Goal: Task Accomplishment & Management: Complete application form

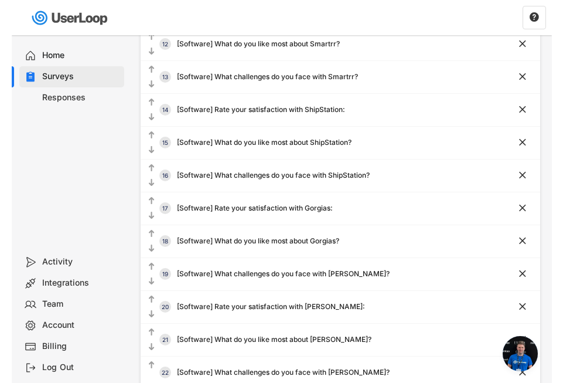
scroll to position [524, 0]
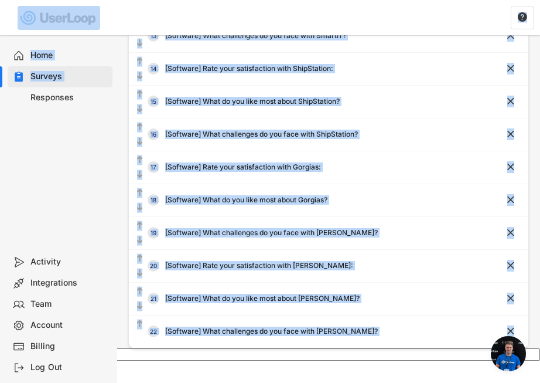
drag, startPoint x: 6, startPoint y: 208, endPoint x: -46, endPoint y: 210, distance: 52.8
click at [52, 195] on div "Home Surveys Responses" at bounding box center [58, 142] width 117 height 218
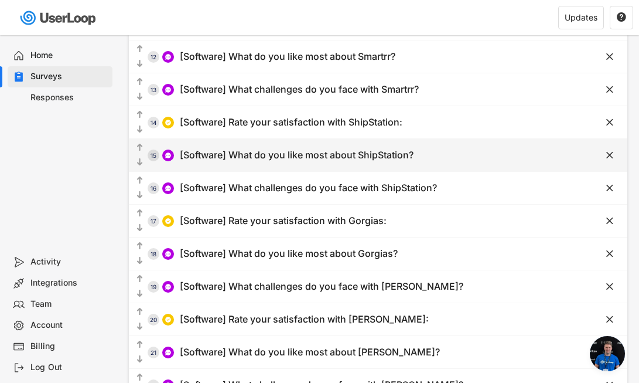
scroll to position [511, 0]
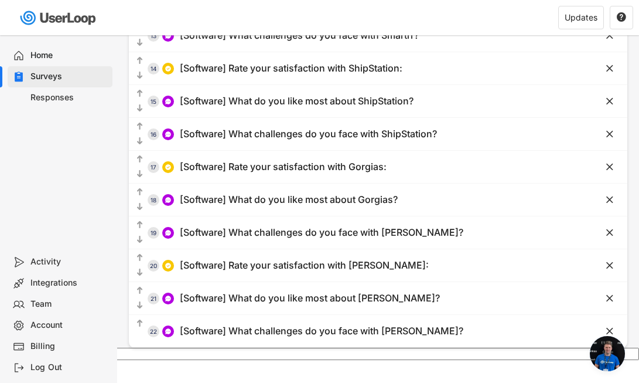
click at [582, 353] on span "Open chat" at bounding box center [607, 353] width 35 height 35
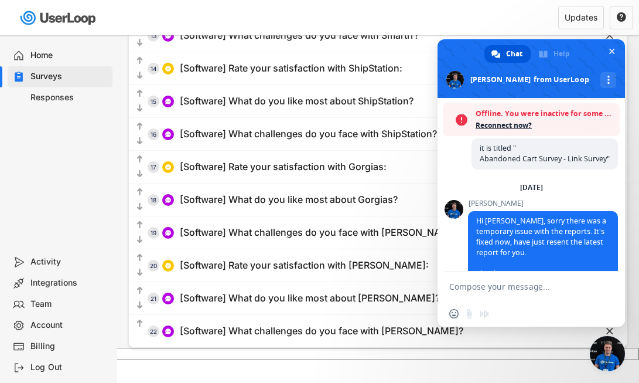
scroll to position [7373, 0]
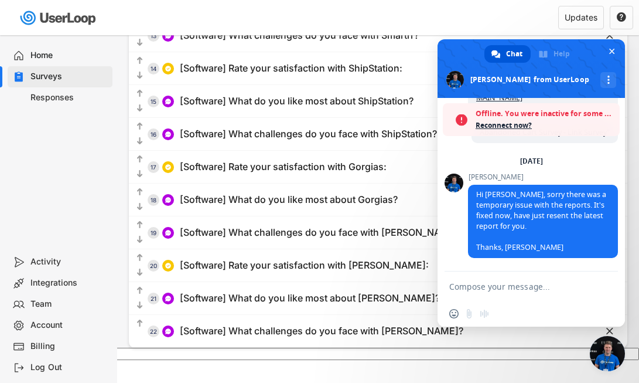
click at [582, 353] on span "Close chat" at bounding box center [607, 353] width 35 height 35
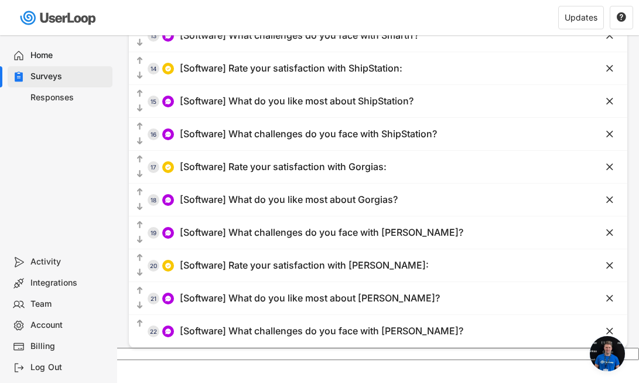
click at [582, 353] on span "Open chat" at bounding box center [607, 353] width 35 height 35
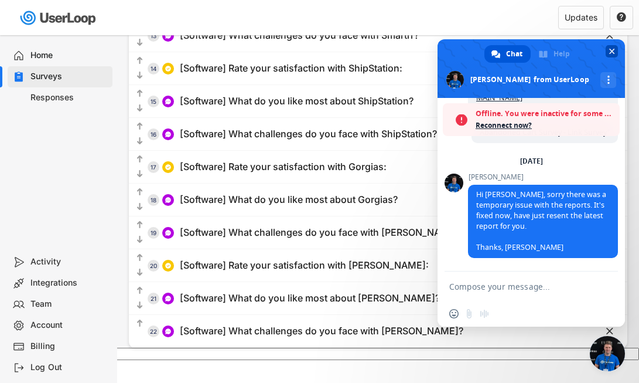
click at [582, 51] on span "Close chat" at bounding box center [612, 52] width 6 height 6
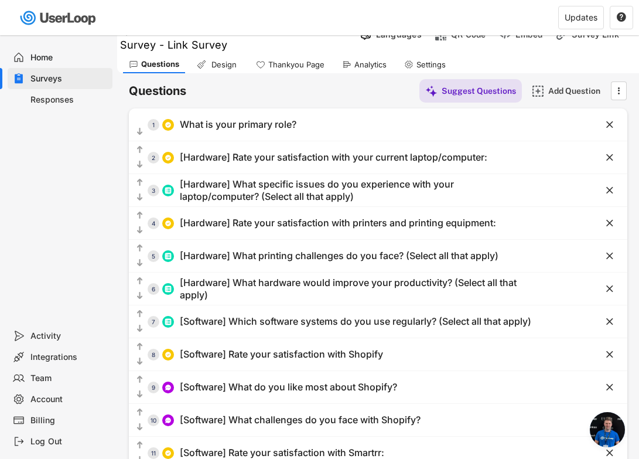
scroll to position [28, 0]
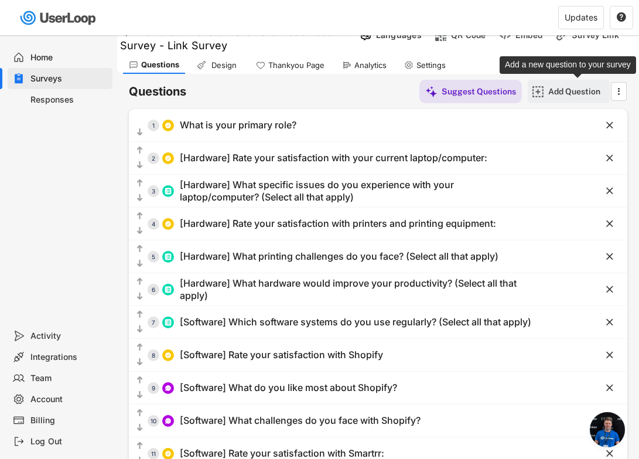
click at [558, 90] on div "Add Question" at bounding box center [577, 91] width 59 height 11
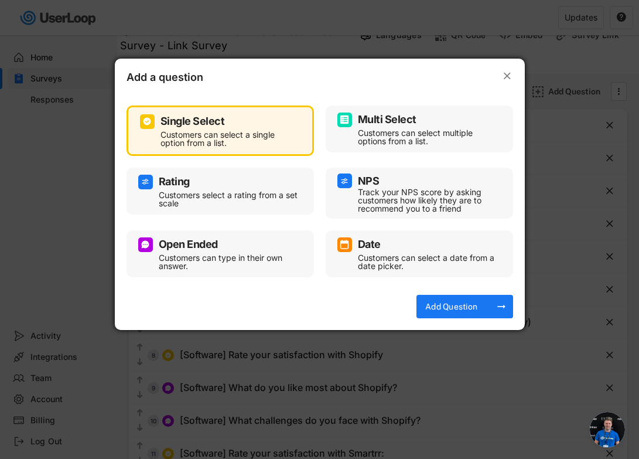
click at [504, 78] on text "" at bounding box center [507, 76] width 7 height 12
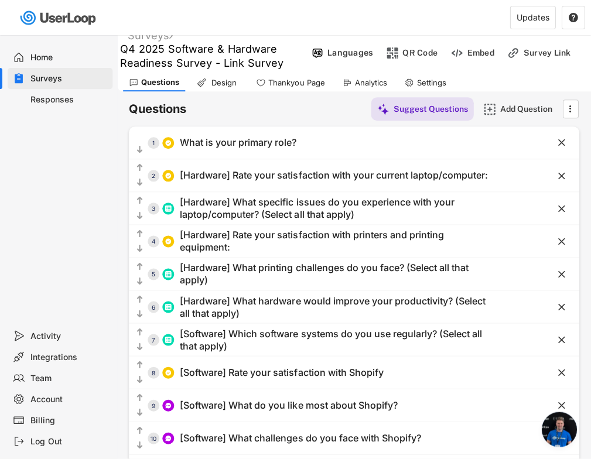
scroll to position [6, 0]
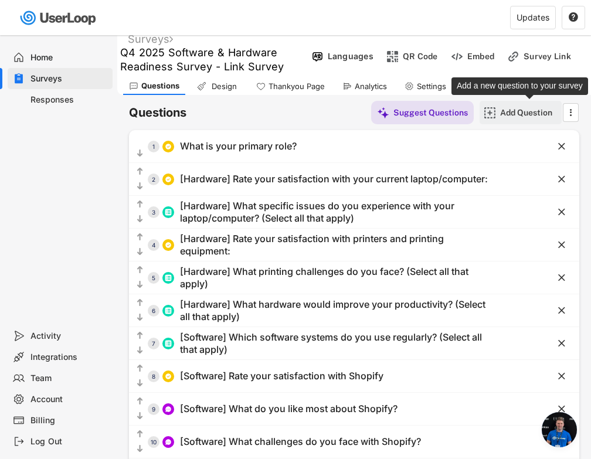
click at [520, 117] on div "Add Question" at bounding box center [529, 112] width 59 height 11
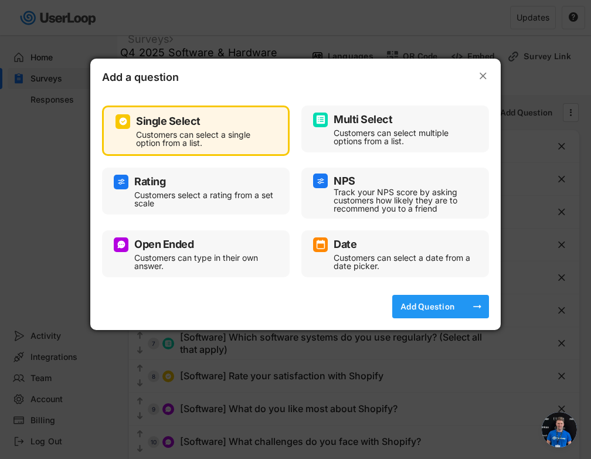
click at [417, 308] on div "Add Question" at bounding box center [427, 306] width 59 height 11
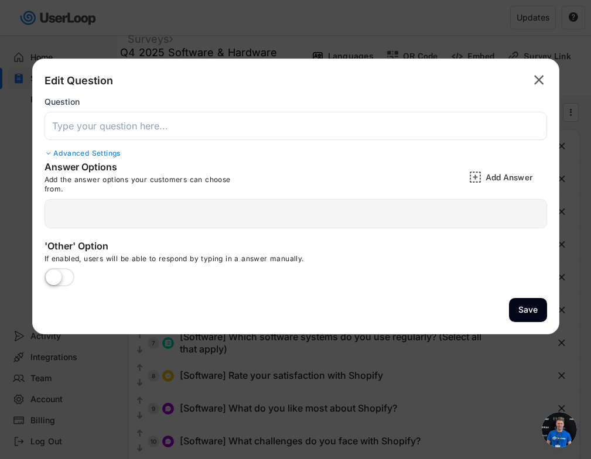
click at [307, 120] on input "input" at bounding box center [296, 126] width 503 height 28
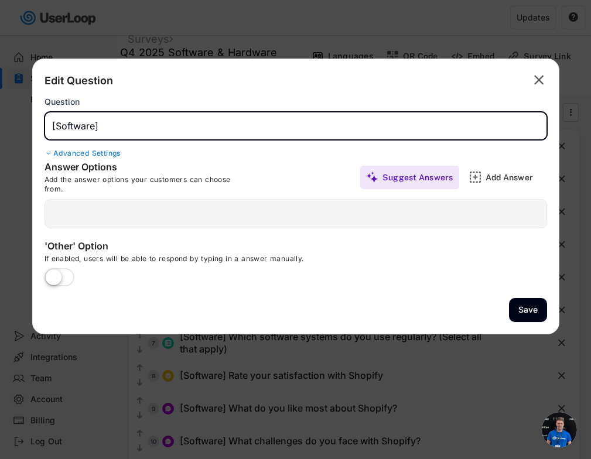
paste input "Rate your satisfaction with HubSpot"
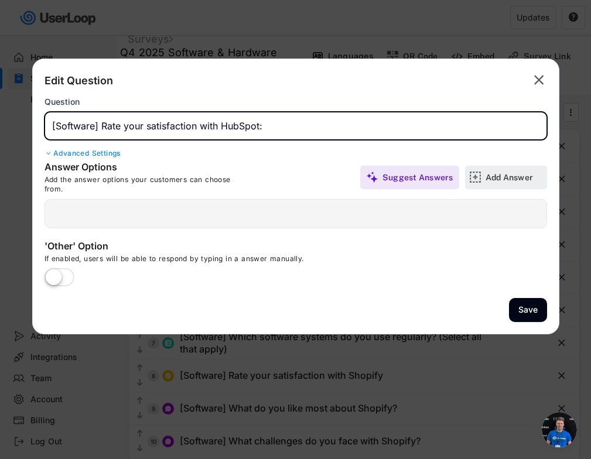
type input "[Software] Rate your satisfaction with HubSpot:"
click at [500, 178] on div "Add Answer" at bounding box center [515, 177] width 59 height 11
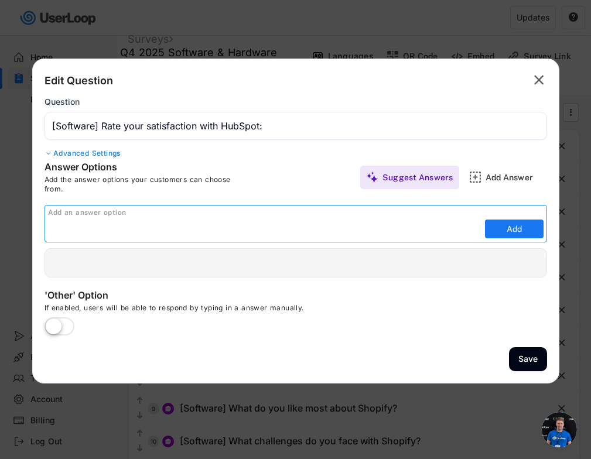
click at [280, 229] on input "input" at bounding box center [265, 229] width 434 height 18
paste input "Don't use this system"
type input "Don't use this system"
click at [499, 227] on button "Add" at bounding box center [514, 229] width 59 height 19
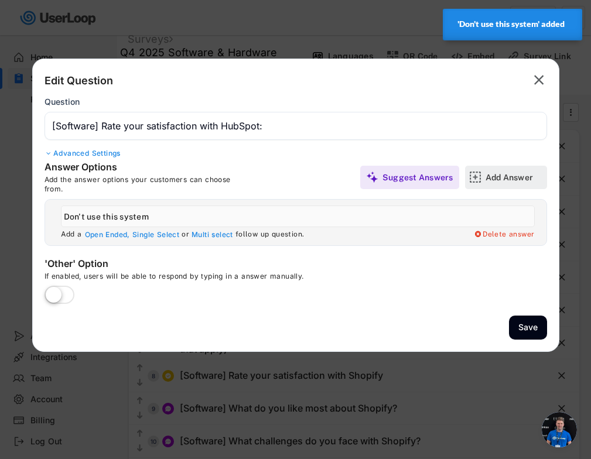
click at [517, 175] on div "Add Answer" at bounding box center [515, 177] width 59 height 11
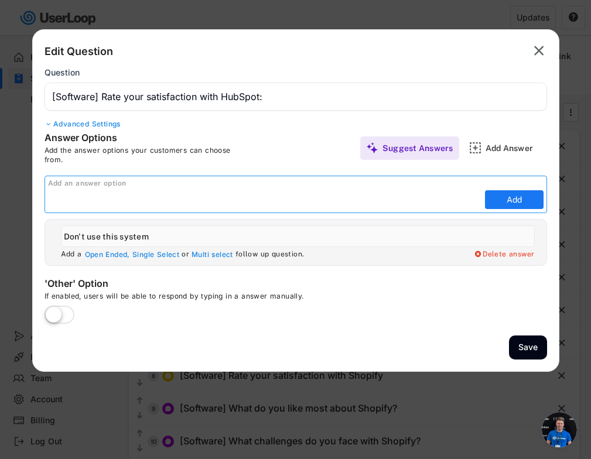
click at [421, 204] on input "input" at bounding box center [265, 200] width 434 height 18
paste input "Very satisfied"
type input "Very satisfied"
click at [509, 203] on button "Add" at bounding box center [514, 199] width 59 height 19
type input "Very satisfied"
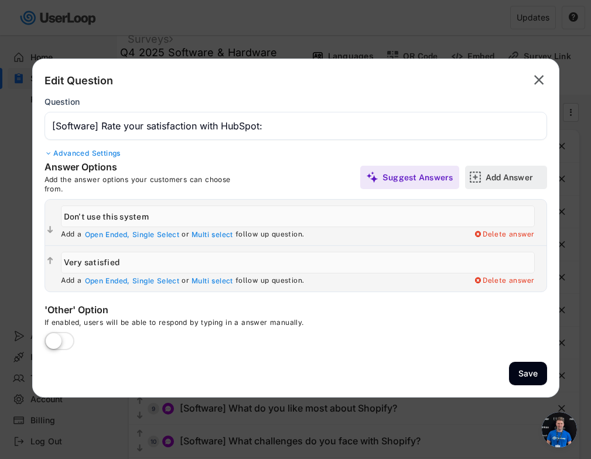
click at [493, 179] on div "Add Answer" at bounding box center [515, 177] width 59 height 11
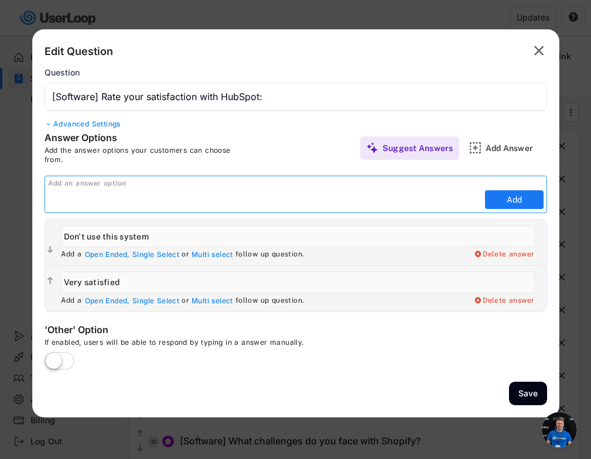
click at [432, 207] on input "input" at bounding box center [265, 200] width 434 height 18
paste input "Satisfied"
type input "Satisfied"
click at [520, 197] on button "Add" at bounding box center [514, 199] width 59 height 19
type input "Satisfied"
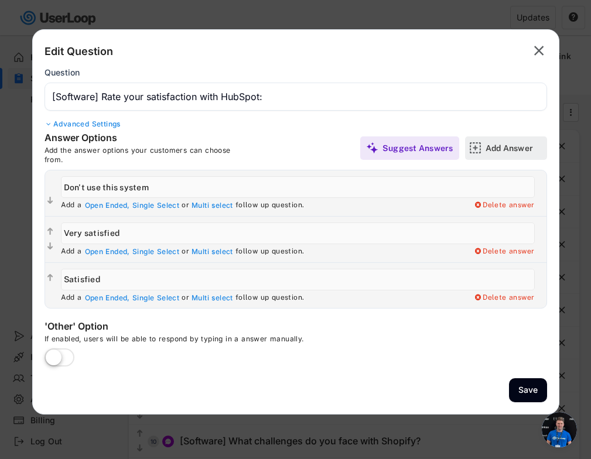
click at [492, 151] on div "Add Answer" at bounding box center [515, 148] width 59 height 11
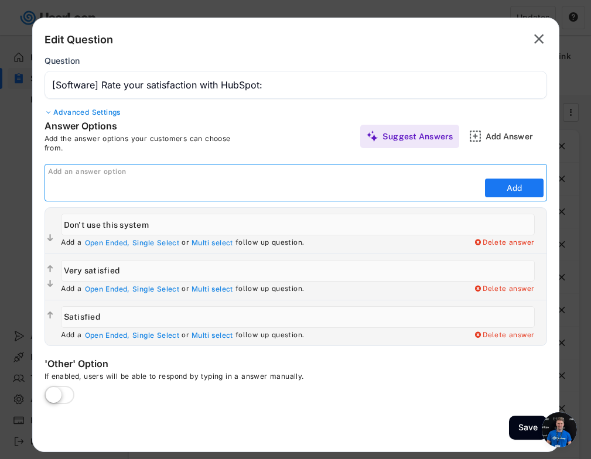
click at [416, 195] on input "input" at bounding box center [265, 188] width 434 height 18
paste input "Neutral"
type input "Neutral"
click at [503, 190] on button "Add" at bounding box center [514, 188] width 59 height 19
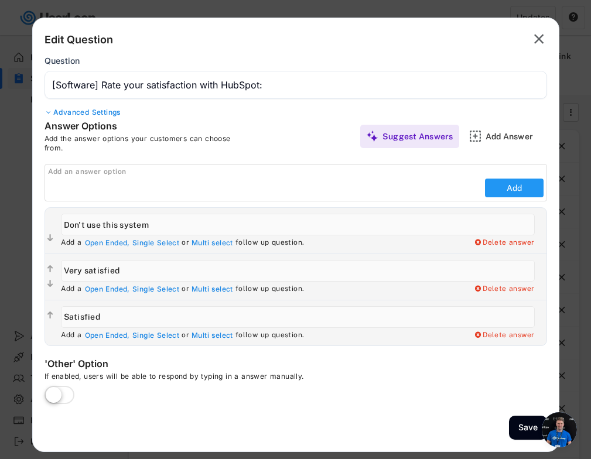
type input "Neutral"
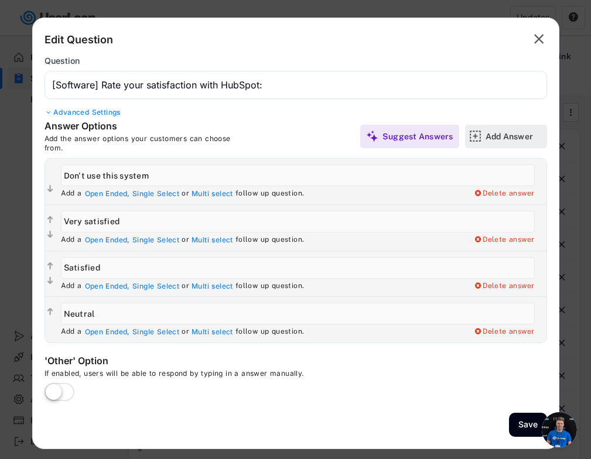
click at [505, 132] on div "Add Answer" at bounding box center [515, 136] width 59 height 11
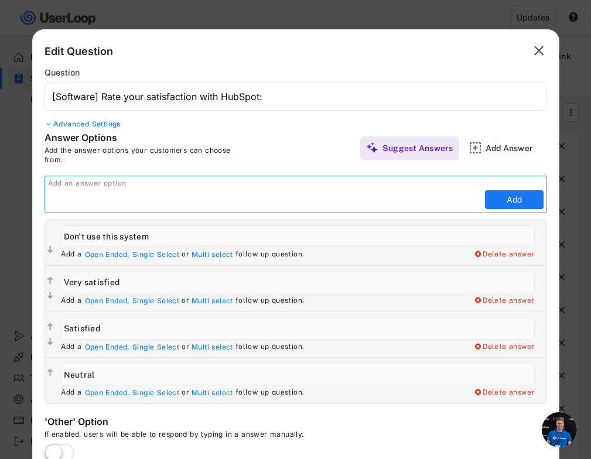
click at [423, 202] on input "input" at bounding box center [265, 200] width 434 height 18
paste input "Dissatisfied"
type input "Dissatisfied"
click at [509, 203] on button "Add" at bounding box center [514, 199] width 59 height 19
type input "Dissatisfied"
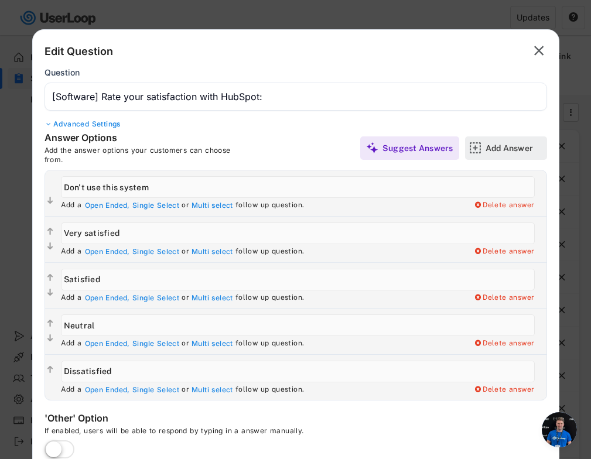
click at [494, 149] on div "Add Answer" at bounding box center [515, 148] width 59 height 11
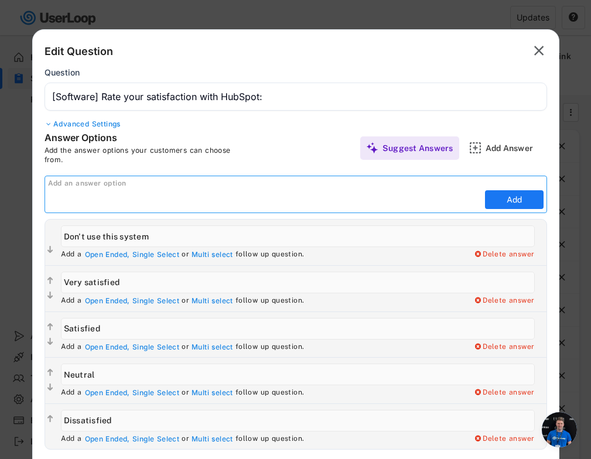
click at [435, 202] on input "input" at bounding box center [265, 200] width 434 height 18
paste input "Very dissatisfied"
type input "Very dissatisfied"
click at [507, 199] on button "Add" at bounding box center [514, 199] width 59 height 19
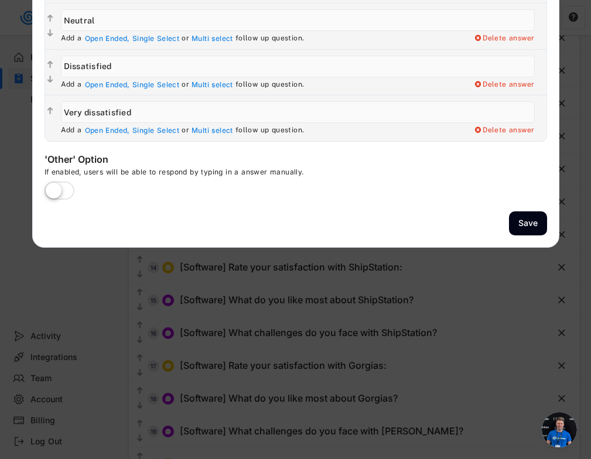
scroll to position [317, 0]
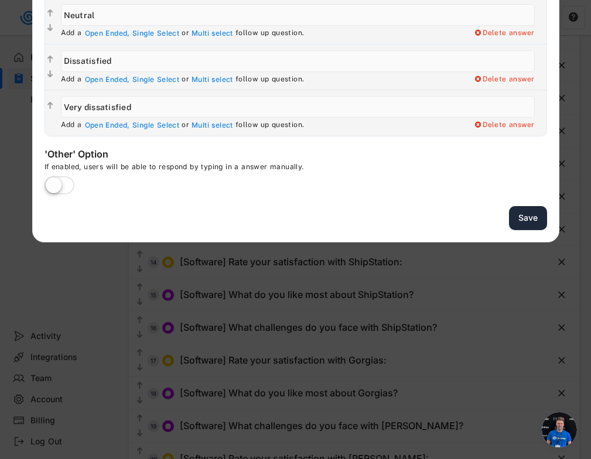
click at [529, 222] on button "Save" at bounding box center [528, 218] width 38 height 24
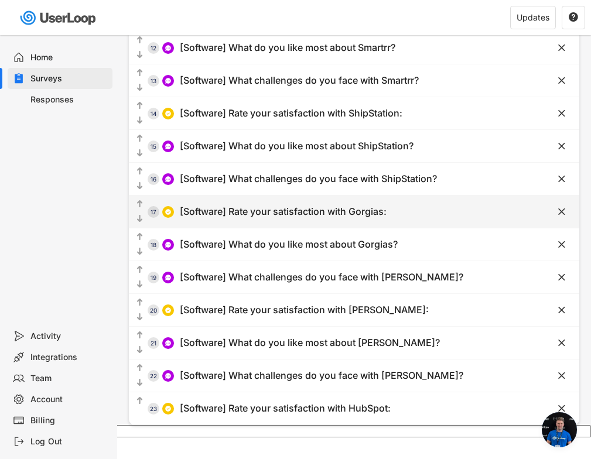
scroll to position [467, 0]
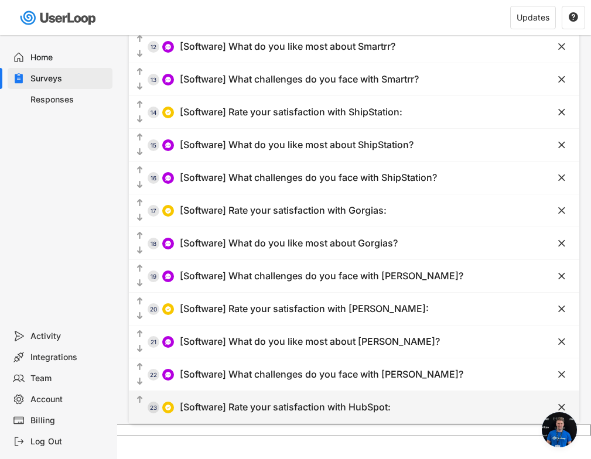
click at [352, 404] on div "[Software] Rate your satisfaction with HubSpot:" at bounding box center [285, 407] width 211 height 12
type input "[Software] Rate your satisfaction with HubSpot:"
type input "Very satisfied"
type input "Satisfied"
type input "Neutral"
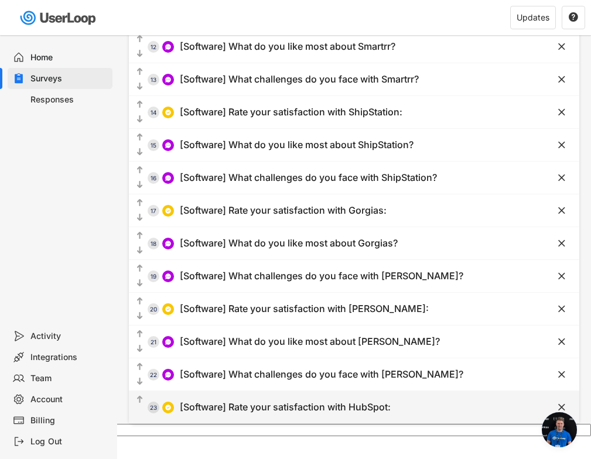
type input "Dissatisfied"
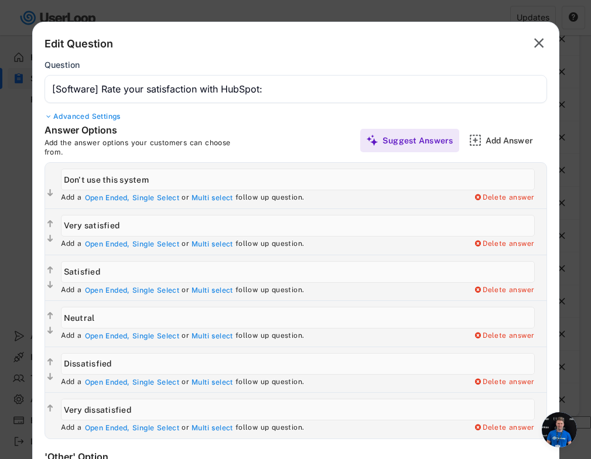
scroll to position [474, 0]
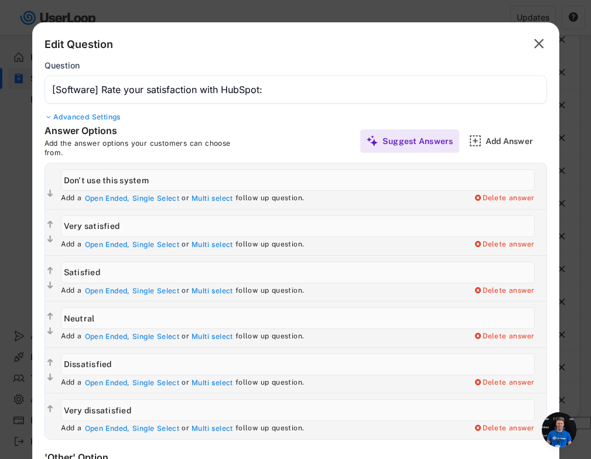
click at [536, 45] on text "" at bounding box center [539, 43] width 10 height 17
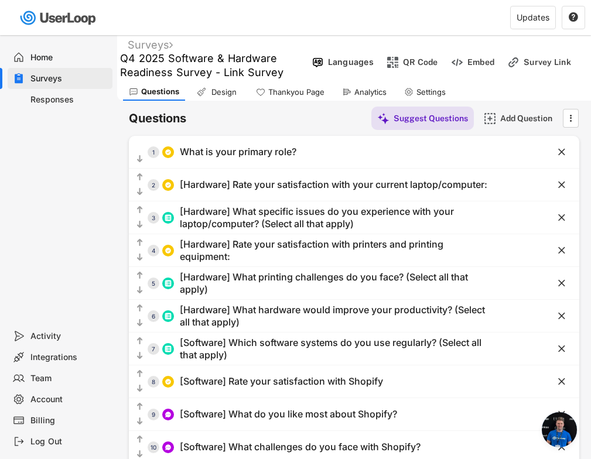
scroll to position [0, 0]
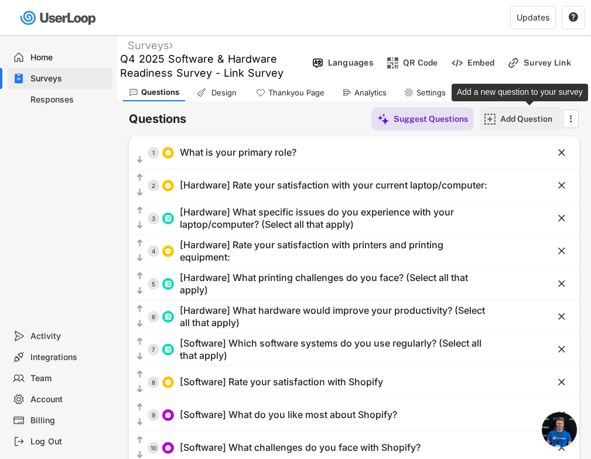
click at [531, 121] on div "Add Question" at bounding box center [529, 119] width 59 height 11
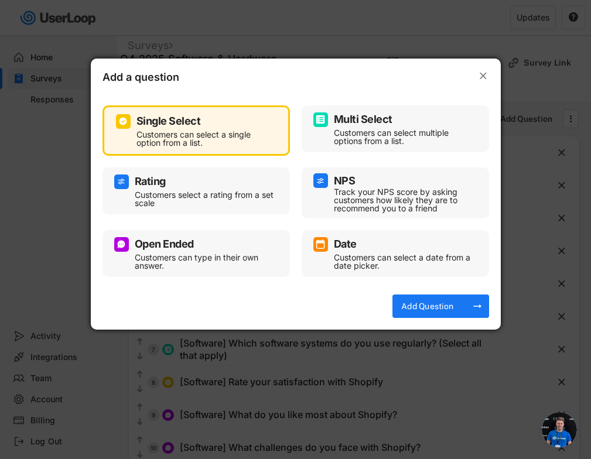
click at [207, 254] on div "Customers can type in their own answer." at bounding box center [205, 262] width 141 height 16
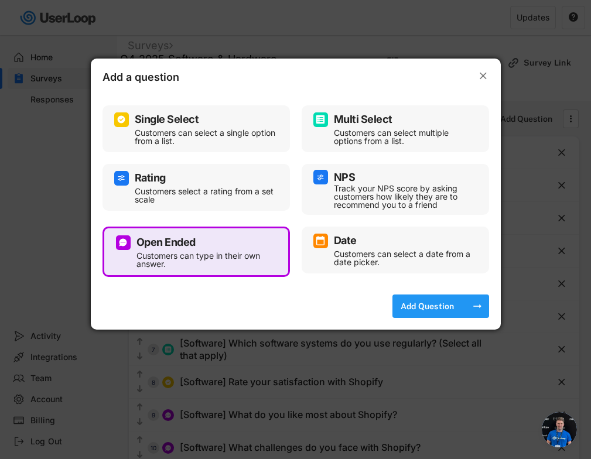
click at [413, 304] on div "Add Question" at bounding box center [427, 306] width 59 height 11
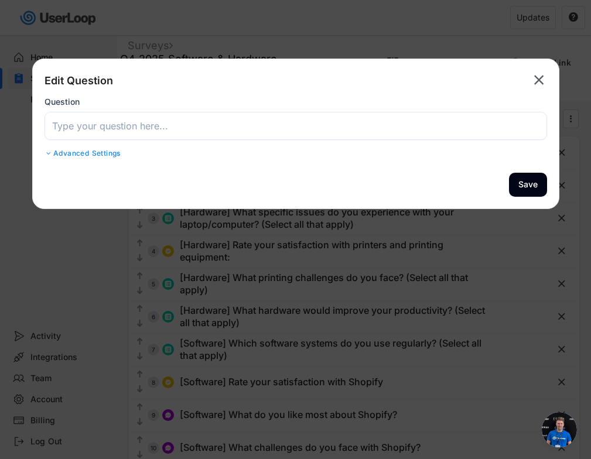
click at [342, 126] on input "input" at bounding box center [296, 126] width 503 height 28
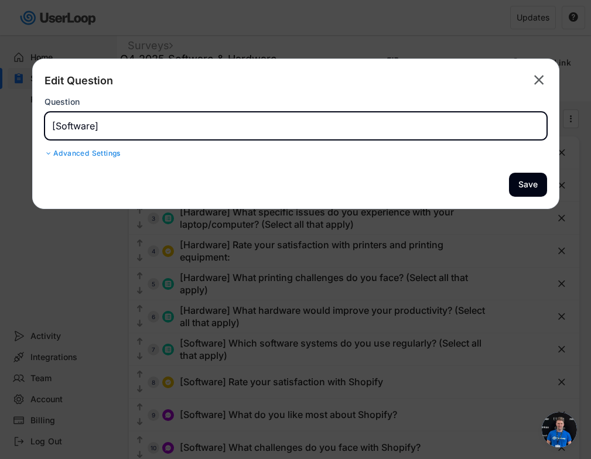
paste input "What do you like most about HubSpot?"
type input "[Software] What do you like most about HubSpot?"
click at [529, 186] on button "Save" at bounding box center [528, 185] width 38 height 24
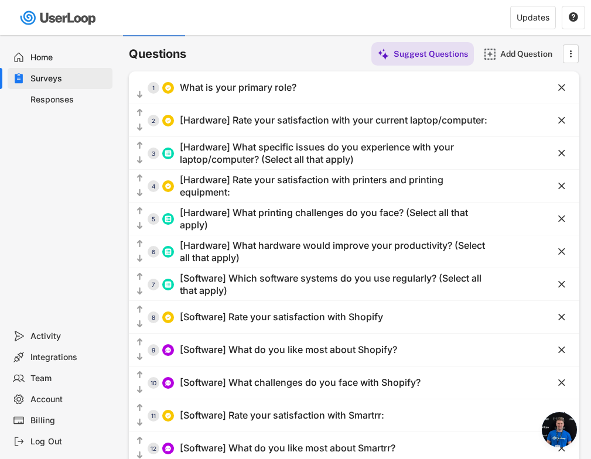
scroll to position [53, 0]
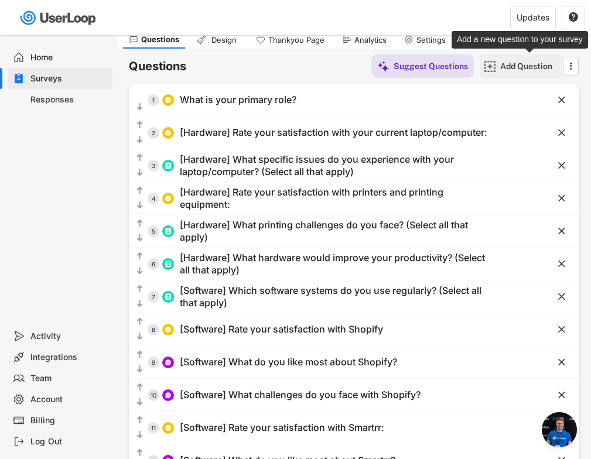
click at [534, 62] on div "Add Question" at bounding box center [529, 66] width 59 height 11
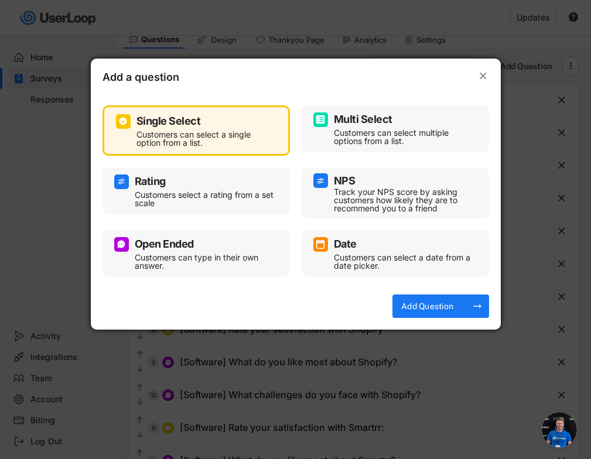
click at [230, 245] on div "Open Ended" at bounding box center [196, 244] width 164 height 15
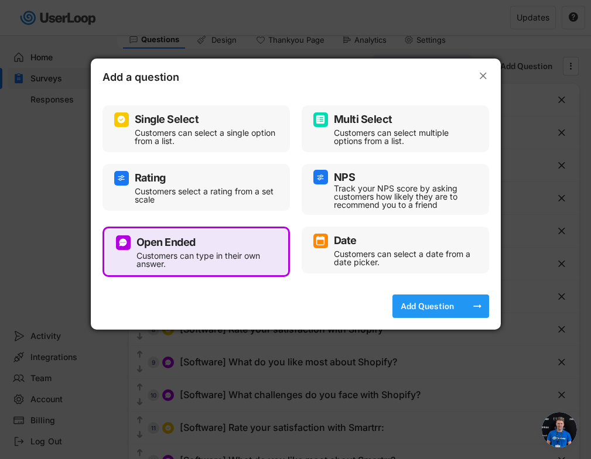
click at [416, 297] on div "Add Question" at bounding box center [427, 306] width 59 height 23
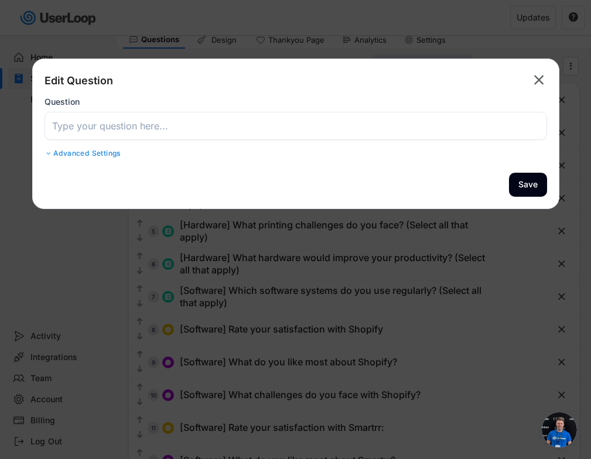
click at [379, 131] on input "input" at bounding box center [296, 126] width 503 height 28
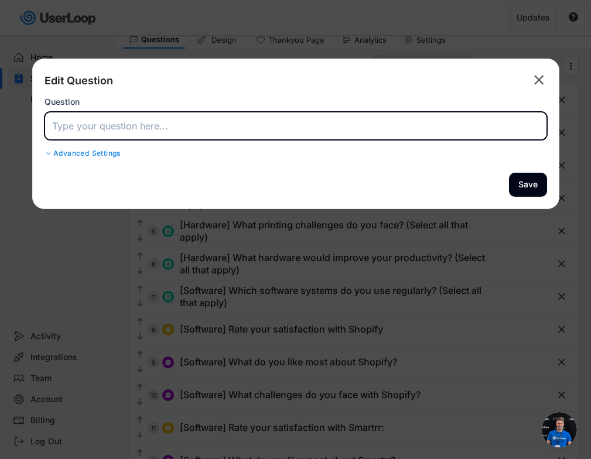
type input "{"
paste input "What challenges do you face with HubSpot?"
type input "[Software] What challenges do you face with HubSpot?"
click at [77, 152] on div "Advanced Settings" at bounding box center [296, 153] width 503 height 9
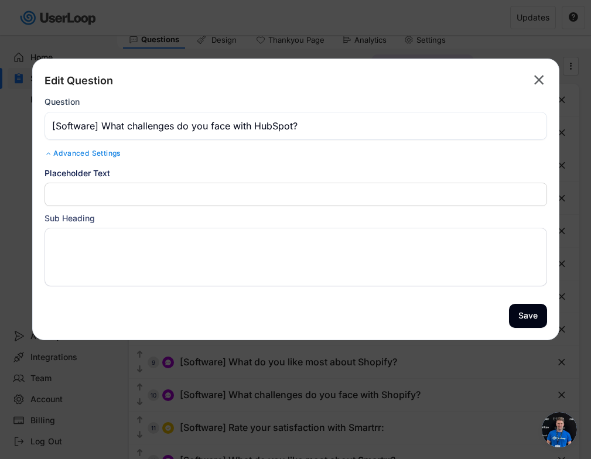
click at [119, 196] on input "input" at bounding box center [296, 194] width 503 height 23
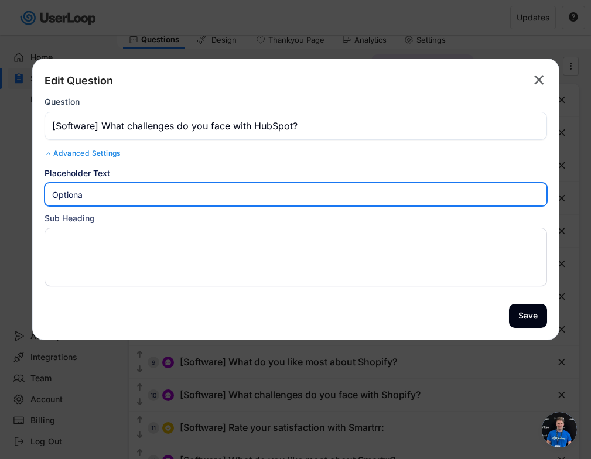
type input "Optional"
click at [527, 311] on button "Save" at bounding box center [528, 316] width 38 height 24
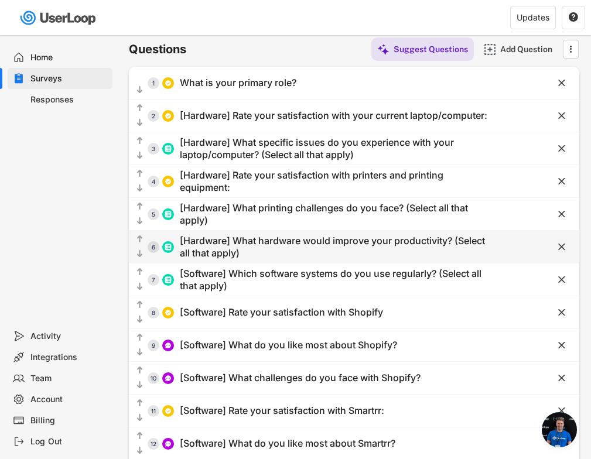
scroll to position [0, 0]
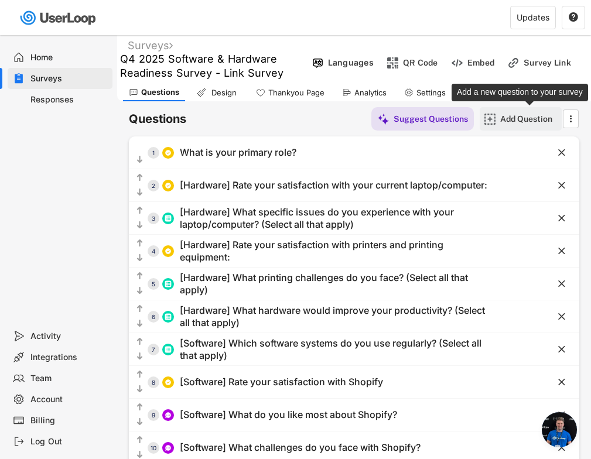
click at [522, 118] on div "Add Question" at bounding box center [529, 119] width 59 height 11
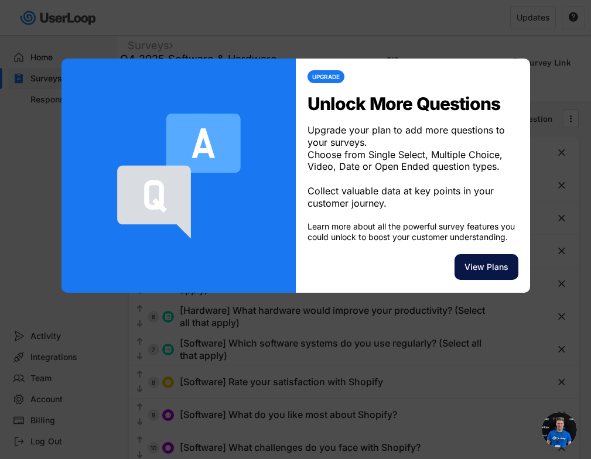
click at [473, 274] on button "View Plans" at bounding box center [487, 267] width 64 height 26
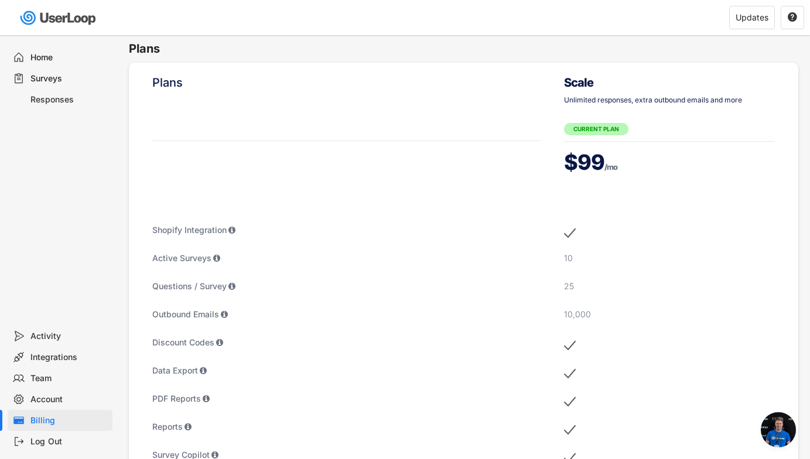
click at [53, 77] on div "Surveys" at bounding box center [68, 78] width 77 height 11
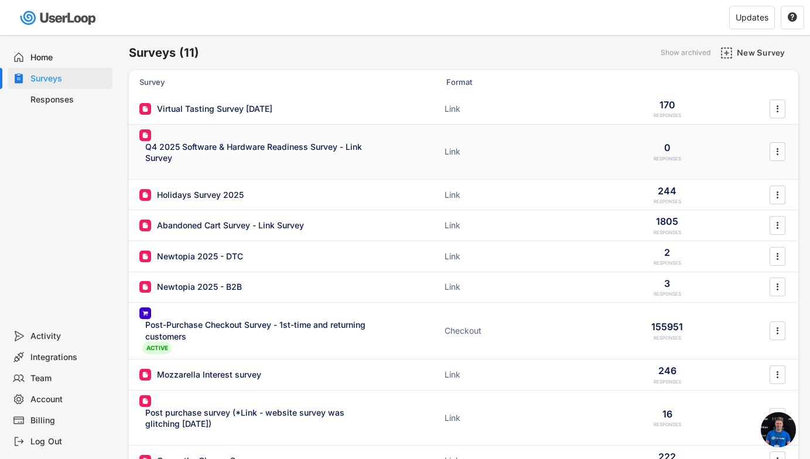
click at [233, 151] on div "Q4 2025 Software & Hardware Readiness Survey - Link Survey" at bounding box center [259, 152] width 229 height 23
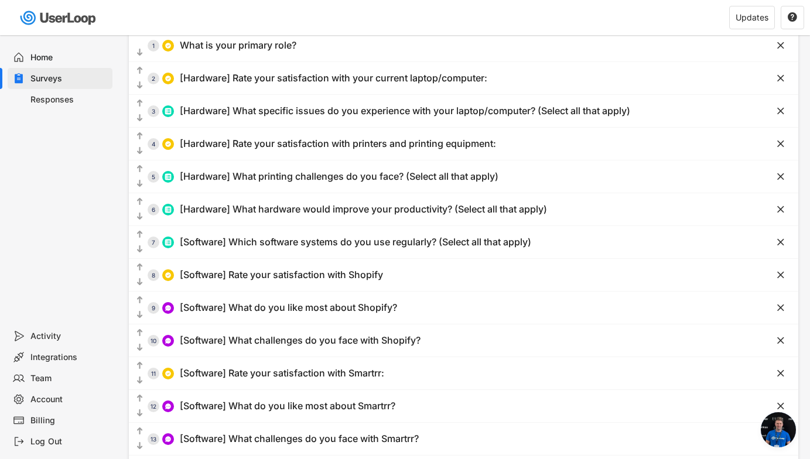
scroll to position [83, 0]
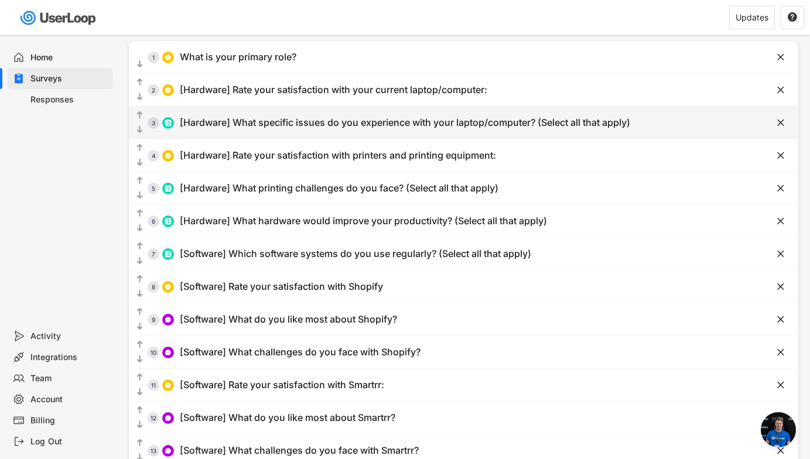
click at [274, 121] on div "[Hardware] What specific issues do you experience with your laptop/computer? (S…" at bounding box center [405, 123] width 451 height 12
type input "[Hardware] What specific issues do you experience with your laptop/computer? (S…"
type input "Slow startup/boot time"
type input "Slow performance during regular use"
type input "Frequent crashes or freezing"
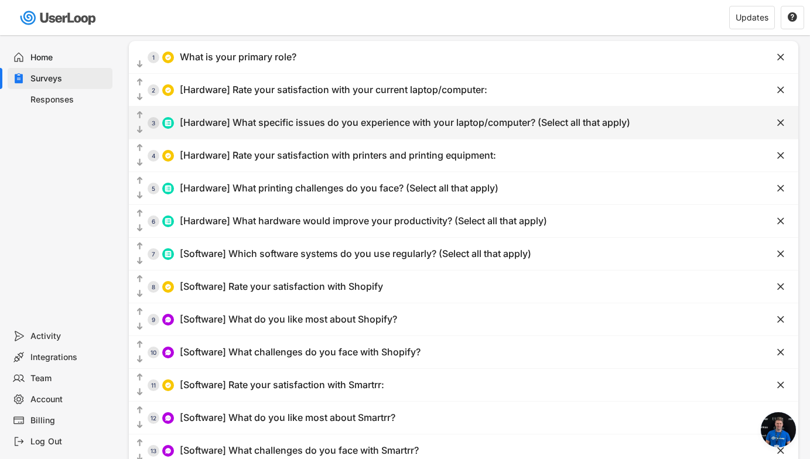
type input "Insufficient storage space"
type input "Poor battery life"
type input "Screen/display issues"
type input "Keyboard/mouse problems"
type input "Overheating"
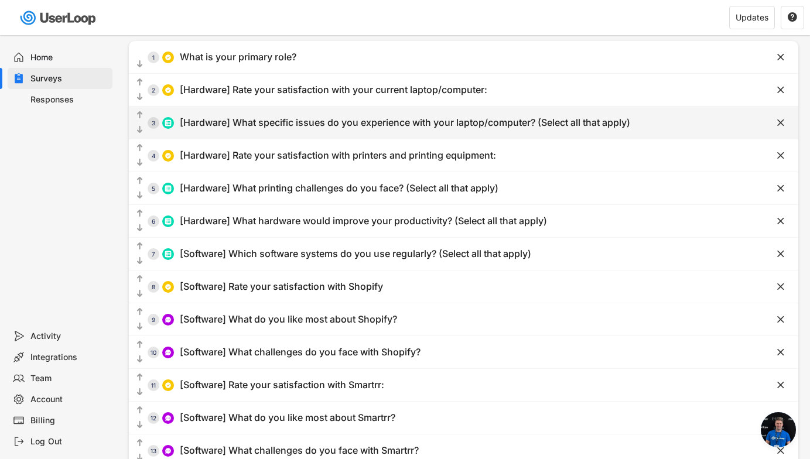
type input "Software compatibility issues"
type input "Sluggish network performance"
type input "Office Wi-Fi keeps cutting out"
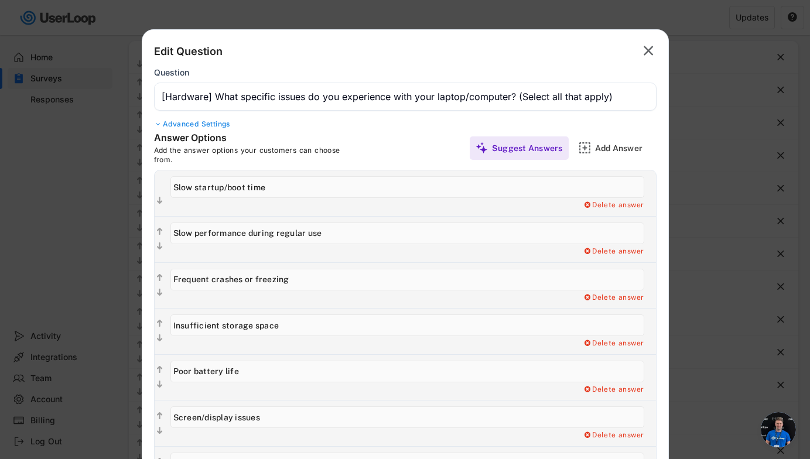
click at [582, 51] on text "" at bounding box center [649, 50] width 10 height 17
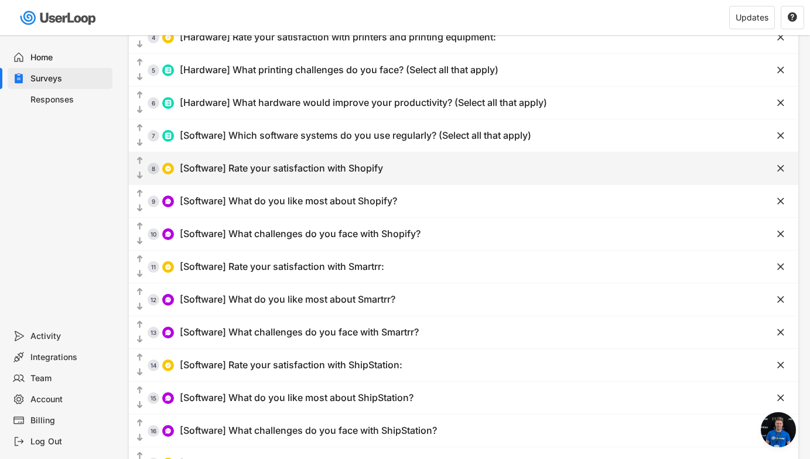
scroll to position [204, 0]
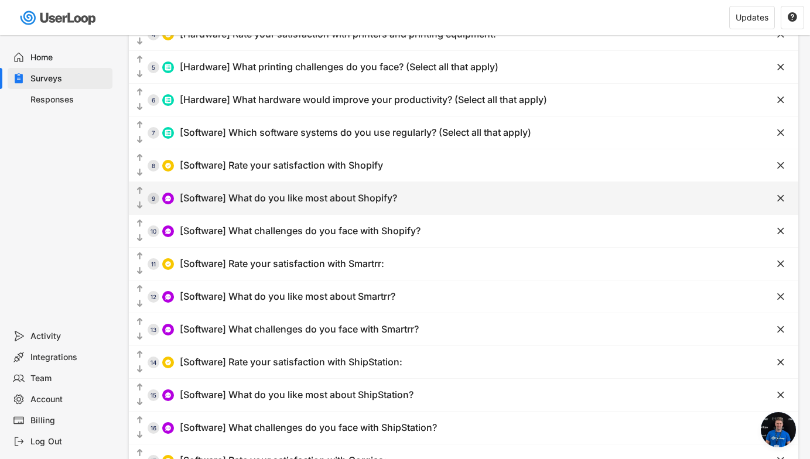
click at [359, 199] on div "[Software] What do you like most about Shopify?" at bounding box center [288, 198] width 217 height 12
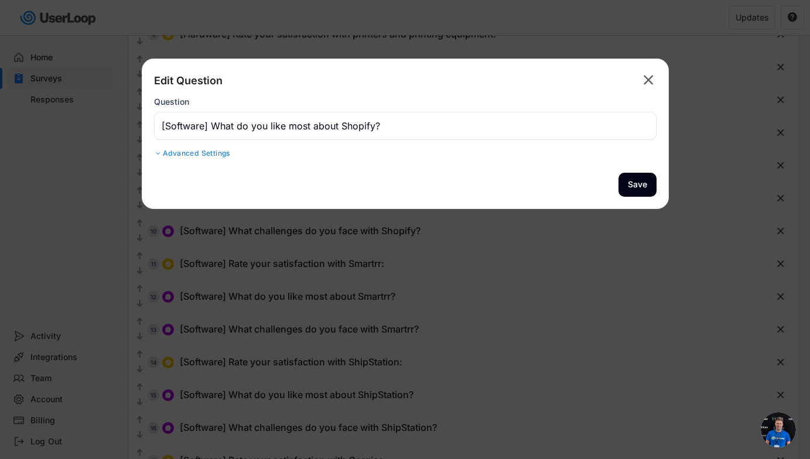
click at [325, 127] on input "input" at bounding box center [405, 126] width 503 height 28
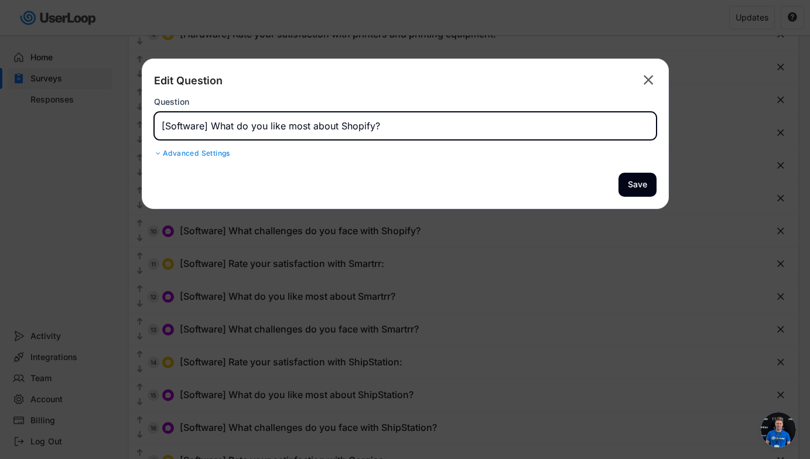
click at [301, 125] on input "input" at bounding box center [405, 126] width 503 height 28
click at [287, 125] on input "input" at bounding box center [405, 126] width 503 height 28
click at [467, 127] on input "input" at bounding box center [405, 126] width 503 height 28
type input "[Software] What do you like or dislike most about Shopify?"
click at [582, 185] on button "Save" at bounding box center [638, 185] width 38 height 24
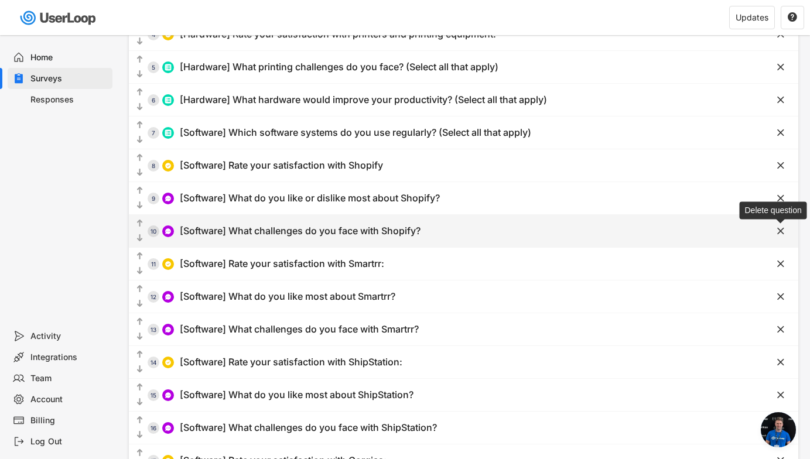
click at [582, 230] on text "" at bounding box center [781, 231] width 7 height 12
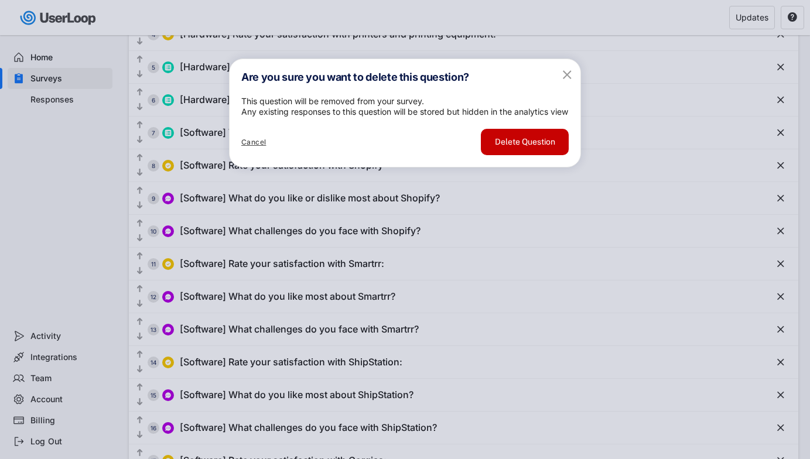
click at [526, 155] on button "Delete Question" at bounding box center [525, 142] width 88 height 26
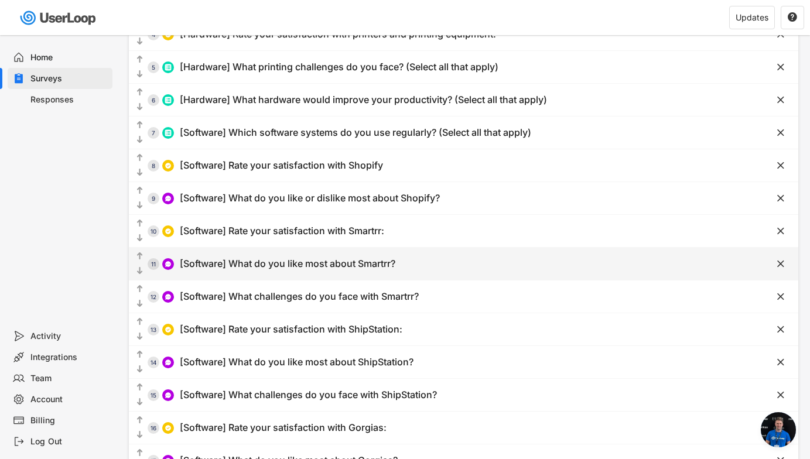
click at [524, 270] on div "  11 [Software] What do you like most about Smartrr?" at bounding box center [434, 264] width 611 height 26
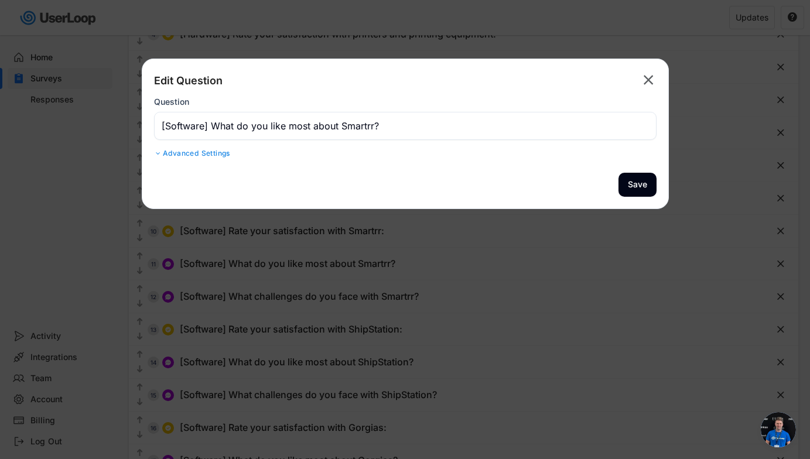
click at [287, 127] on input "input" at bounding box center [405, 126] width 503 height 28
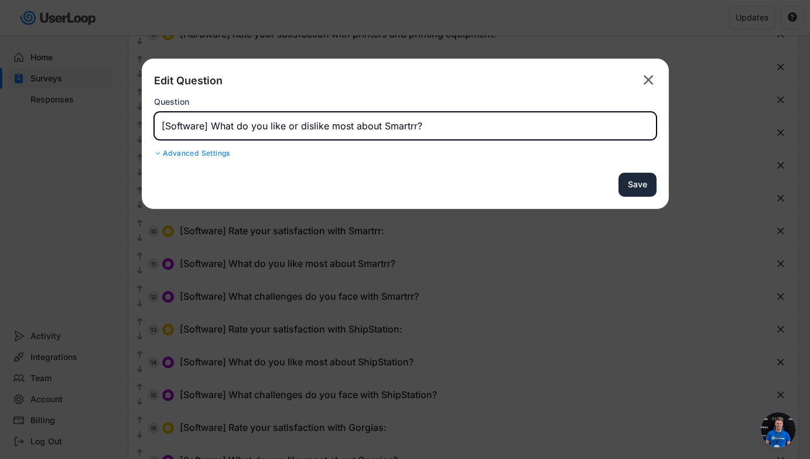
type input "[Software] What do you like or dislike most about Smartrr?"
click at [582, 184] on button "Save" at bounding box center [638, 185] width 38 height 24
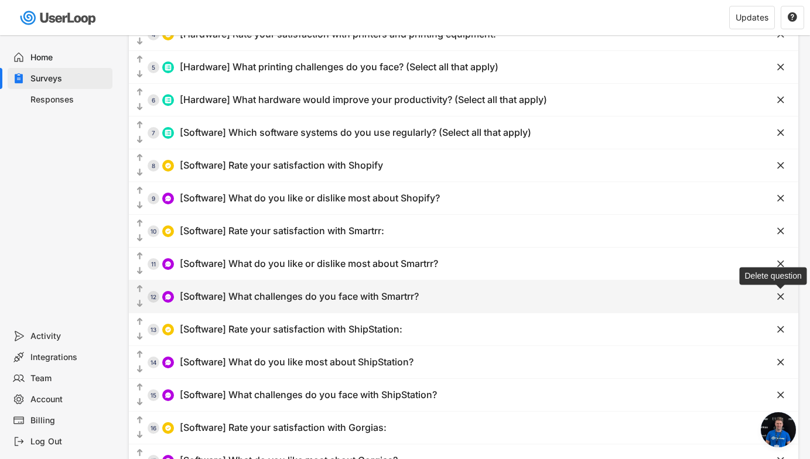
click at [582, 295] on icon "" at bounding box center [781, 297] width 12 height 12
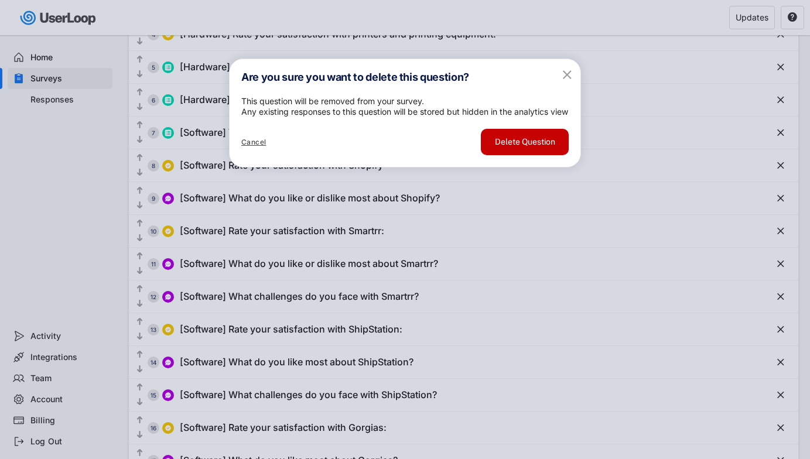
click at [520, 155] on button "Delete Question" at bounding box center [525, 142] width 88 height 26
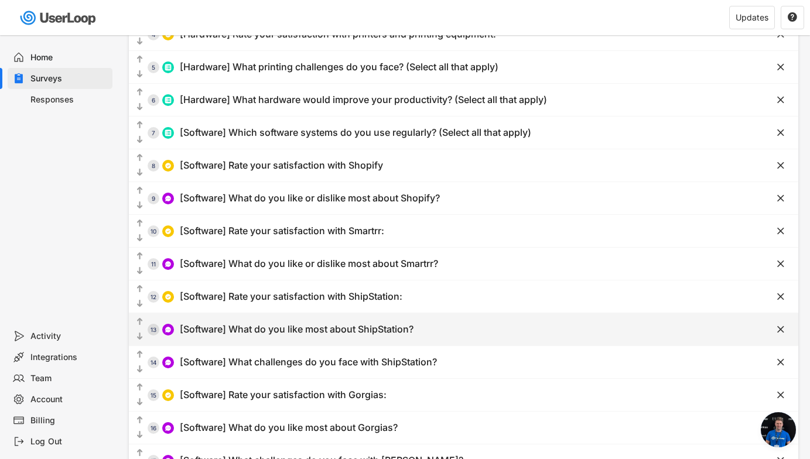
click at [447, 332] on div "  13 [Software] What do you like most about ShipStation?" at bounding box center [434, 329] width 611 height 26
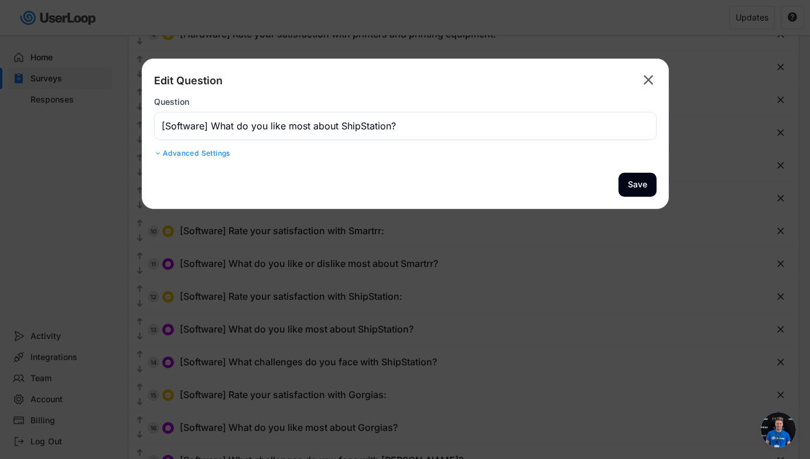
click at [288, 124] on input "input" at bounding box center [405, 126] width 503 height 28
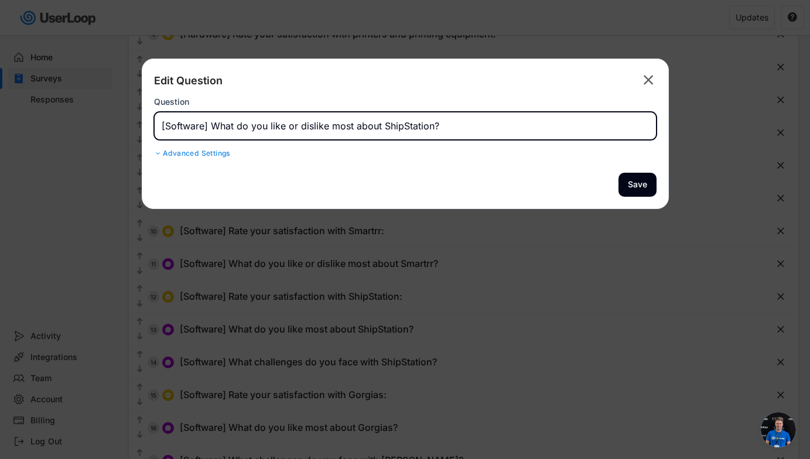
type input "[Software] What do you like or dislike most about ShipStation?"
click at [206, 156] on div "Advanced Settings" at bounding box center [405, 153] width 503 height 9
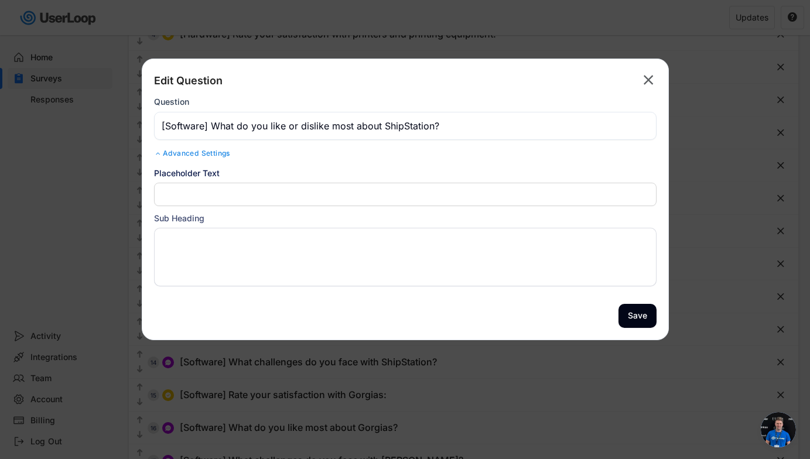
click at [213, 193] on input "input" at bounding box center [405, 194] width 503 height 23
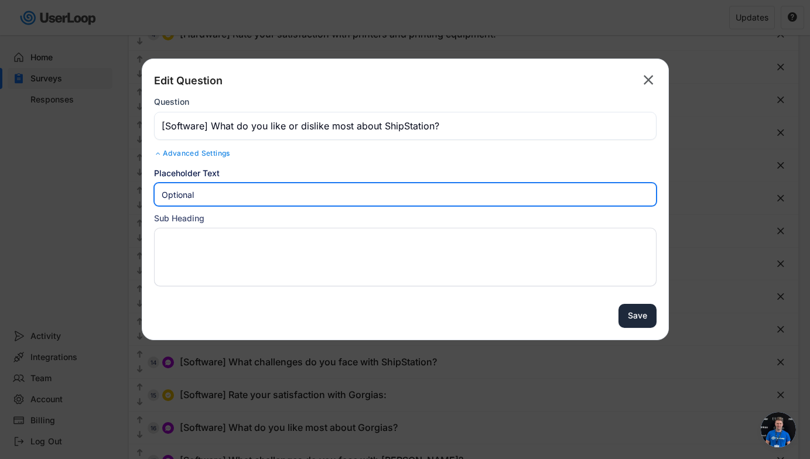
type input "Optional"
click at [582, 311] on button "Save" at bounding box center [638, 316] width 38 height 24
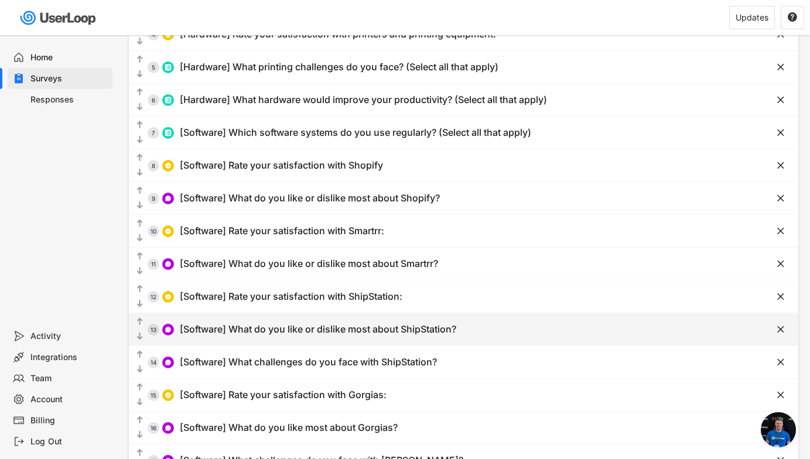
click at [582, 330] on div "  13 [Software] What do you like or dislike most about ShipStation?" at bounding box center [434, 329] width 611 height 26
type input "[Software] What do you like or dislike most about ShipStation?"
type input "Optional"
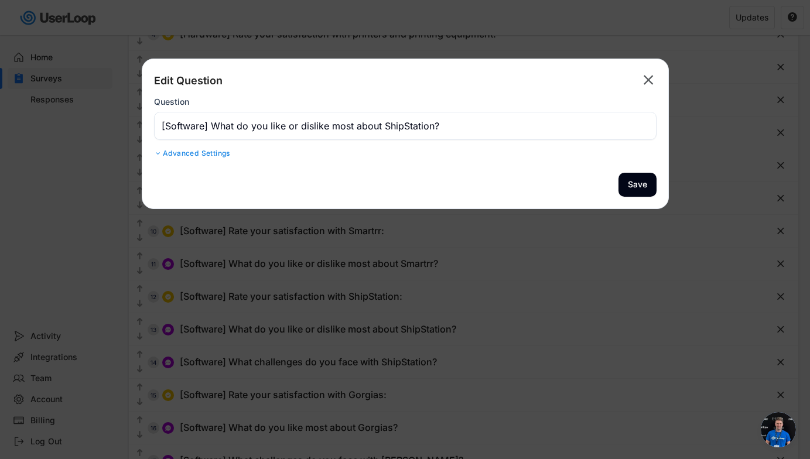
click at [482, 159] on div "Edit Question  Question Advanced Settings Randomize Order Show the response op…" at bounding box center [405, 116] width 503 height 90
click at [222, 154] on div "Advanced Settings" at bounding box center [405, 153] width 503 height 9
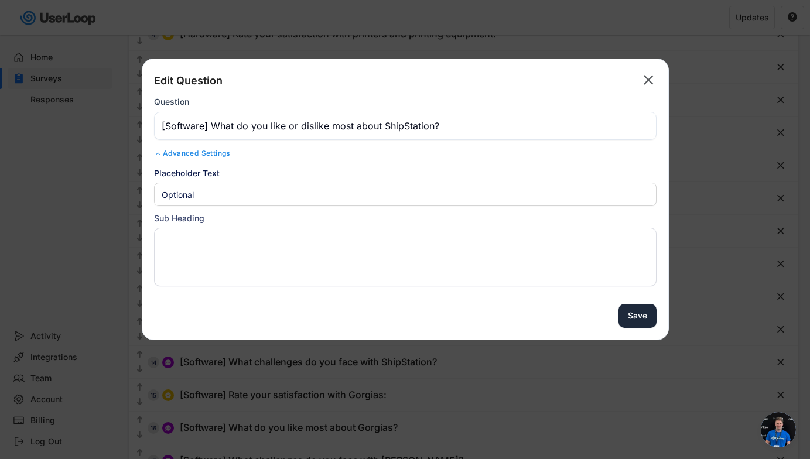
click at [582, 313] on button "Save" at bounding box center [638, 316] width 38 height 24
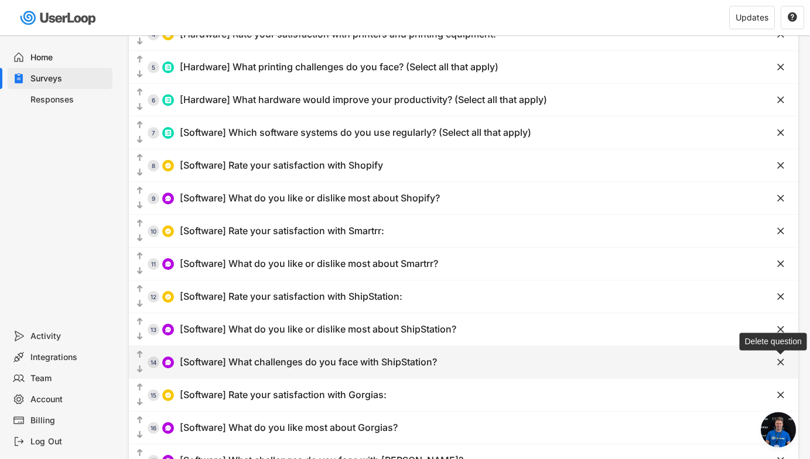
click at [582, 362] on text "" at bounding box center [781, 362] width 7 height 12
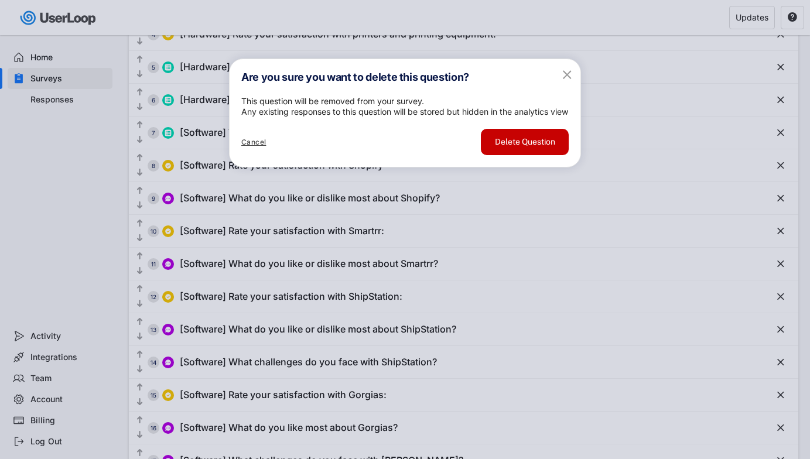
click at [544, 155] on button "Delete Question" at bounding box center [525, 142] width 88 height 26
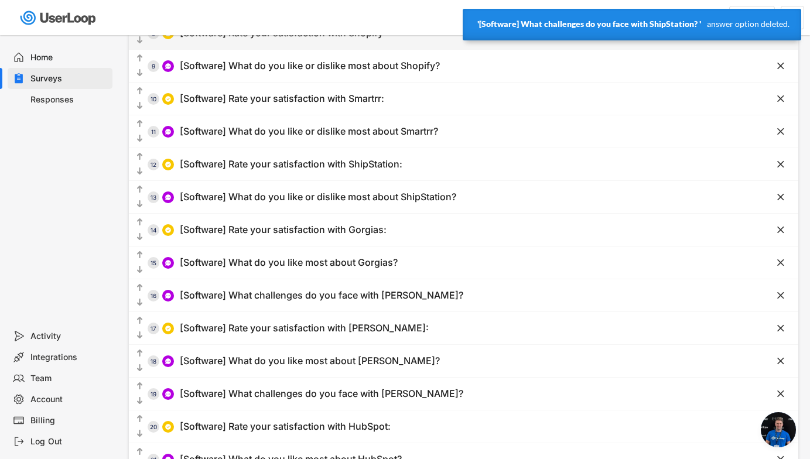
scroll to position [339, 0]
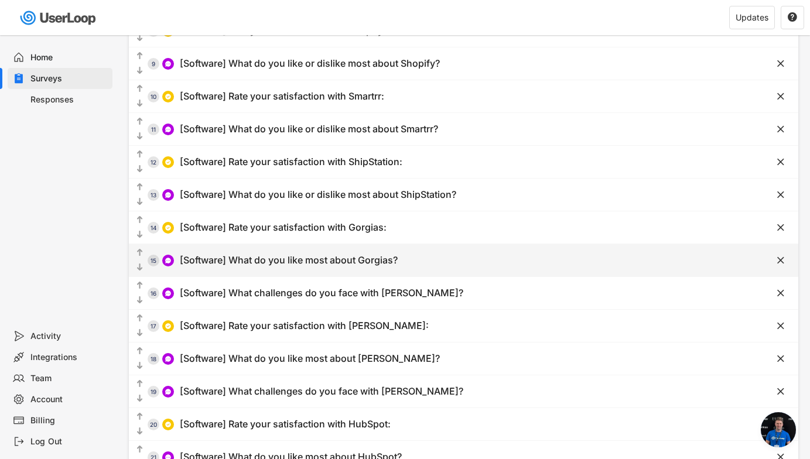
click at [377, 260] on div "[Software] What do you like most about Gorgias?" at bounding box center [289, 260] width 218 height 12
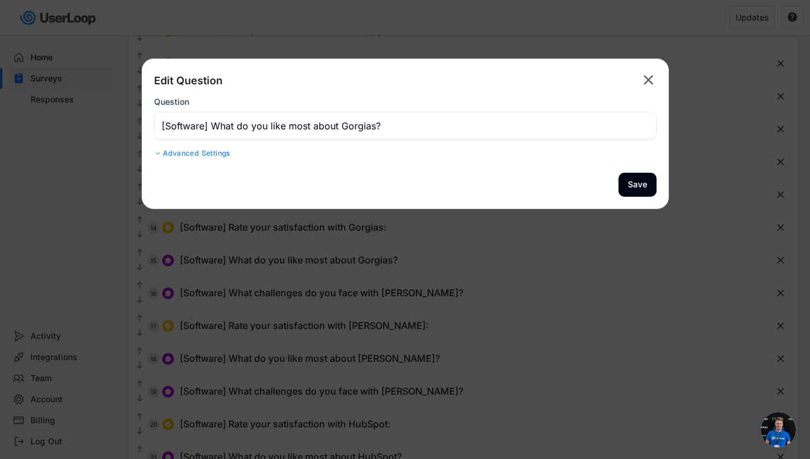
click at [289, 128] on input "input" at bounding box center [405, 126] width 503 height 28
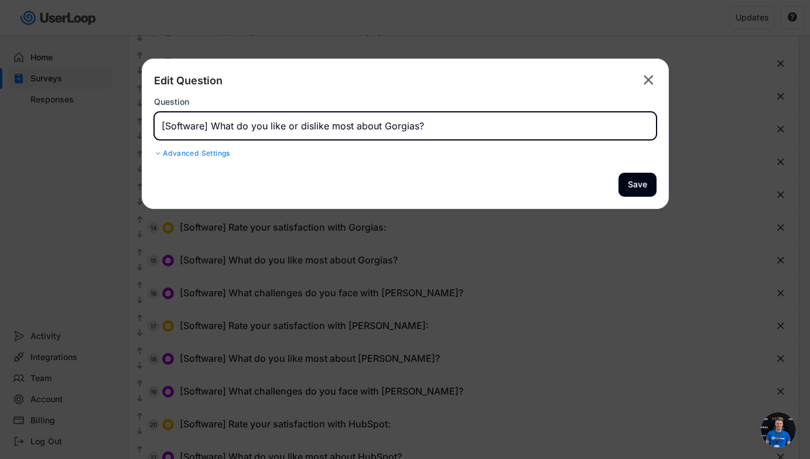
type input "[Software] What do you like or dislike most about Gorgias?"
click at [214, 154] on div "Advanced Settings" at bounding box center [405, 153] width 503 height 9
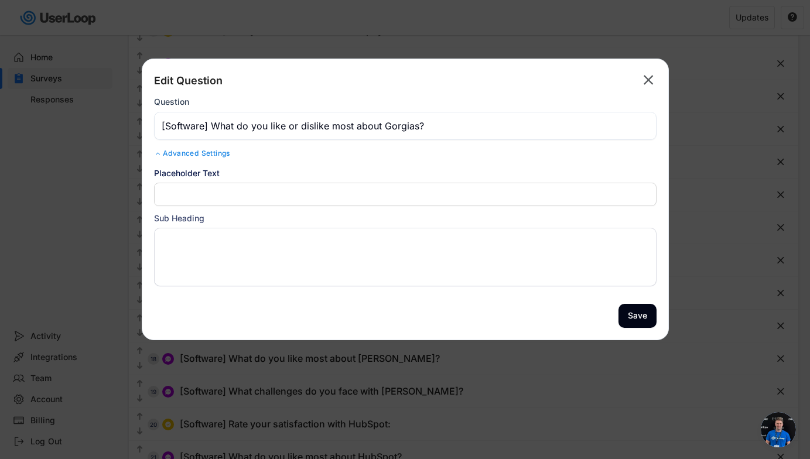
click at [223, 188] on input "input" at bounding box center [405, 194] width 503 height 23
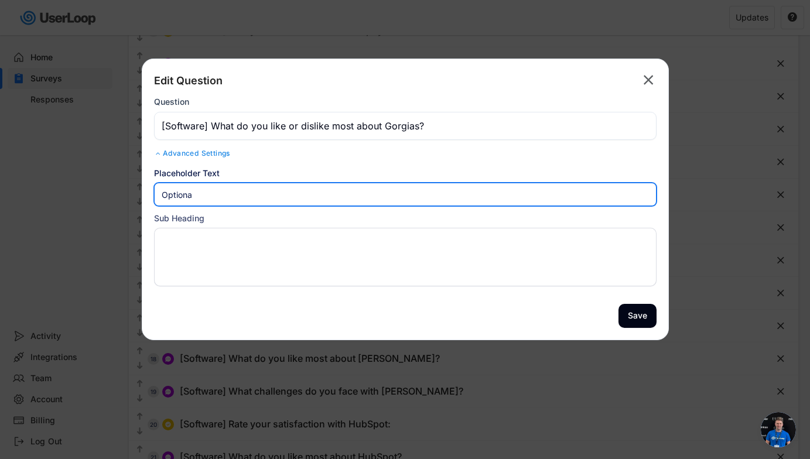
type input "Optional"
click at [582, 312] on button "Save" at bounding box center [638, 316] width 38 height 24
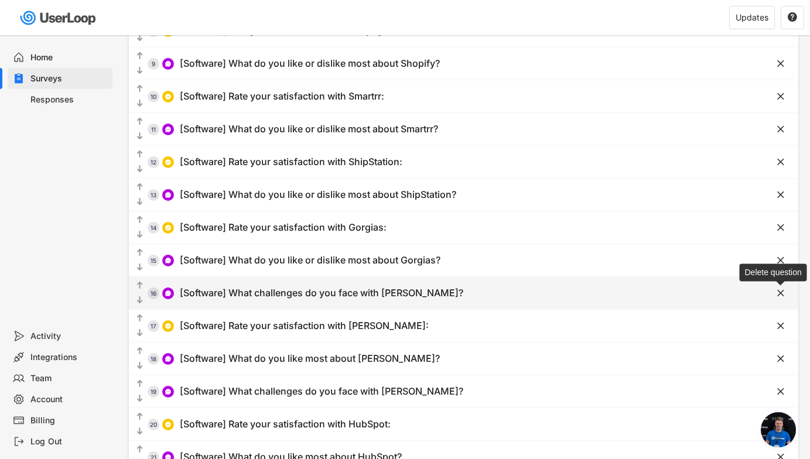
click at [582, 288] on text "" at bounding box center [781, 293] width 7 height 12
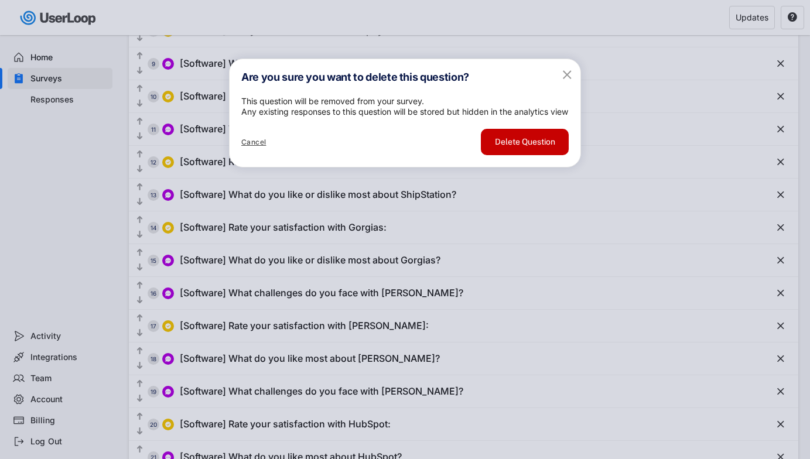
click at [548, 155] on button "Delete Question" at bounding box center [525, 142] width 88 height 26
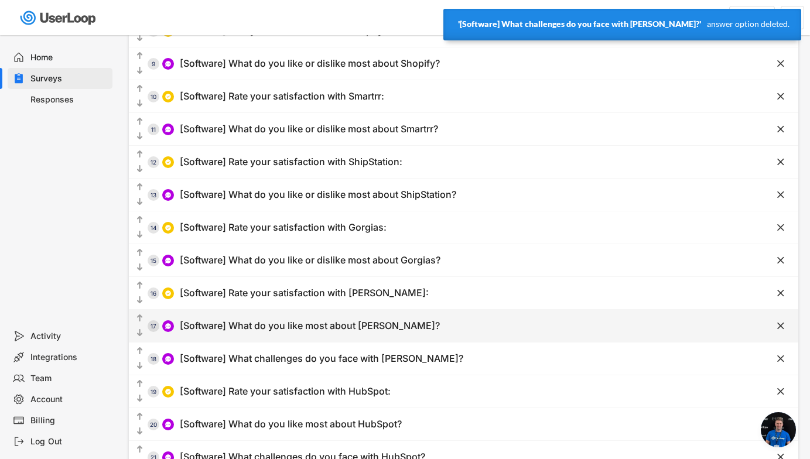
click at [377, 321] on div "[Software] What do you like most about [PERSON_NAME]?" at bounding box center [310, 326] width 260 height 12
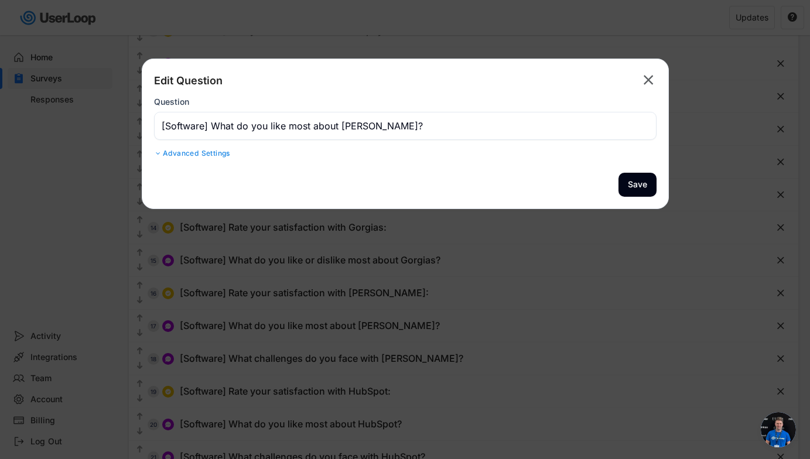
click at [288, 125] on input "input" at bounding box center [405, 126] width 503 height 28
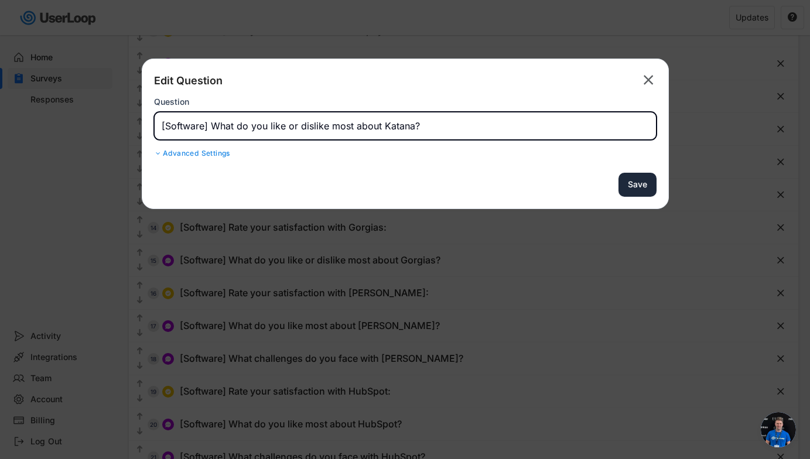
type input "[Software] What do you like or dislike most about Katana?"
click at [582, 188] on button "Save" at bounding box center [638, 185] width 38 height 24
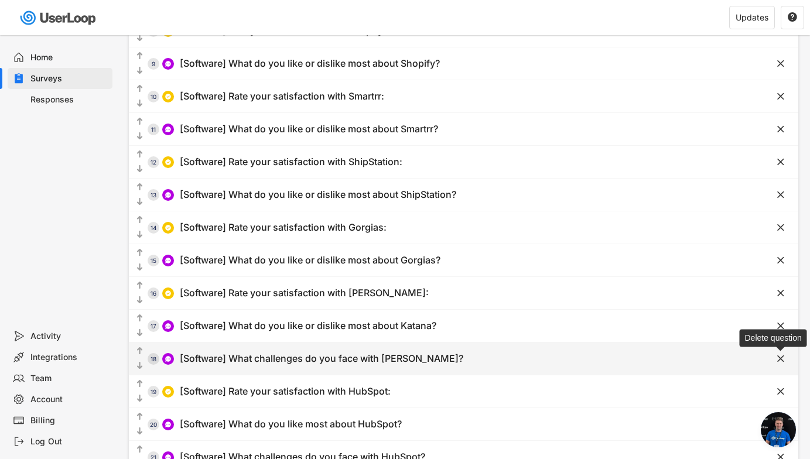
click at [582, 355] on text "" at bounding box center [781, 359] width 7 height 12
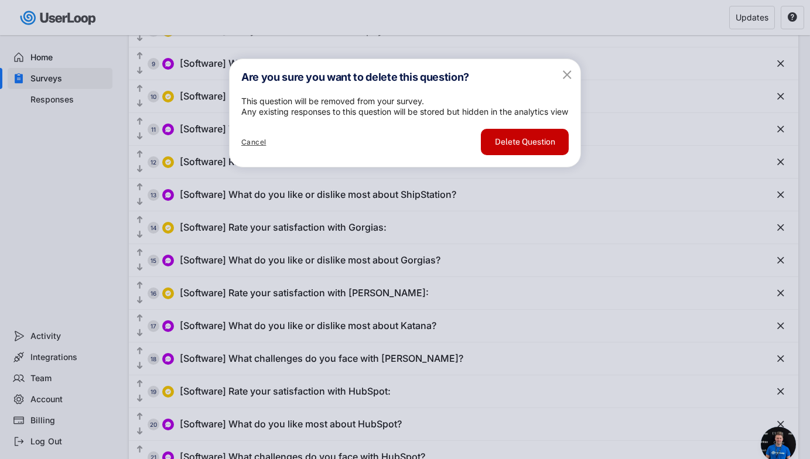
click at [516, 155] on button "Delete Question" at bounding box center [525, 142] width 88 height 26
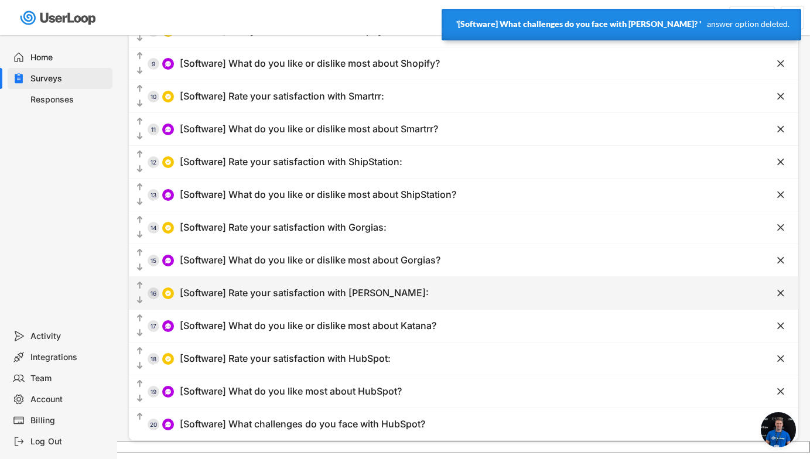
scroll to position [356, 0]
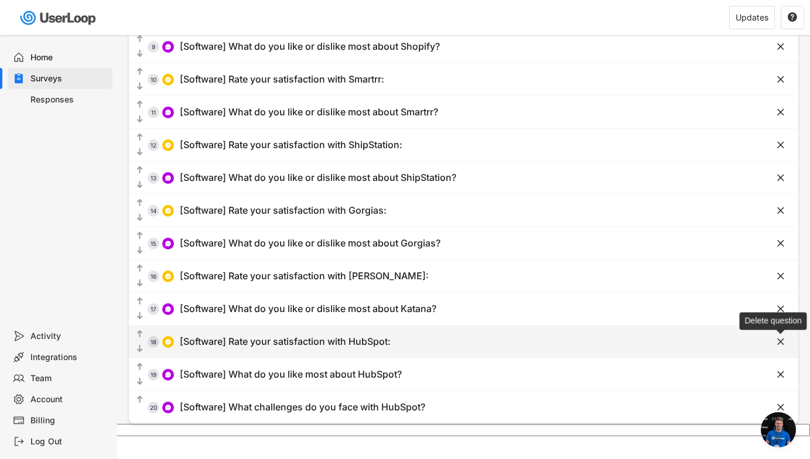
click at [582, 340] on text "" at bounding box center [781, 342] width 7 height 12
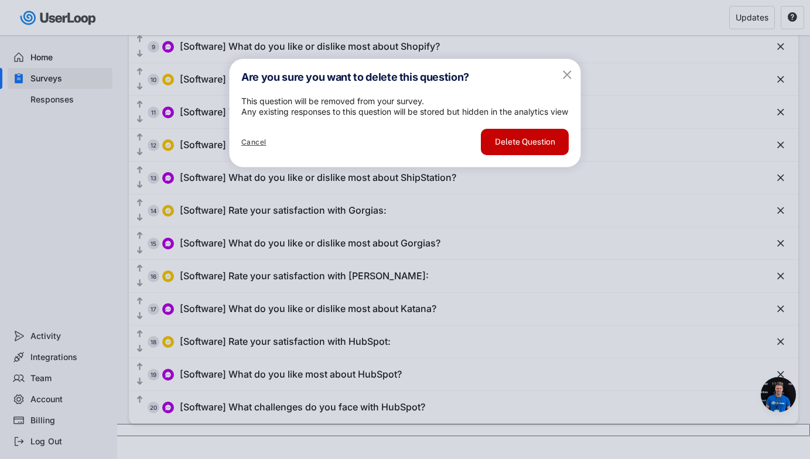
click at [546, 155] on button "Delete Question" at bounding box center [525, 142] width 88 height 26
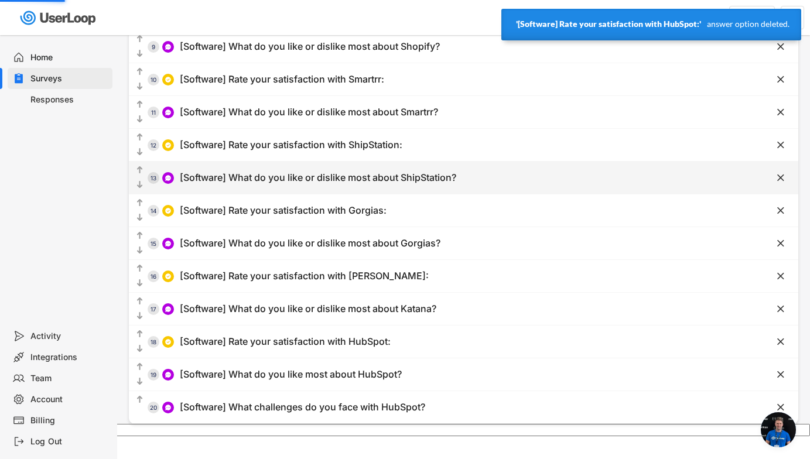
scroll to position [323, 0]
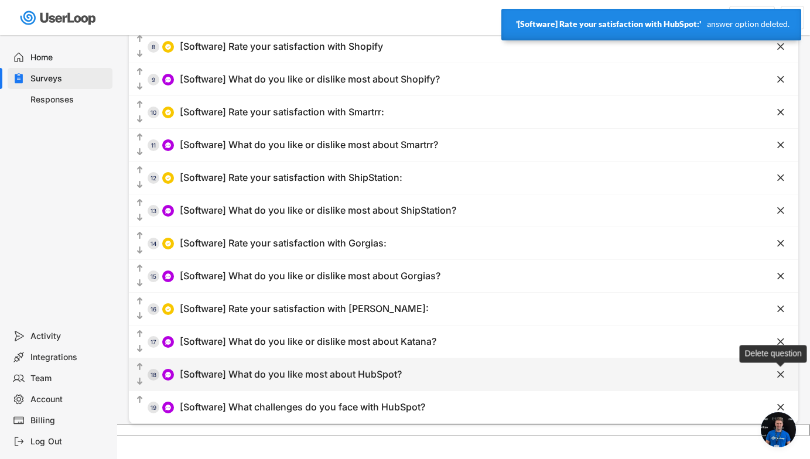
click at [582, 373] on text "" at bounding box center [781, 375] width 7 height 12
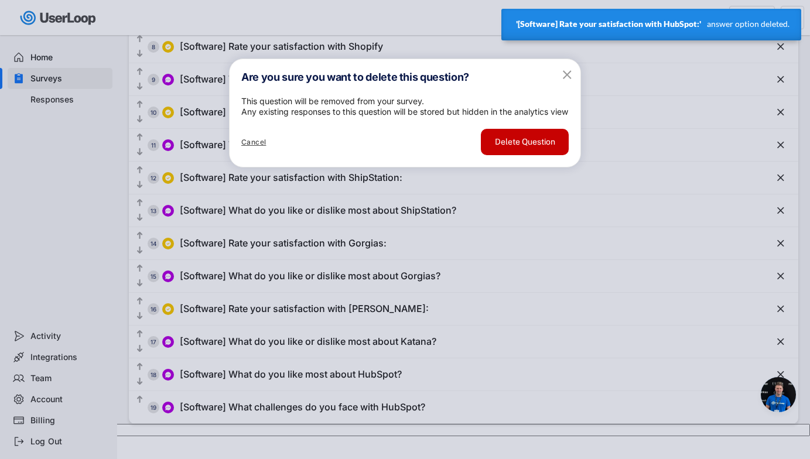
click at [539, 155] on button "Delete Question" at bounding box center [525, 142] width 88 height 26
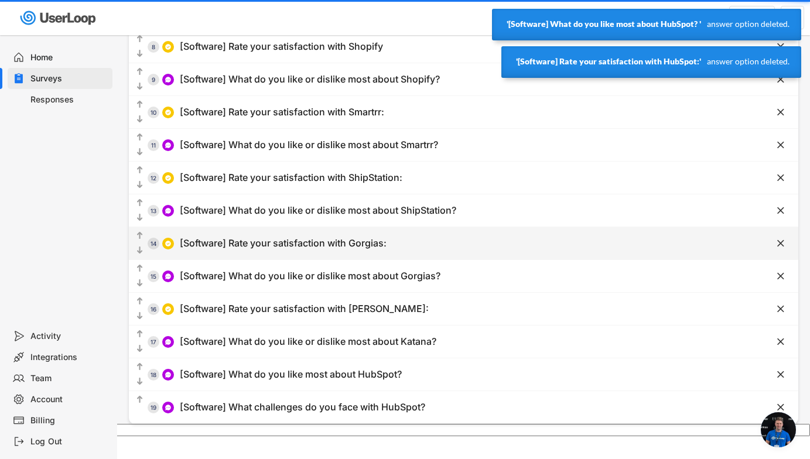
scroll to position [290, 0]
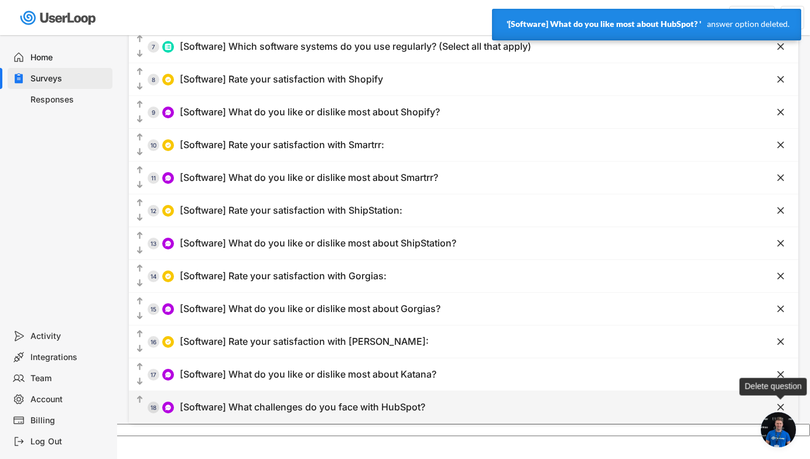
click at [582, 405] on text "" at bounding box center [781, 407] width 7 height 12
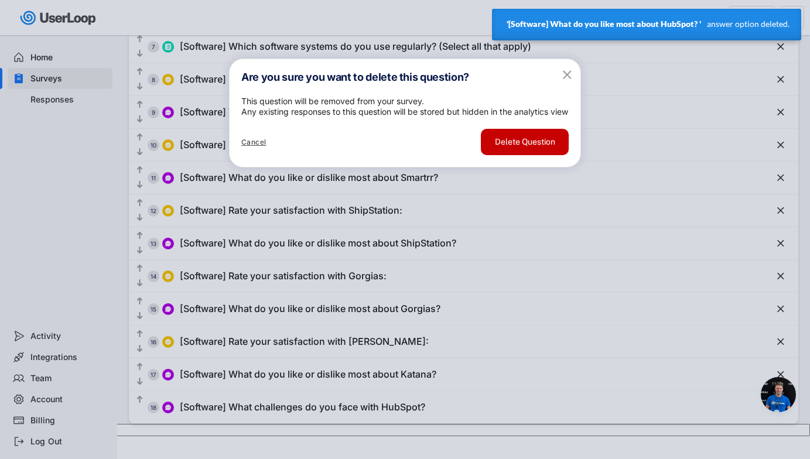
click at [520, 155] on button "Delete Question" at bounding box center [525, 142] width 88 height 26
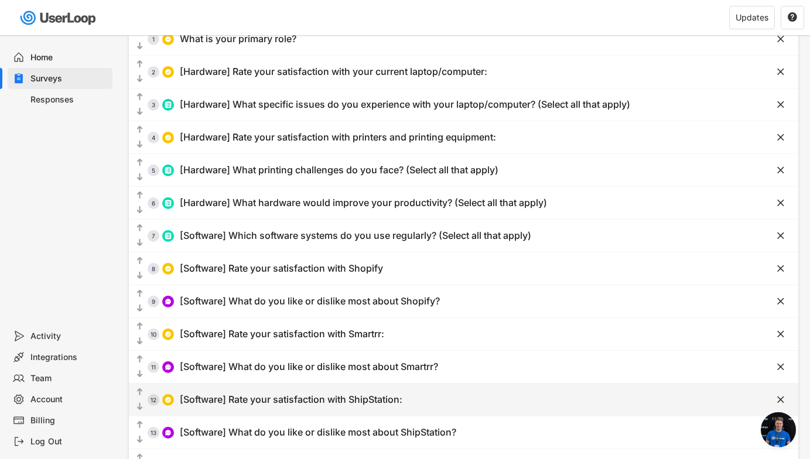
scroll to position [0, 0]
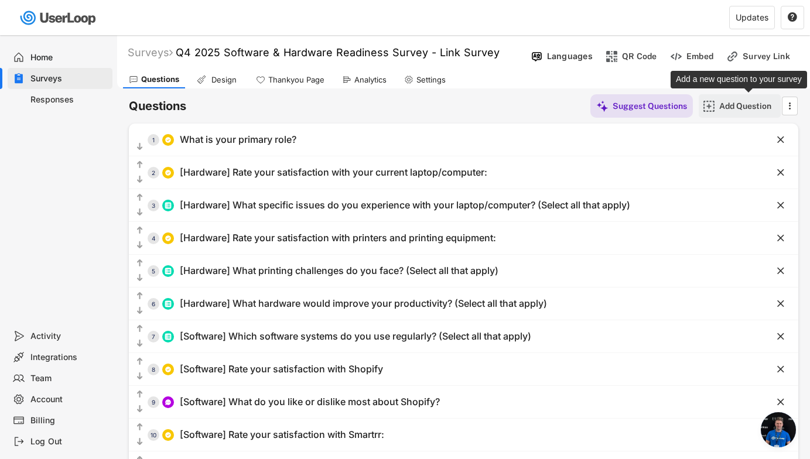
click at [582, 105] on div "Add Question" at bounding box center [749, 106] width 59 height 11
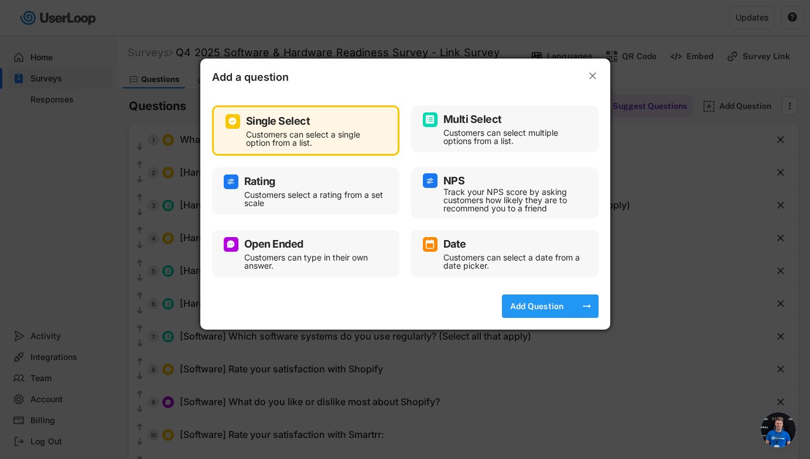
click at [537, 301] on div "Add Question" at bounding box center [537, 306] width 59 height 11
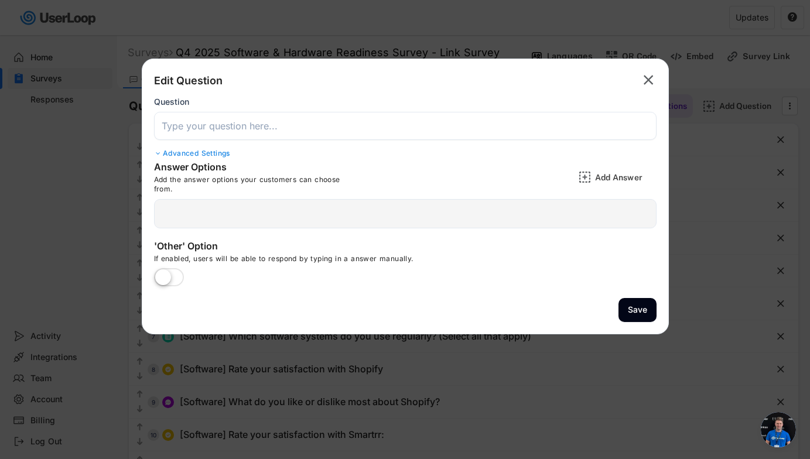
click at [421, 134] on input "input" at bounding box center [405, 126] width 503 height 28
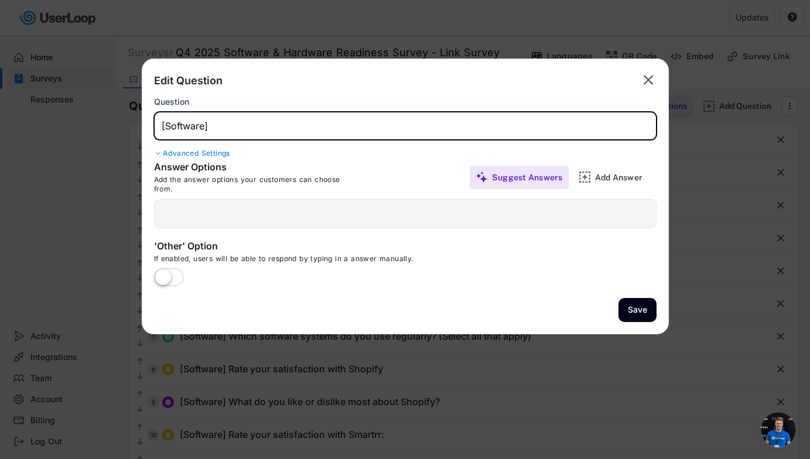
paste input "Rate your satisfaction with Slack:"
type input "[Software] Rate your satisfaction with Slack:"
click at [582, 175] on div "Add Answer" at bounding box center [624, 177] width 59 height 11
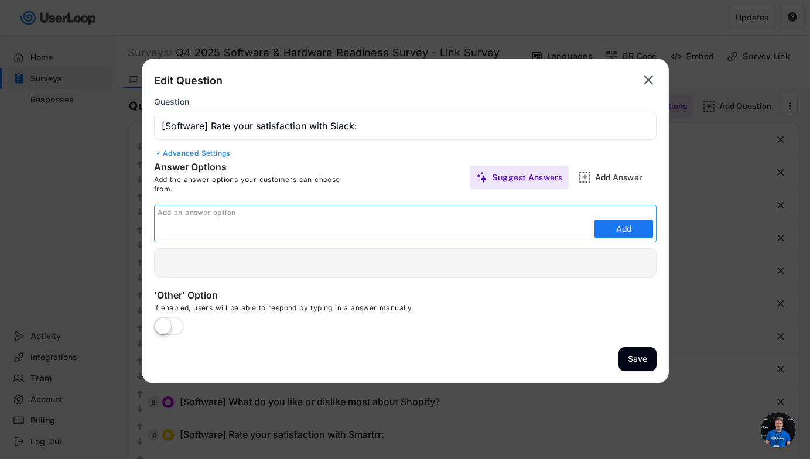
click at [367, 214] on div "Add an answer option" at bounding box center [407, 213] width 499 height 9
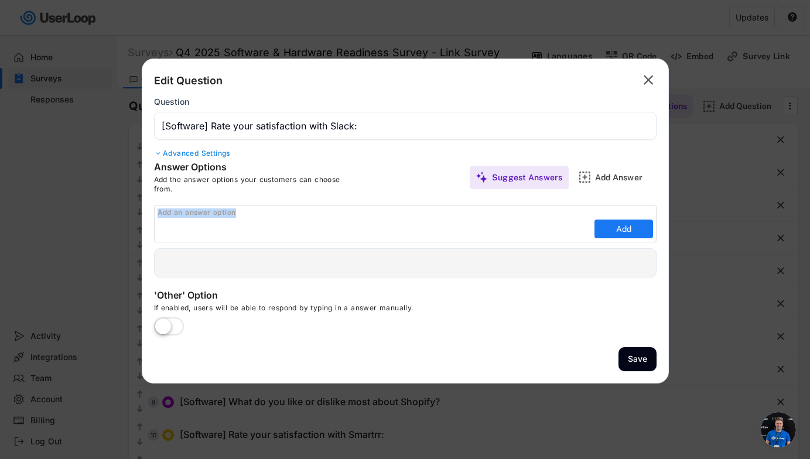
click at [345, 233] on input "input" at bounding box center [375, 229] width 434 height 18
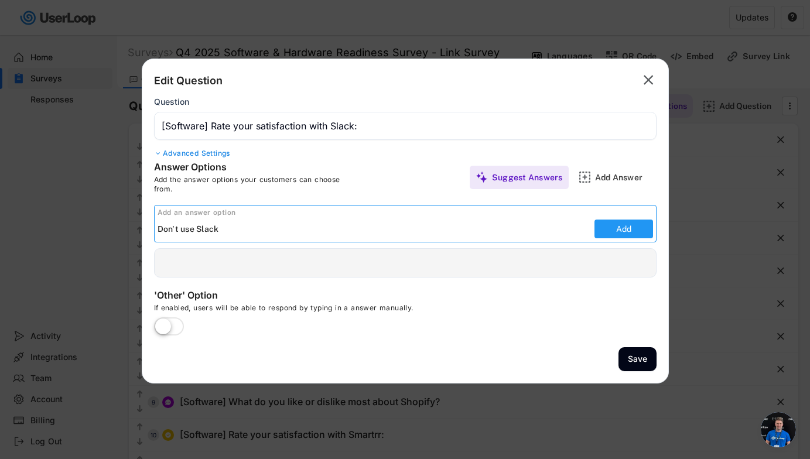
type input "Don't use Slack"
click at [582, 233] on button "Add" at bounding box center [624, 229] width 59 height 19
type input "Don't use Slack"
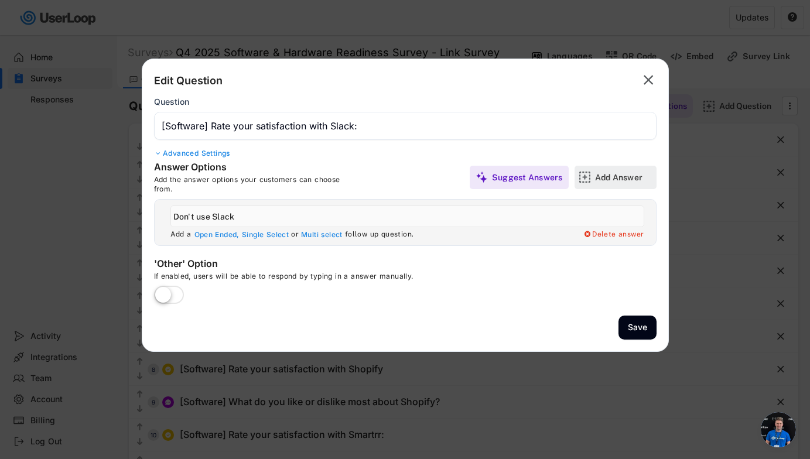
click at [582, 182] on div "Add Answer" at bounding box center [624, 177] width 59 height 11
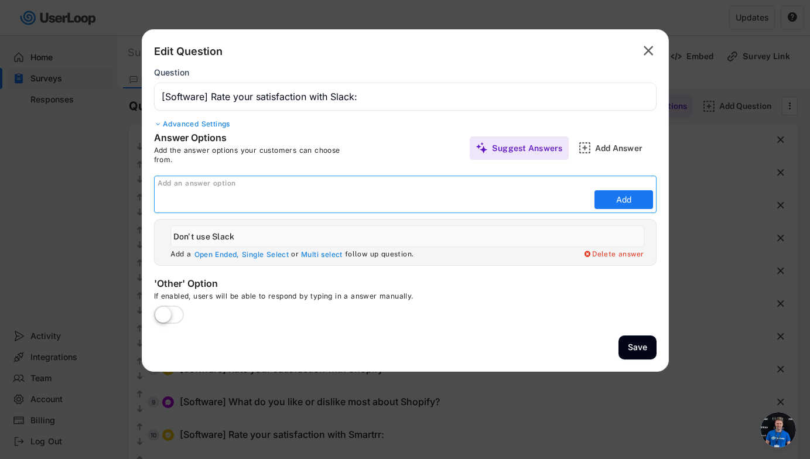
click at [550, 201] on input "input" at bounding box center [375, 200] width 434 height 18
paste input "Very satisfied Satisfied Neutral Dissatisfied Very dissatisfied"
drag, startPoint x: 419, startPoint y: 200, endPoint x: 214, endPoint y: 203, distance: 204.5
click at [214, 203] on input "input" at bounding box center [375, 200] width 434 height 18
type input "Very satisfied"
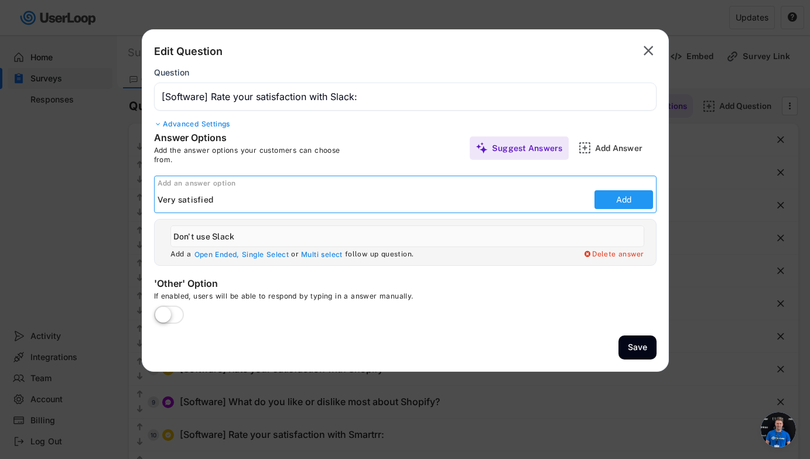
click at [582, 207] on button "Add" at bounding box center [624, 199] width 59 height 19
type input "Very satisfied"
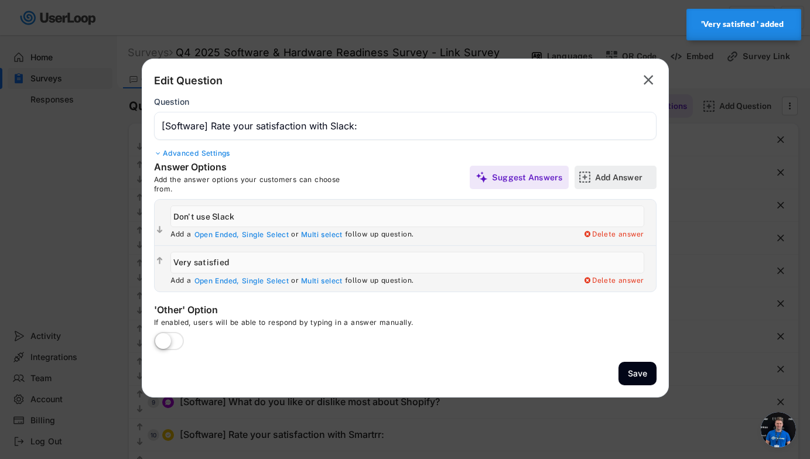
click at [582, 172] on div "Add Answer" at bounding box center [624, 177] width 59 height 11
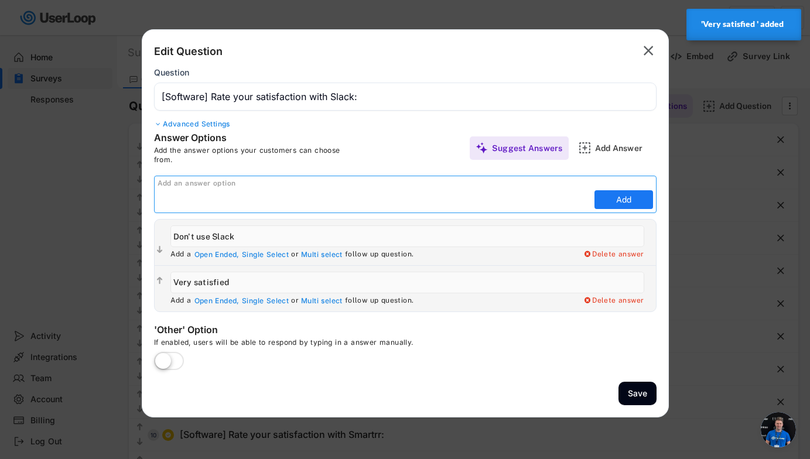
click at [465, 203] on input "input" at bounding box center [375, 200] width 434 height 18
paste input "Satisfied Neutral Dissatisfied Very dissatisfied"
click at [391, 206] on input "input" at bounding box center [375, 200] width 434 height 18
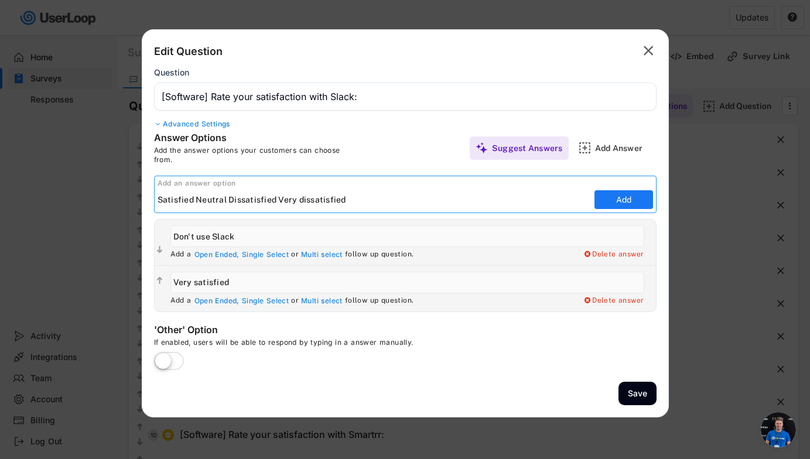
drag, startPoint x: 391, startPoint y: 206, endPoint x: 202, endPoint y: 199, distance: 189.4
click at [201, 199] on input "input" at bounding box center [375, 200] width 434 height 18
click at [195, 199] on input "input" at bounding box center [375, 200] width 434 height 18
drag, startPoint x: 195, startPoint y: 199, endPoint x: 362, endPoint y: 202, distance: 167.0
click at [362, 202] on input "input" at bounding box center [375, 200] width 434 height 18
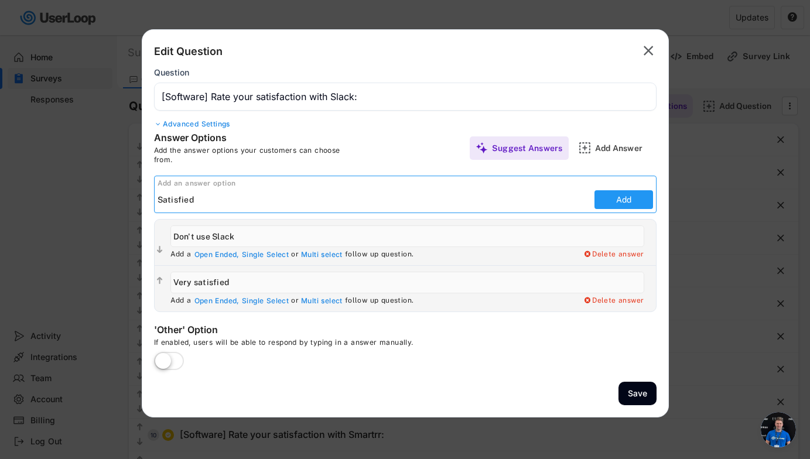
type input "Satisfied"
click at [582, 197] on button "Add" at bounding box center [624, 199] width 59 height 19
type input "Satisfied"
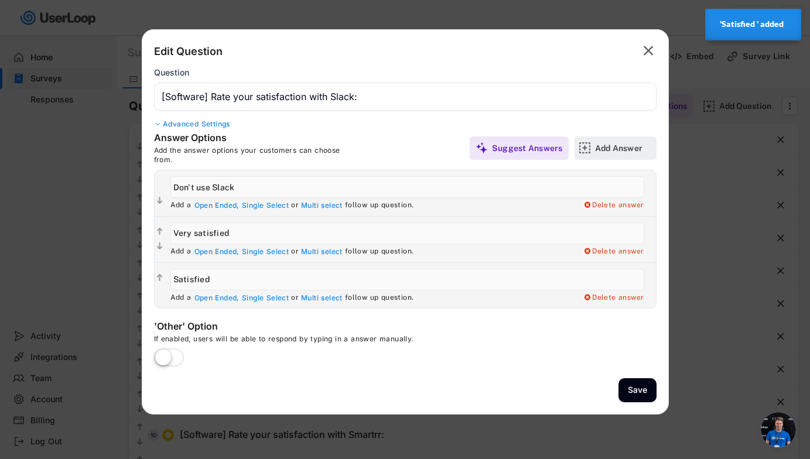
click at [582, 151] on div "Add Answer" at bounding box center [624, 148] width 59 height 11
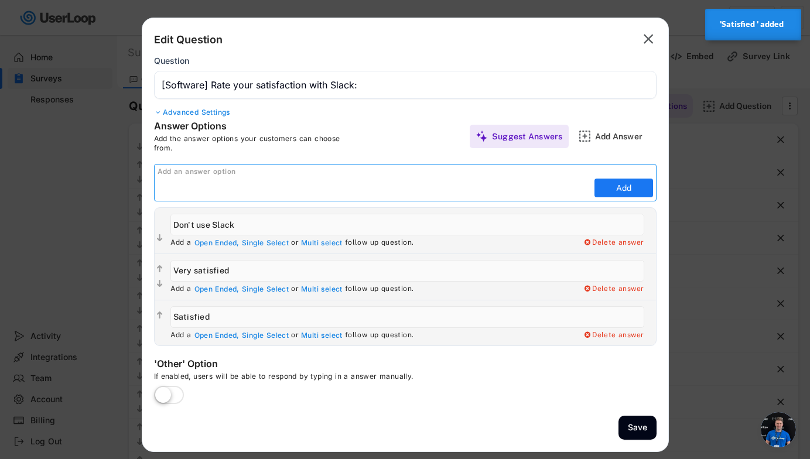
click at [552, 187] on input "input" at bounding box center [375, 188] width 434 height 18
paste input "Neutral Dissatisfied Very dissatisfied"
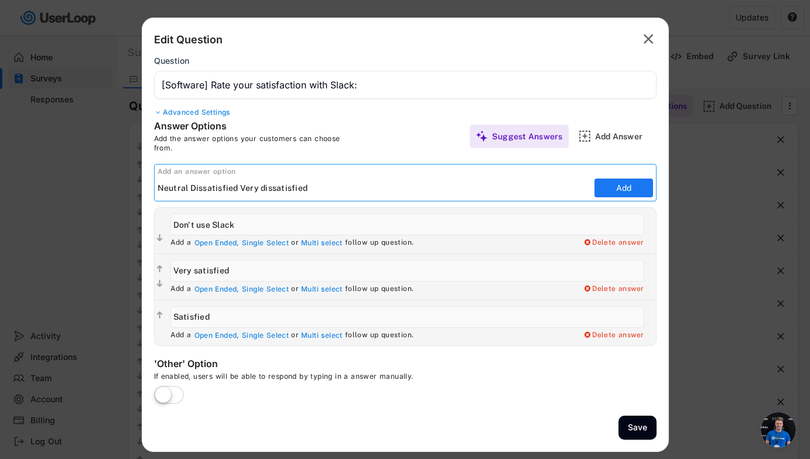
click at [190, 187] on input "input" at bounding box center [375, 188] width 434 height 18
drag, startPoint x: 190, startPoint y: 187, endPoint x: 337, endPoint y: 193, distance: 147.2
click at [337, 193] on input "input" at bounding box center [375, 188] width 434 height 18
type input "Neutral"
click at [582, 186] on button "Add" at bounding box center [624, 188] width 59 height 19
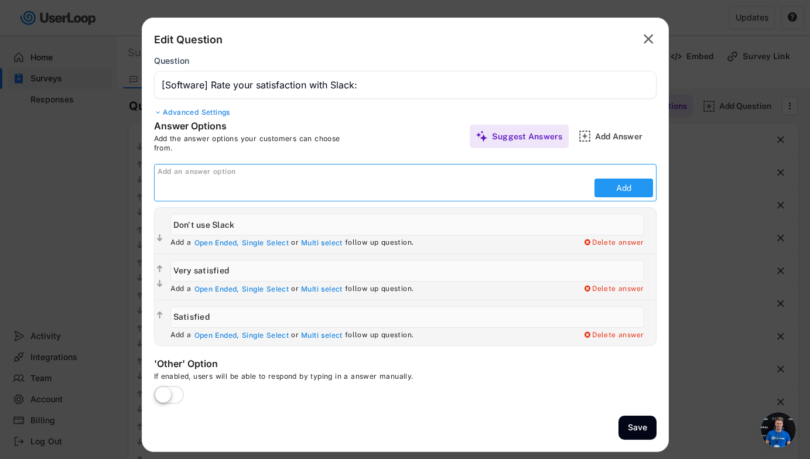
type input "Neutral"
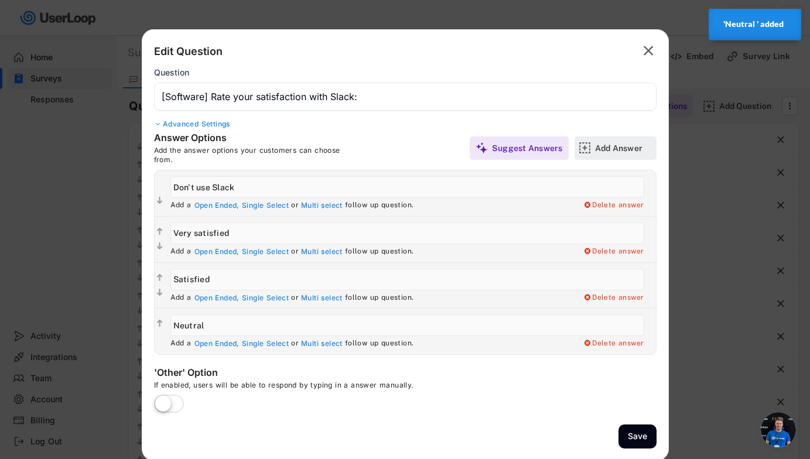
click at [582, 146] on div "Add Answer" at bounding box center [624, 148] width 59 height 11
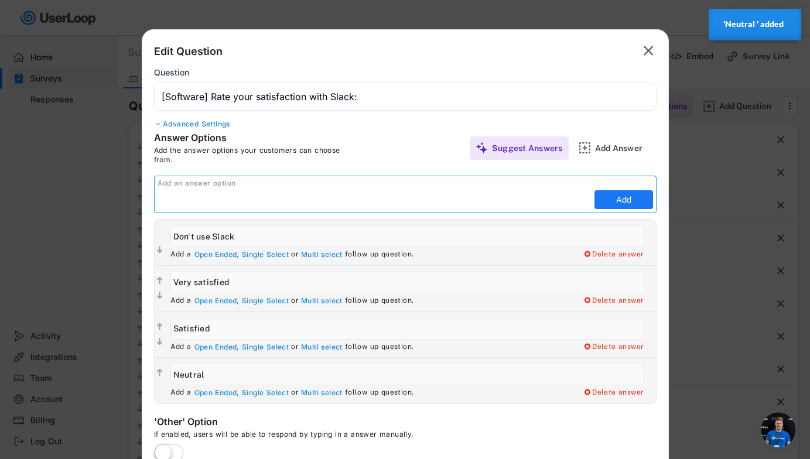
click at [498, 202] on input "input" at bounding box center [375, 200] width 434 height 18
paste input "Dissatisfied Very dissatisfied"
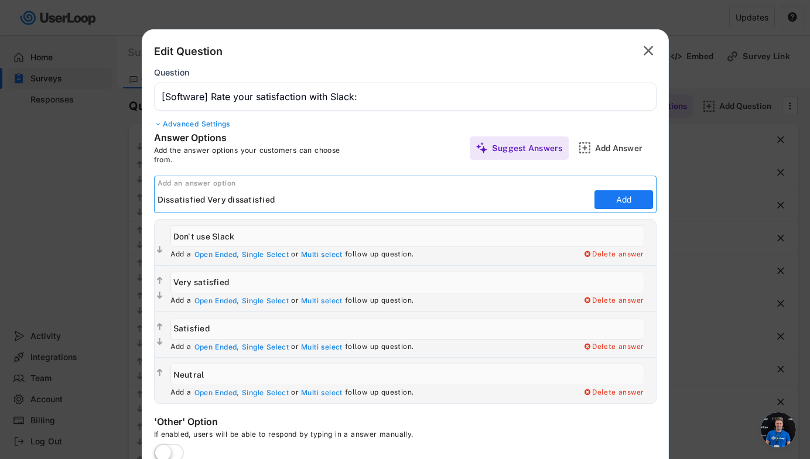
drag, startPoint x: 312, startPoint y: 199, endPoint x: 208, endPoint y: 201, distance: 104.3
click at [208, 201] on input "input" at bounding box center [375, 200] width 434 height 18
type input "Dissatisfied"
click at [582, 205] on button "Add" at bounding box center [624, 199] width 59 height 19
type input "Dissatisfied"
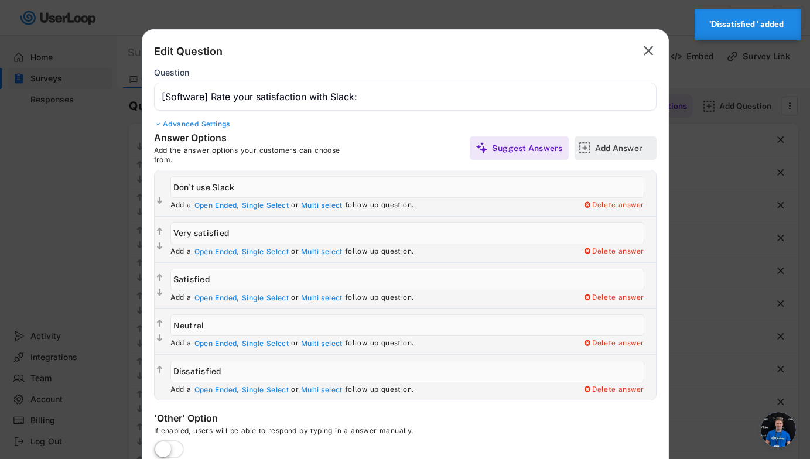
click at [582, 148] on div "Add Answer" at bounding box center [624, 148] width 59 height 11
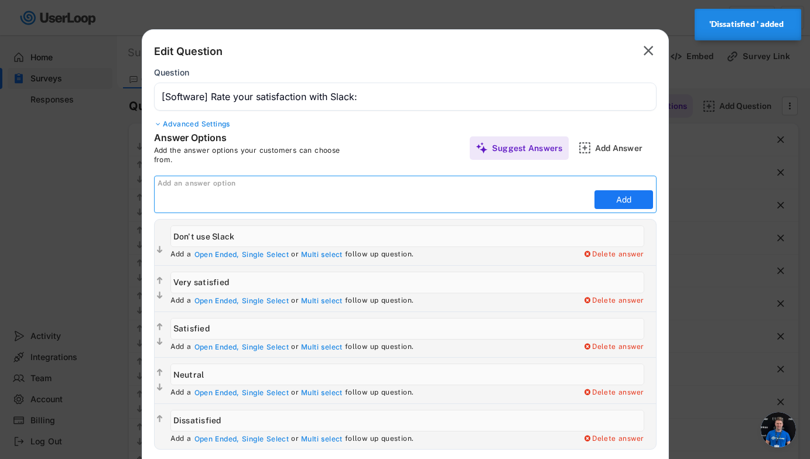
click at [493, 204] on input "input" at bounding box center [375, 200] width 434 height 18
paste input "Very dissatisfied"
type input "Very dissatisfied"
click at [582, 205] on button "Add" at bounding box center [624, 199] width 59 height 19
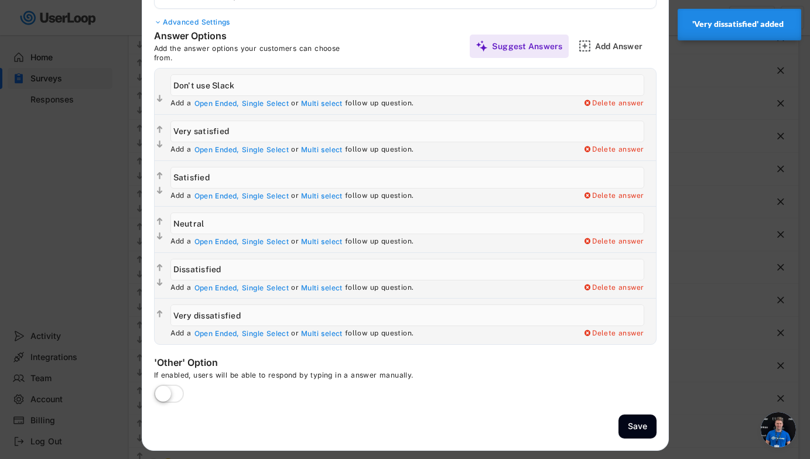
scroll to position [103, 0]
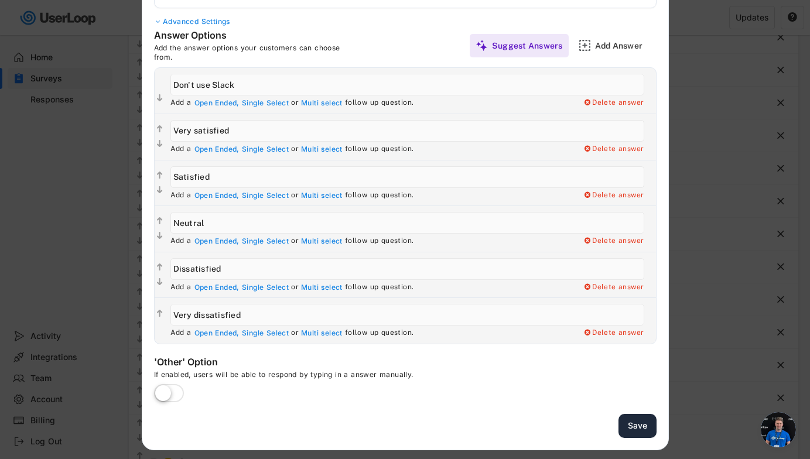
click at [582, 425] on button "Save" at bounding box center [638, 426] width 38 height 24
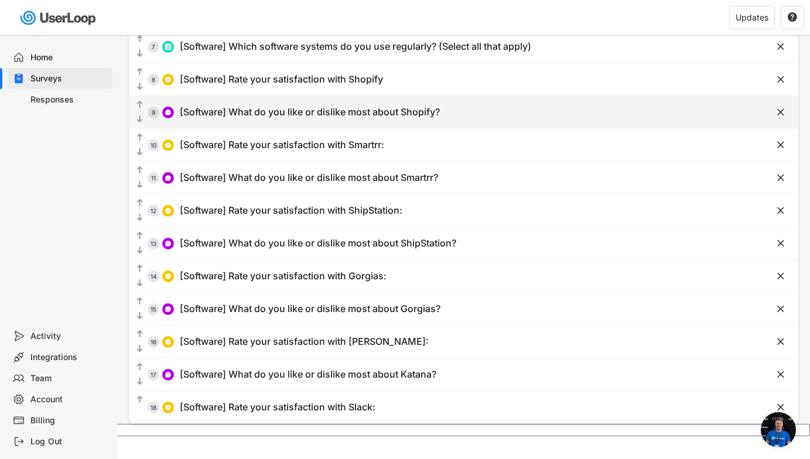
scroll to position [0, 0]
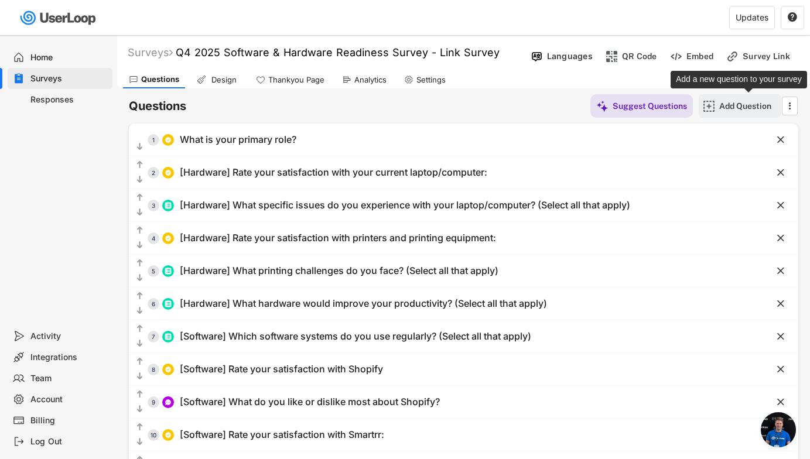
click at [582, 106] on div "Add Question" at bounding box center [749, 106] width 59 height 11
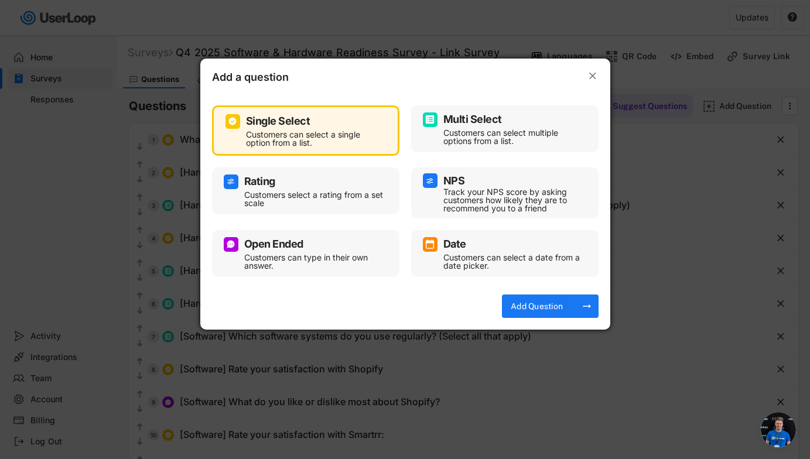
click at [343, 254] on div "Customers can type in their own answer." at bounding box center [314, 262] width 141 height 16
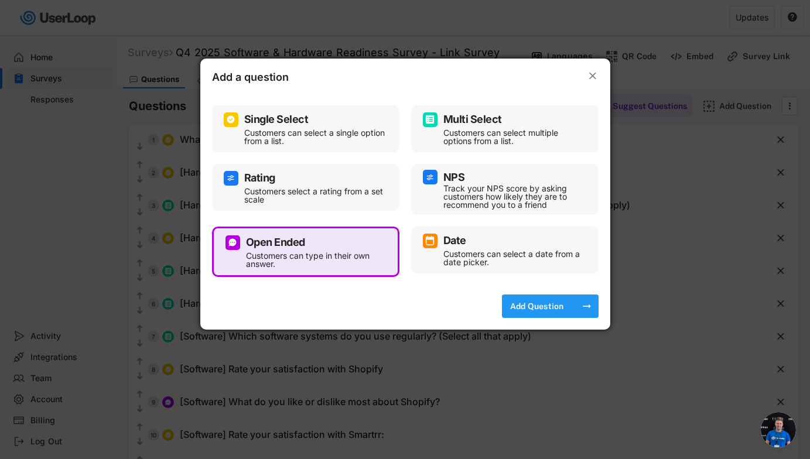
click at [541, 301] on div "Add Question" at bounding box center [537, 306] width 59 height 11
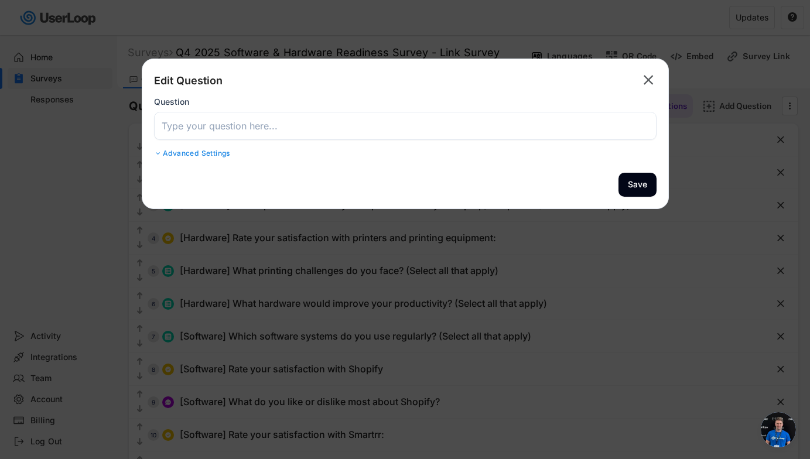
click at [434, 130] on input "input" at bounding box center [405, 126] width 503 height 28
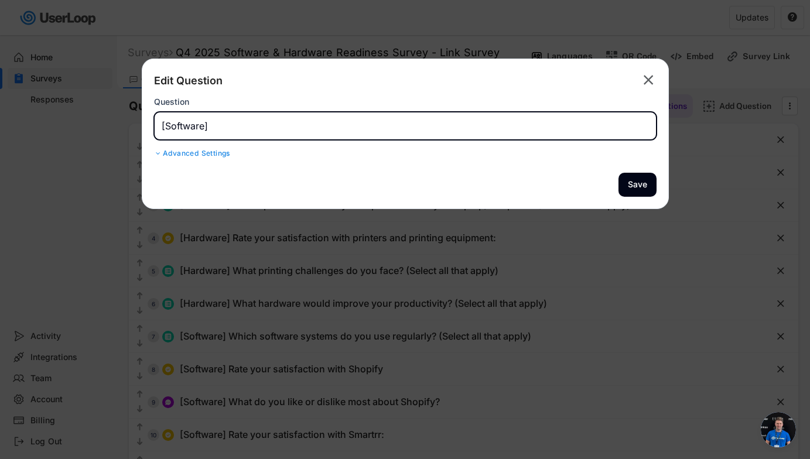
paste input "What do you like most about Slack?"
click at [288, 128] on input "input" at bounding box center [405, 126] width 503 height 28
type input "[Software] What do you like or dislike most about Slack?"
click at [582, 180] on button "Save" at bounding box center [638, 185] width 38 height 24
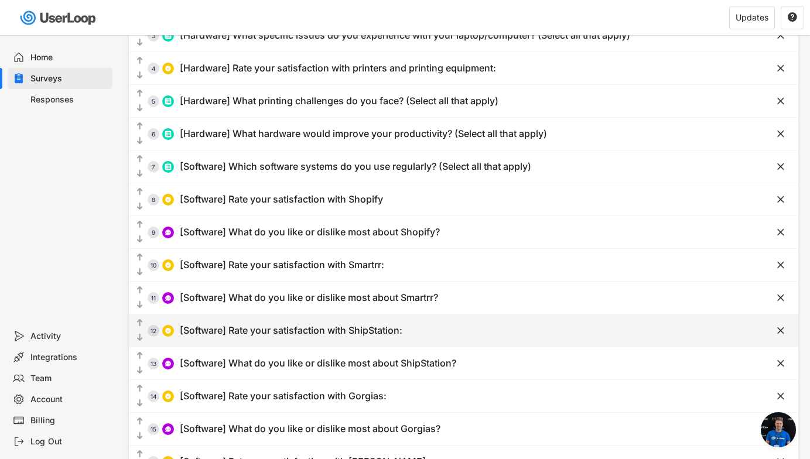
scroll to position [169, 0]
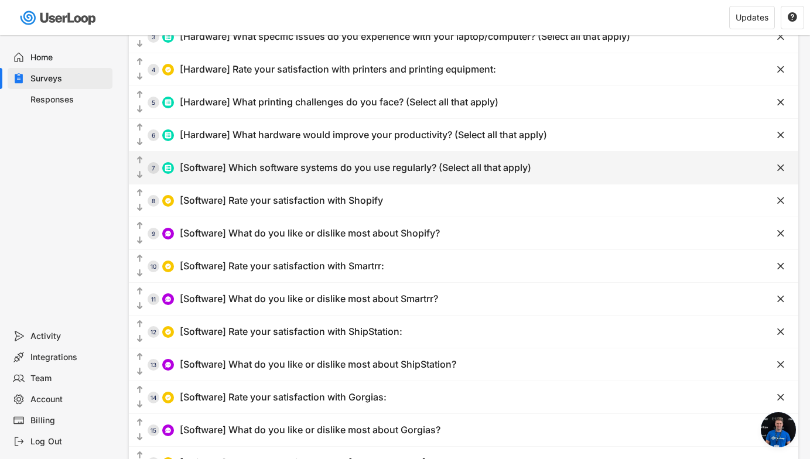
click at [343, 176] on div "  7 [Software] Which software systems do you use regularly? (Select all that …" at bounding box center [434, 168] width 611 height 26
type input "[Software] Which software systems do you use regularly? (Select all that apply)"
type input "Shopify"
type input "Smartrr"
type input "ShipStation"
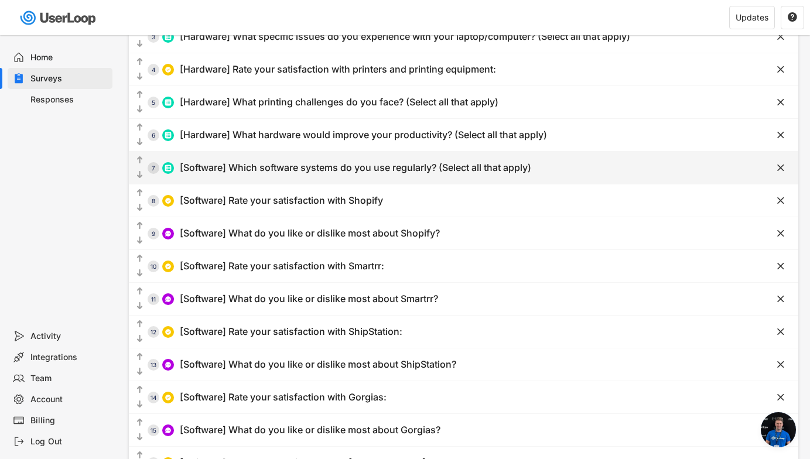
type input "Gorgias"
type input "Katana"
type input "HubSpot"
type input "Klaviyo"
type input "Google Workspace (GMail, Docs, Sheets, Mett, etc.)"
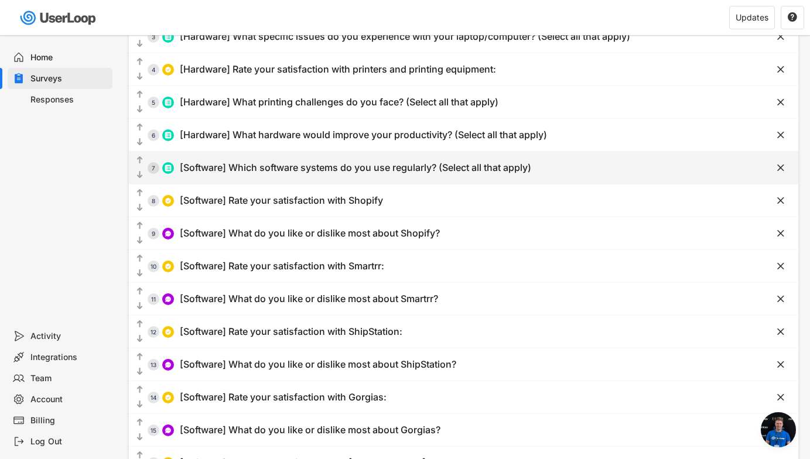
type input "Slack"
type input "Task Management software ([DATE], Notion, etc.)"
type input "Account software"
type input "Marketing sofware"
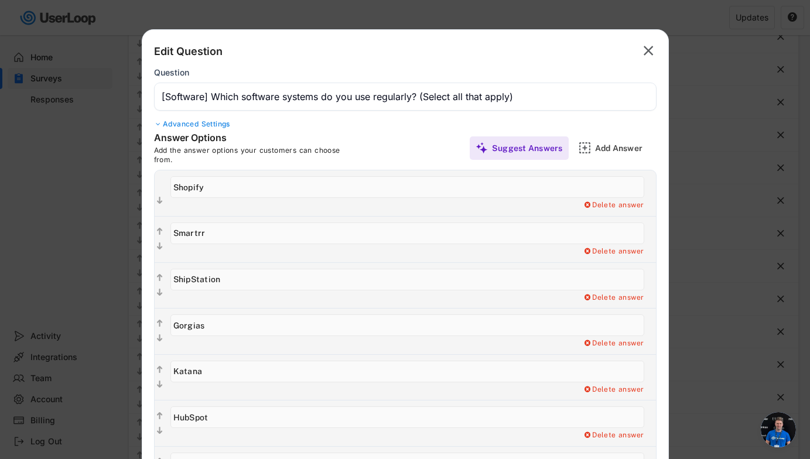
scroll to position [192, 0]
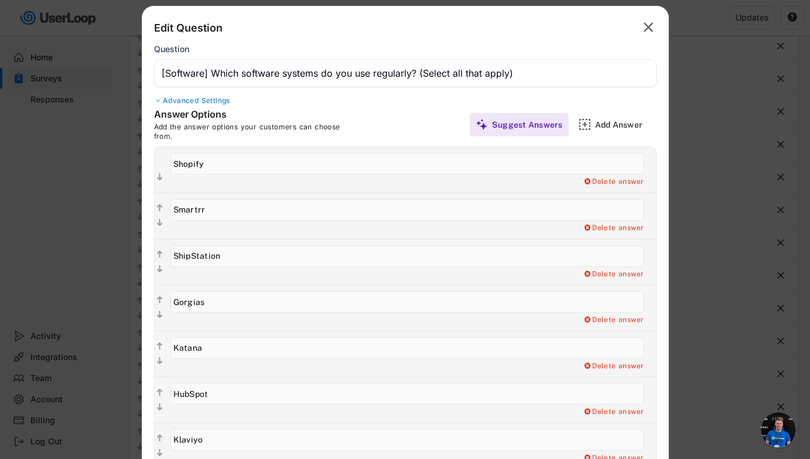
click at [582, 26] on text "" at bounding box center [649, 27] width 10 height 17
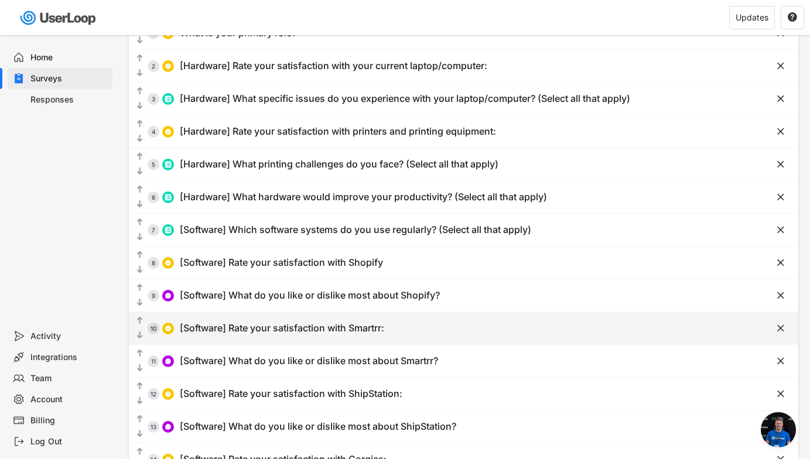
scroll to position [0, 0]
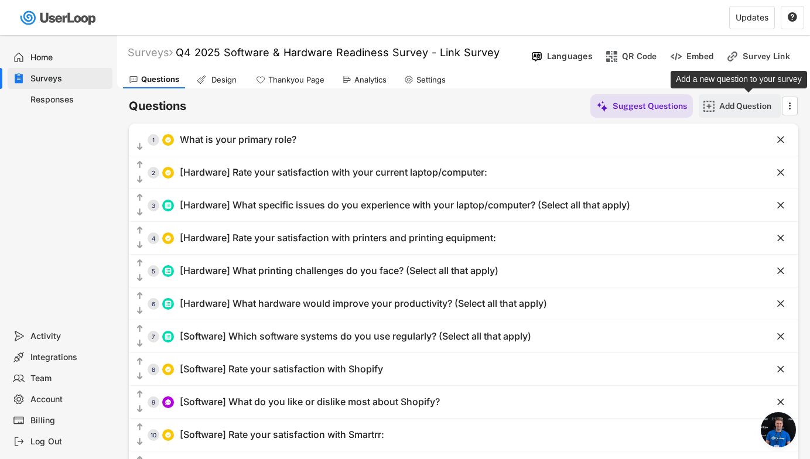
click at [582, 107] on div "Add Question" at bounding box center [749, 106] width 59 height 11
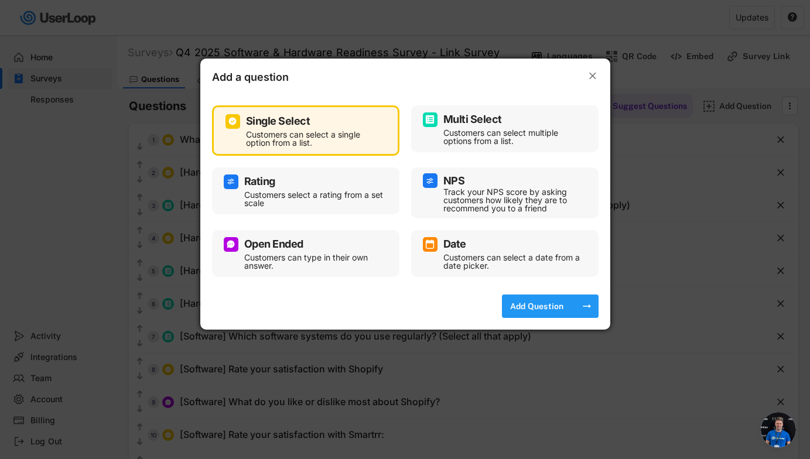
click at [523, 304] on div "Add Question" at bounding box center [537, 306] width 59 height 11
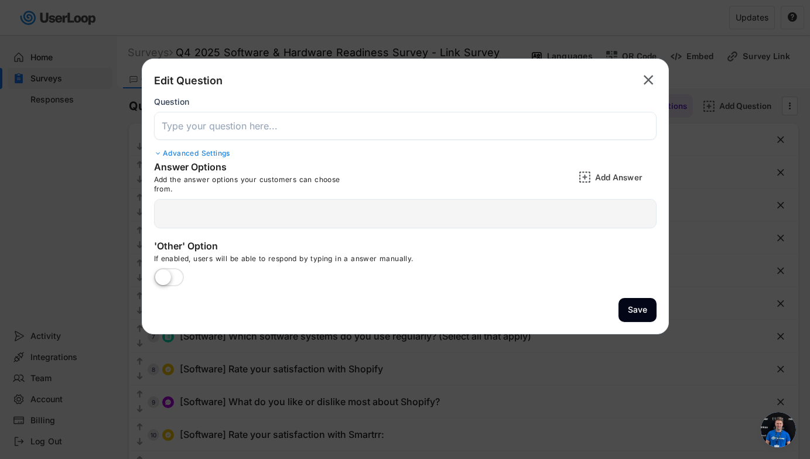
click at [389, 128] on input "input" at bounding box center [405, 126] width 503 height 28
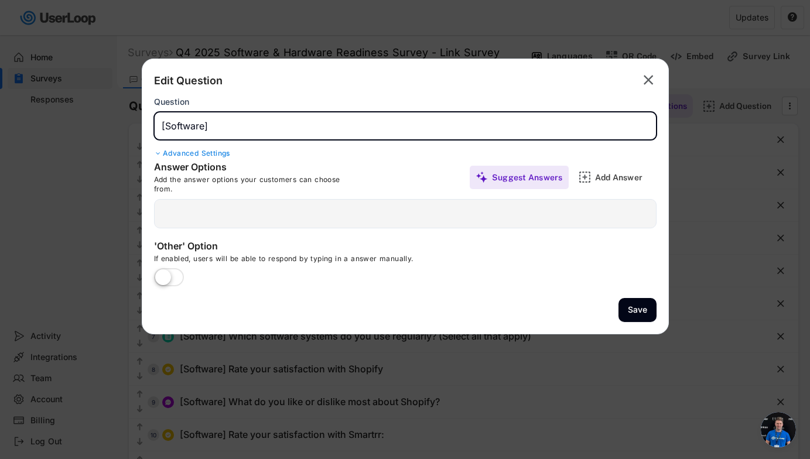
paste input "Rate your satisfaction with Task Management solutions ([DATE], Notion, etc.):"
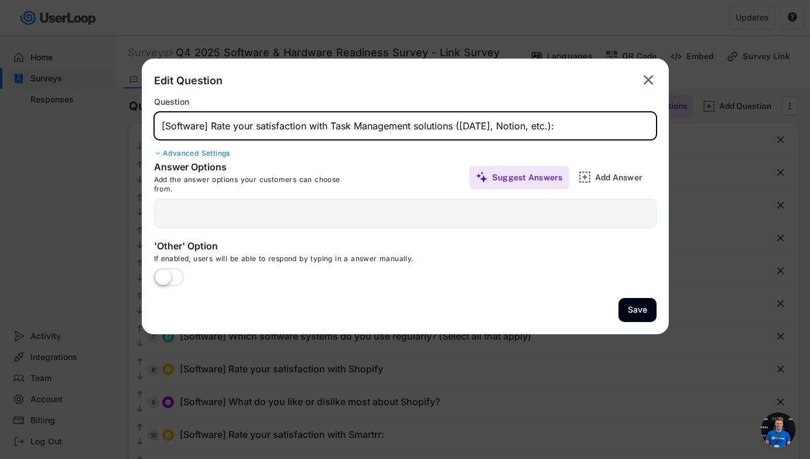
click at [496, 126] on input "input" at bounding box center [405, 126] width 503 height 28
type input "[Software] Rate your satisfaction with Task Management solutions ([DATE][DOMAIN…"
click at [522, 212] on div "  Add a Open Ended, Single Select or Multi select follow up question. Delete …" at bounding box center [405, 213] width 503 height 29
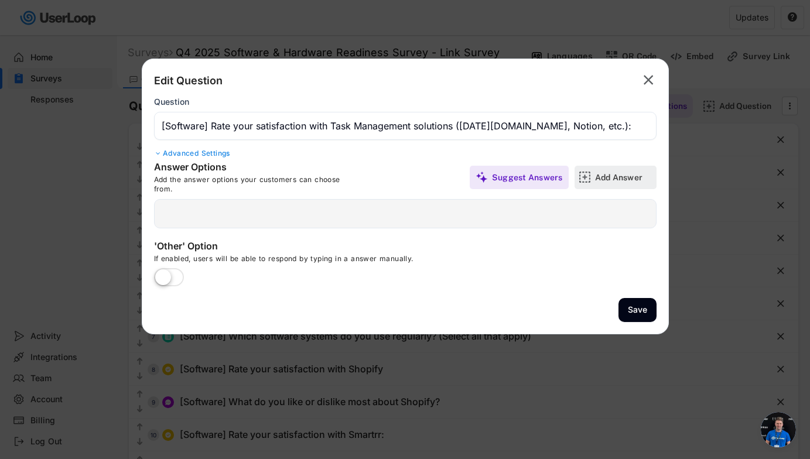
click at [582, 178] on img at bounding box center [585, 177] width 12 height 12
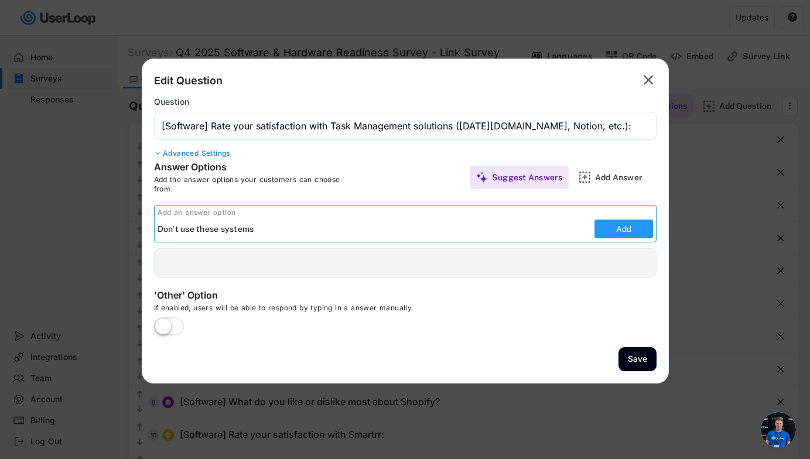
type input "Don't use these systems"
click at [582, 230] on button "Add" at bounding box center [624, 229] width 59 height 19
type input "Don't use these systems"
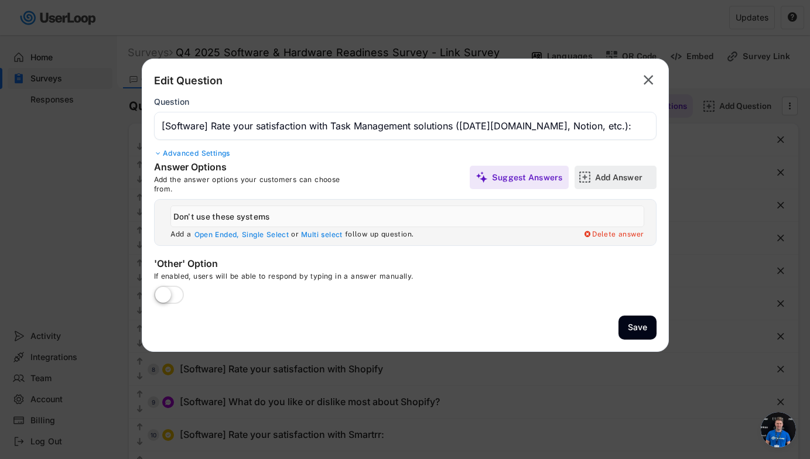
click at [582, 178] on div "Add Answer" at bounding box center [624, 177] width 59 height 11
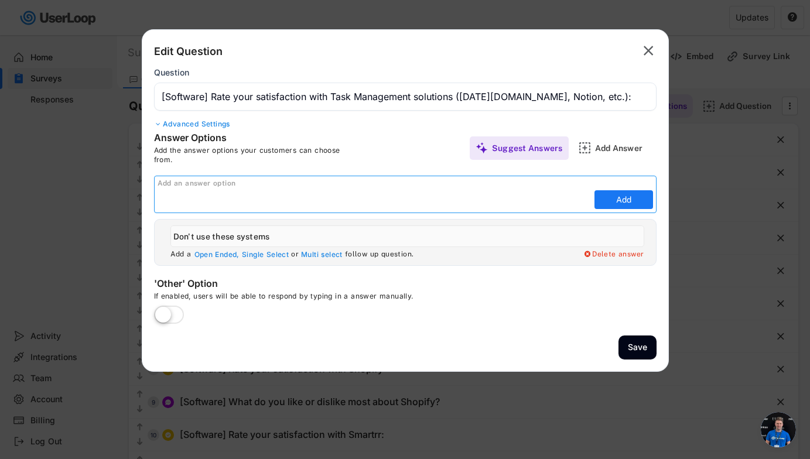
click at [524, 205] on input "input" at bounding box center [375, 200] width 434 height 18
paste input "Very satisfied Satisfied Neutral Dissatisfied Very dissatisfied"
drag, startPoint x: 424, startPoint y: 199, endPoint x: 241, endPoint y: 200, distance: 183.4
click at [241, 200] on input "input" at bounding box center [375, 200] width 434 height 18
click at [213, 196] on input "input" at bounding box center [375, 200] width 434 height 18
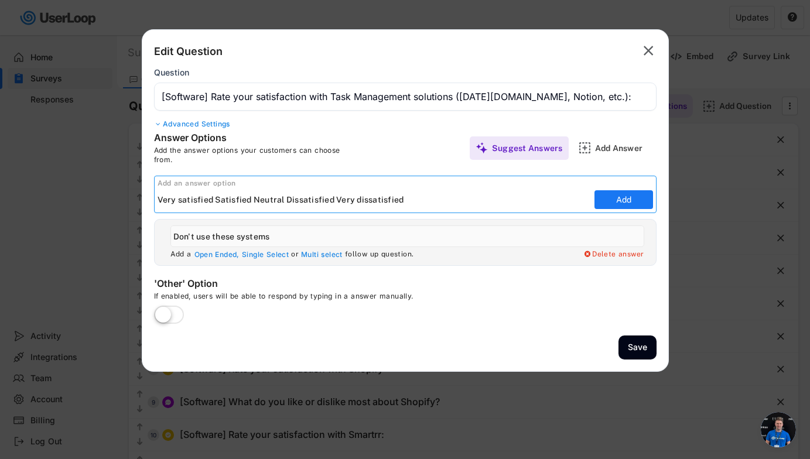
drag, startPoint x: 213, startPoint y: 195, endPoint x: 401, endPoint y: 197, distance: 188.7
click at [401, 197] on input "input" at bounding box center [375, 200] width 434 height 18
drag, startPoint x: 412, startPoint y: 198, endPoint x: 219, endPoint y: 199, distance: 193.4
click at [219, 199] on input "input" at bounding box center [375, 200] width 434 height 18
click at [412, 194] on input "input" at bounding box center [375, 200] width 434 height 18
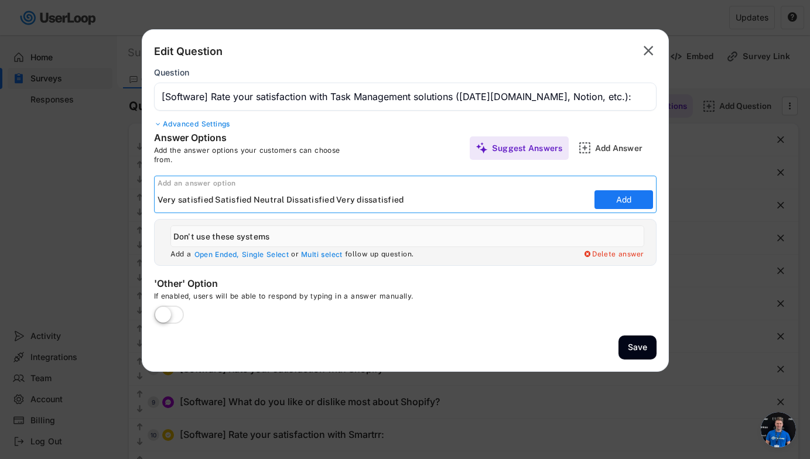
click at [408, 199] on input "input" at bounding box center [375, 200] width 434 height 18
drag, startPoint x: 408, startPoint y: 199, endPoint x: 215, endPoint y: 203, distance: 192.8
click at [215, 203] on input "input" at bounding box center [375, 200] width 434 height 18
type input "Very satisfied"
click at [582, 198] on button "Add" at bounding box center [624, 199] width 59 height 19
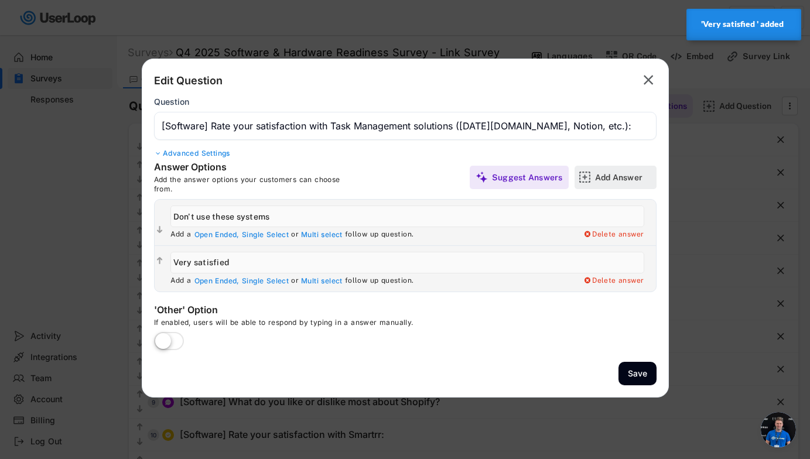
click at [582, 176] on div "Add Answer" at bounding box center [624, 177] width 59 height 11
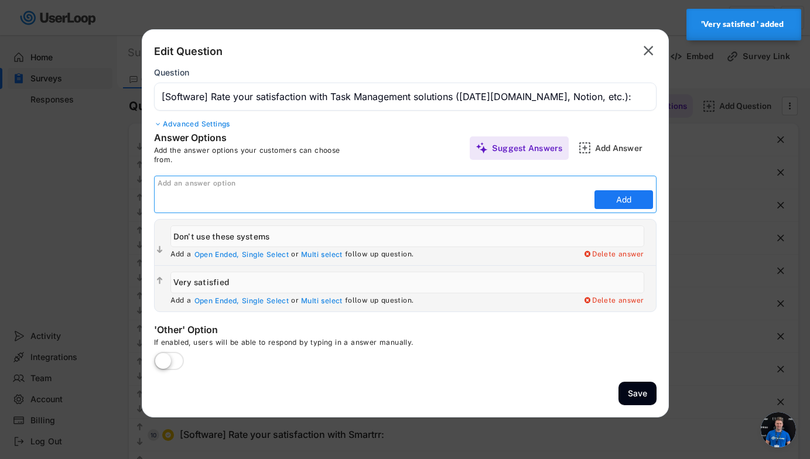
click at [534, 199] on input "input" at bounding box center [375, 200] width 434 height 18
paste input "Satisfied Neutral Dissatisfied Very dissatisfied"
click at [368, 203] on input "input" at bounding box center [375, 200] width 434 height 18
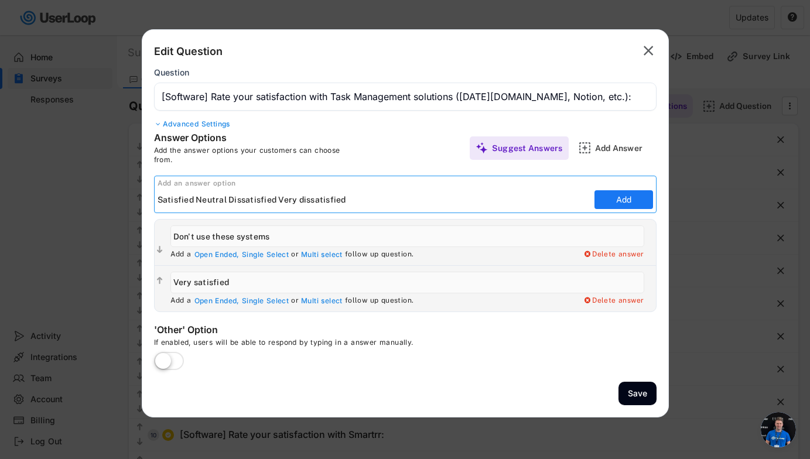
drag, startPoint x: 368, startPoint y: 203, endPoint x: 196, endPoint y: 201, distance: 171.7
click at [196, 201] on input "input" at bounding box center [375, 200] width 434 height 18
type input "Satisfied"
click at [582, 196] on button "Add" at bounding box center [624, 199] width 59 height 19
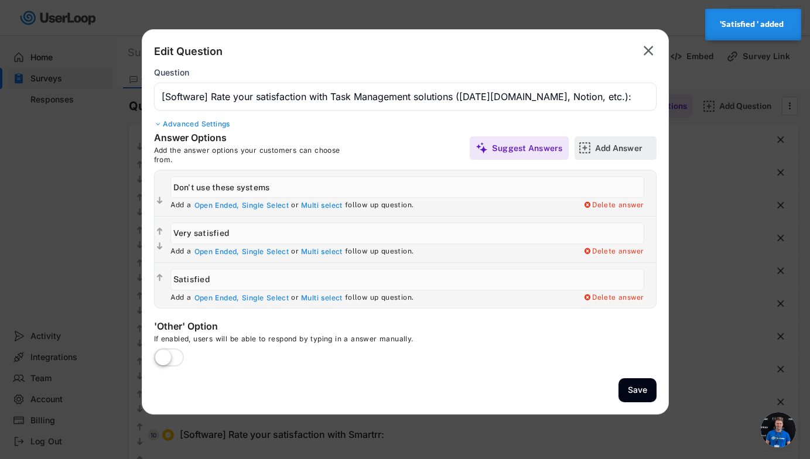
click at [582, 149] on div "Add Answer" at bounding box center [624, 148] width 59 height 11
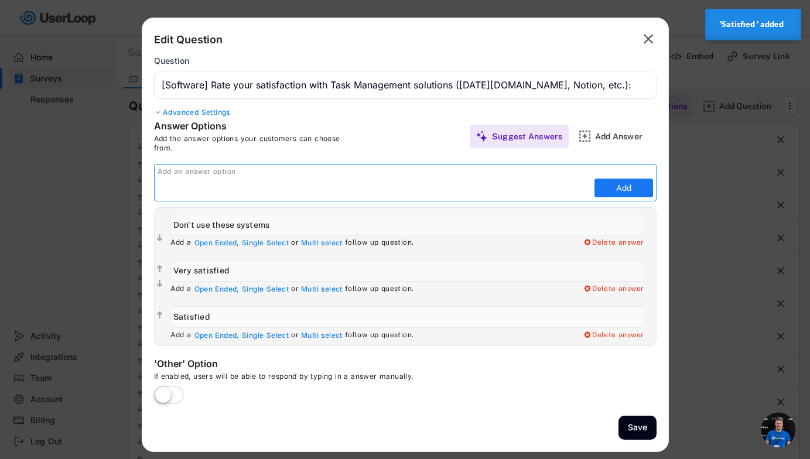
click at [512, 188] on input "input" at bounding box center [375, 188] width 434 height 18
paste input "Neutral Dissatisfied Very dissatisfied"
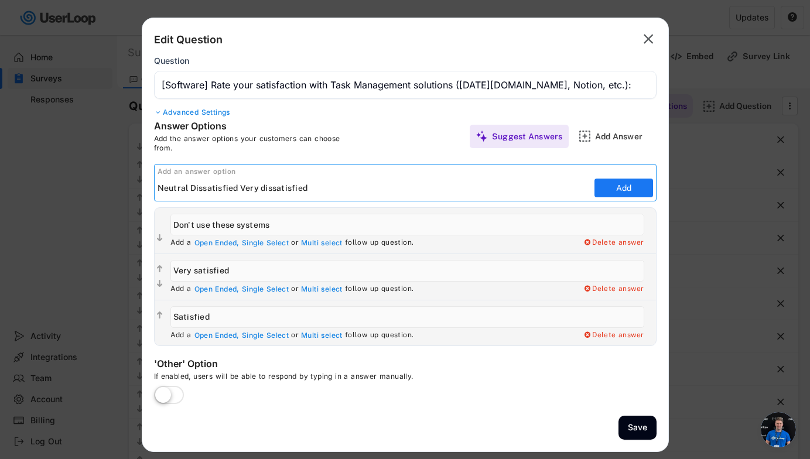
click at [312, 188] on input "input" at bounding box center [375, 188] width 434 height 18
drag, startPoint x: 312, startPoint y: 188, endPoint x: 199, endPoint y: 192, distance: 113.2
click at [199, 192] on input "input" at bounding box center [375, 188] width 434 height 18
type input "Neutral"
click at [582, 188] on button "Add" at bounding box center [624, 188] width 59 height 19
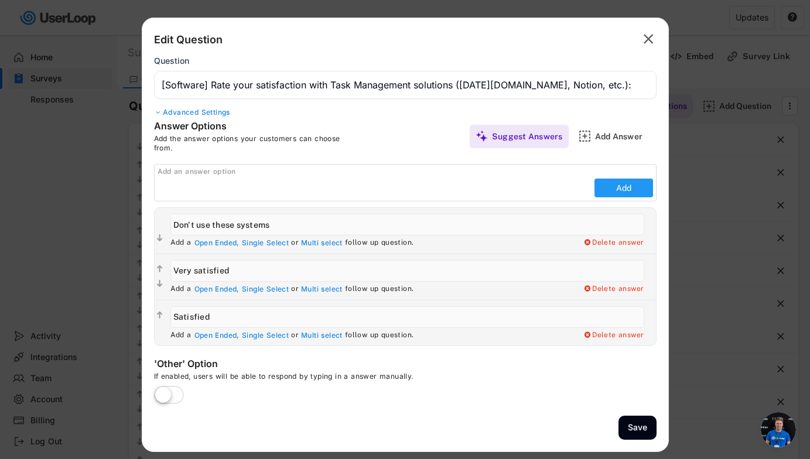
type input "Neutral"
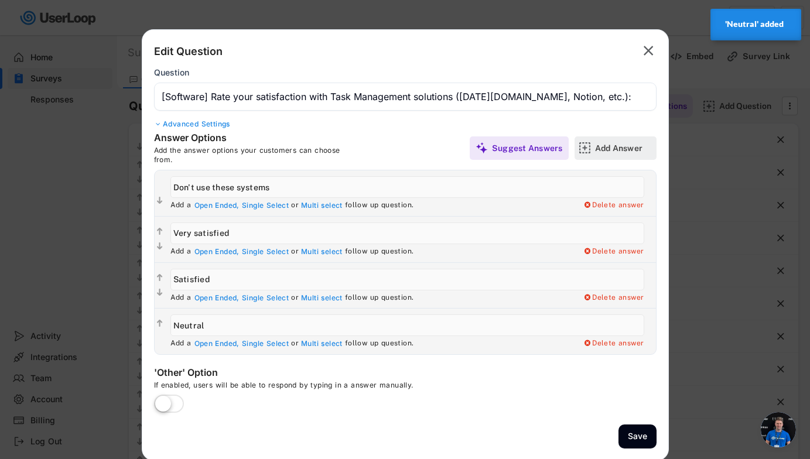
click at [582, 152] on div "Add Answer" at bounding box center [624, 148] width 59 height 11
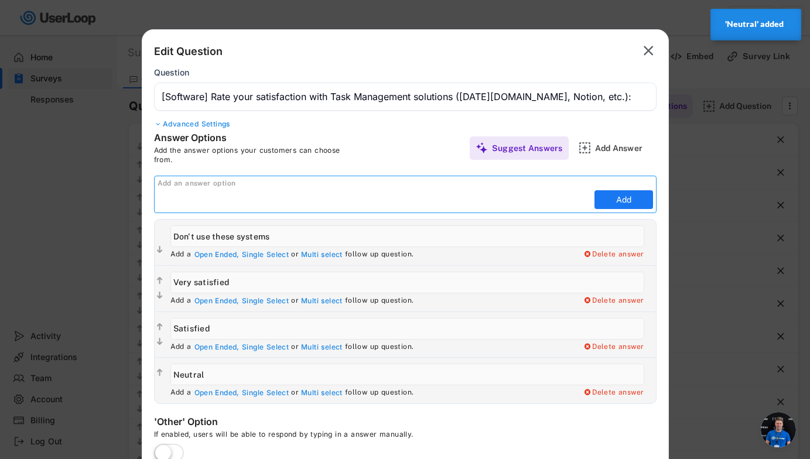
click at [514, 201] on input "input" at bounding box center [375, 200] width 434 height 18
paste input "Dissatisfied Very dissatisfied"
click at [335, 199] on input "input" at bounding box center [375, 200] width 434 height 18
drag, startPoint x: 335, startPoint y: 199, endPoint x: 201, endPoint y: 202, distance: 134.2
click at [201, 202] on input "input" at bounding box center [375, 200] width 434 height 18
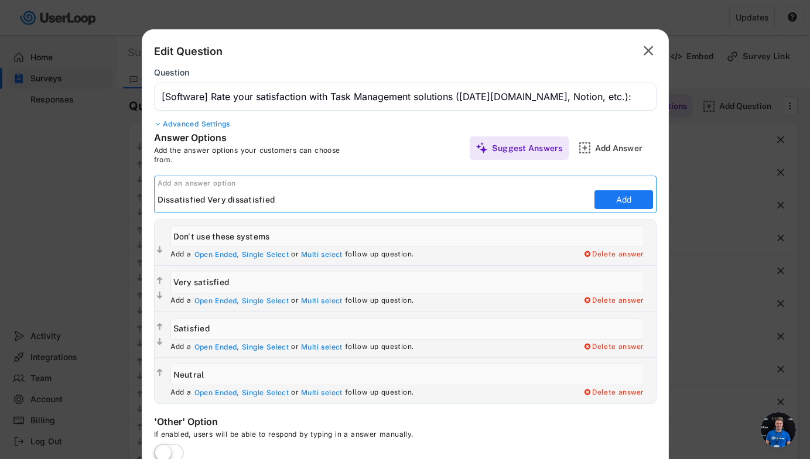
click at [278, 197] on input "input" at bounding box center [375, 200] width 434 height 18
drag, startPoint x: 278, startPoint y: 197, endPoint x: 212, endPoint y: 198, distance: 66.2
click at [209, 200] on input "input" at bounding box center [375, 200] width 434 height 18
type input "Dissatisfied"
click at [582, 192] on button "Add" at bounding box center [624, 199] width 59 height 19
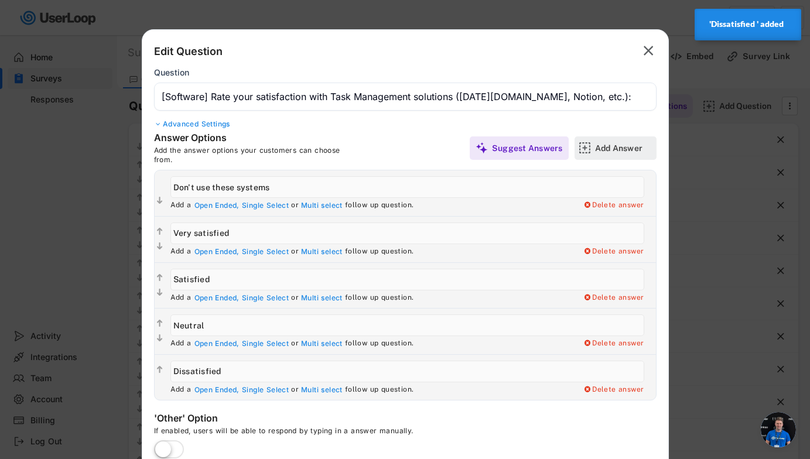
click at [582, 143] on div "Add Answer" at bounding box center [624, 148] width 59 height 11
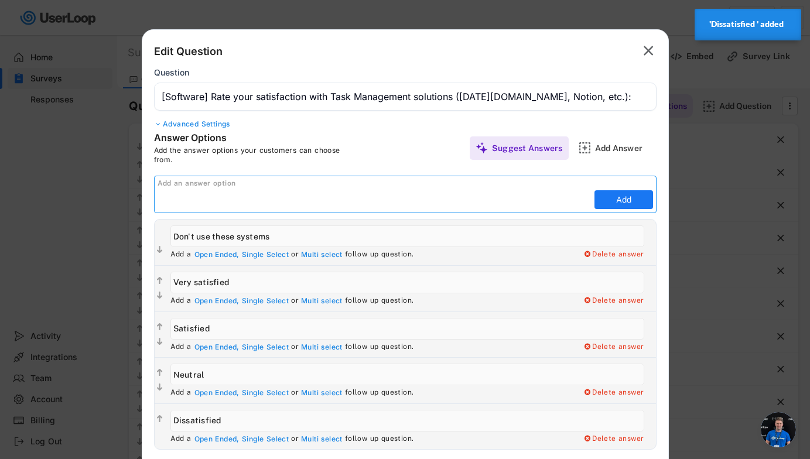
click at [500, 203] on input "input" at bounding box center [375, 200] width 434 height 18
paste input "Very dissatisfied"
type input "Very dissatisfied"
click at [582, 197] on button "Add" at bounding box center [624, 199] width 59 height 19
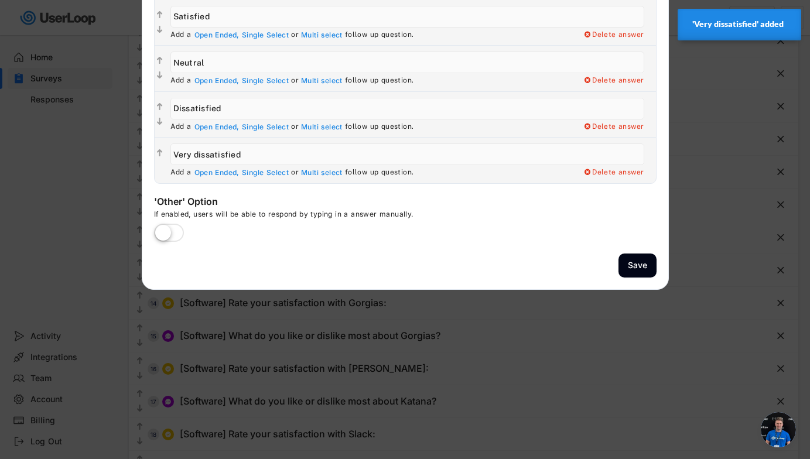
scroll to position [266, 0]
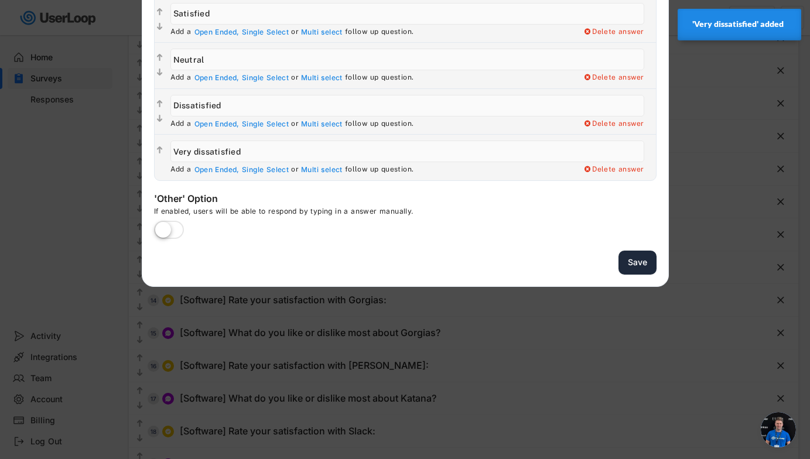
click at [582, 263] on button "Save" at bounding box center [638, 263] width 38 height 24
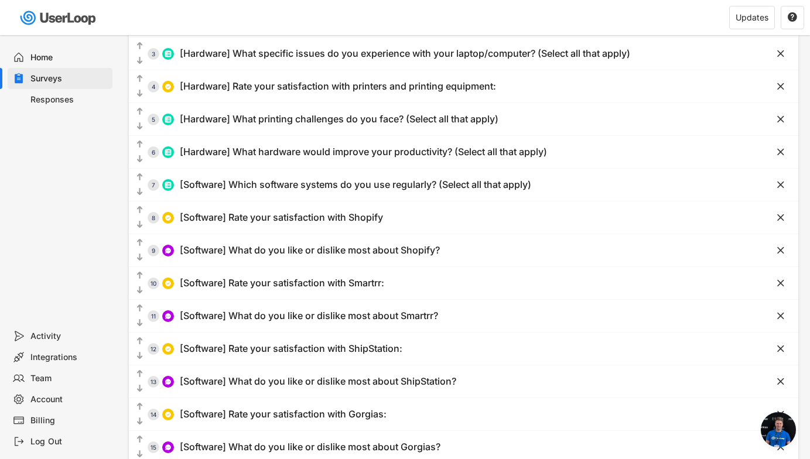
scroll to position [0, 0]
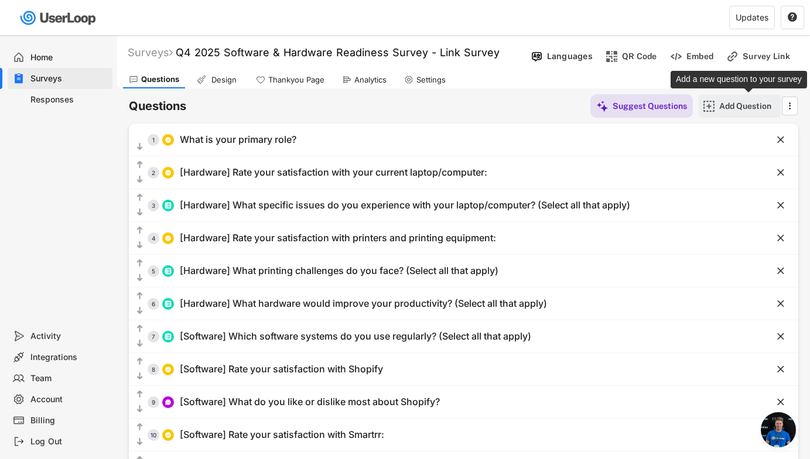
click at [582, 111] on div "Add Question" at bounding box center [749, 105] width 59 height 23
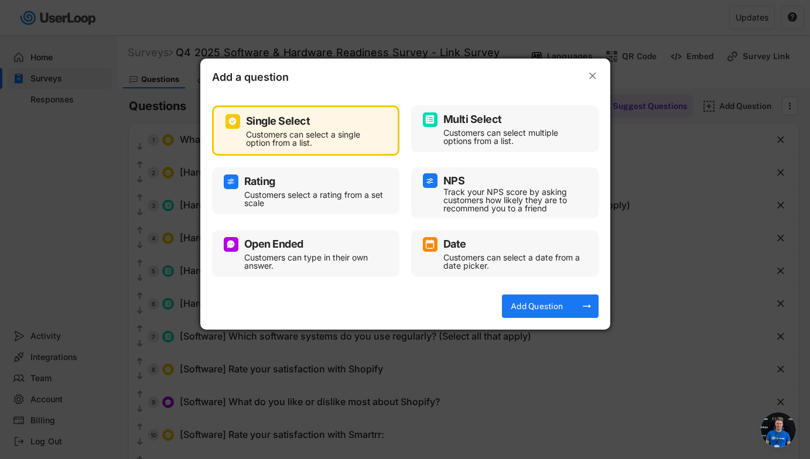
click at [310, 260] on div "Customers can type in their own answer." at bounding box center [314, 262] width 141 height 16
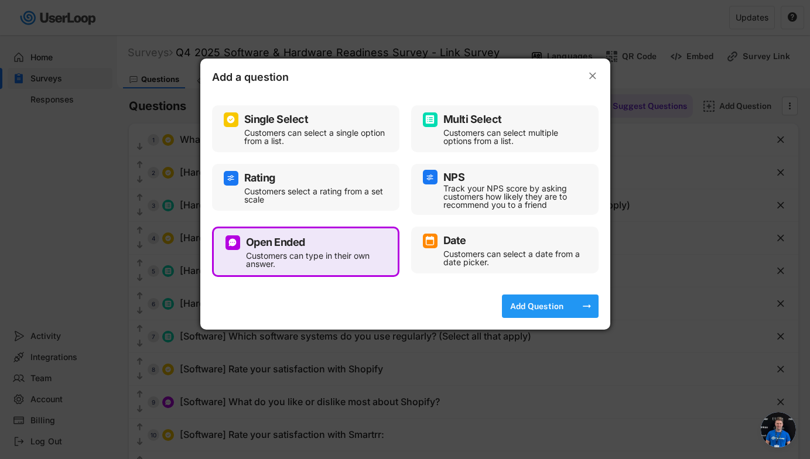
click at [519, 304] on div "Add Question" at bounding box center [537, 306] width 59 height 11
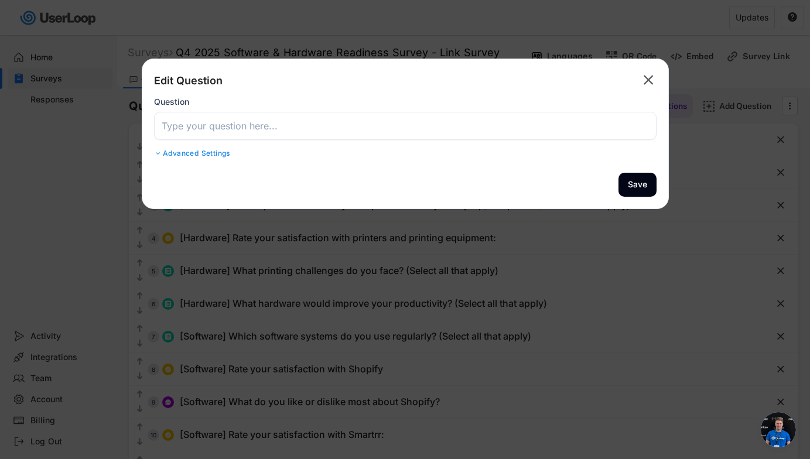
click at [384, 127] on input "input" at bounding box center [405, 126] width 503 height 28
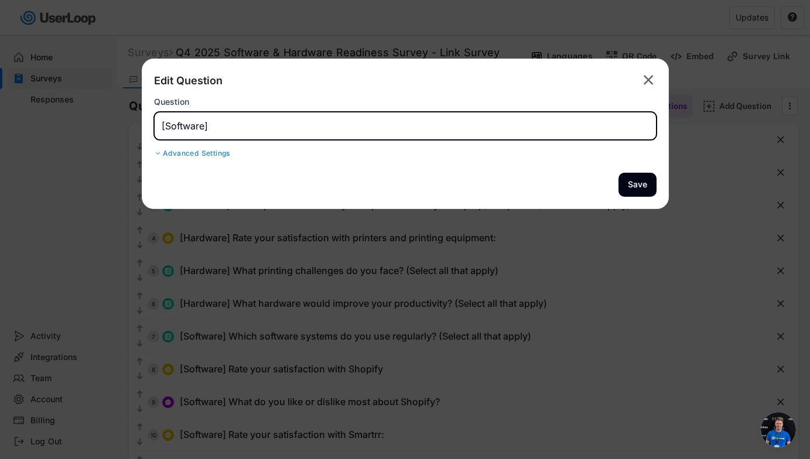
paste input "What do you like most about Task Management solutions ([DATE], Notion, etc.)?"
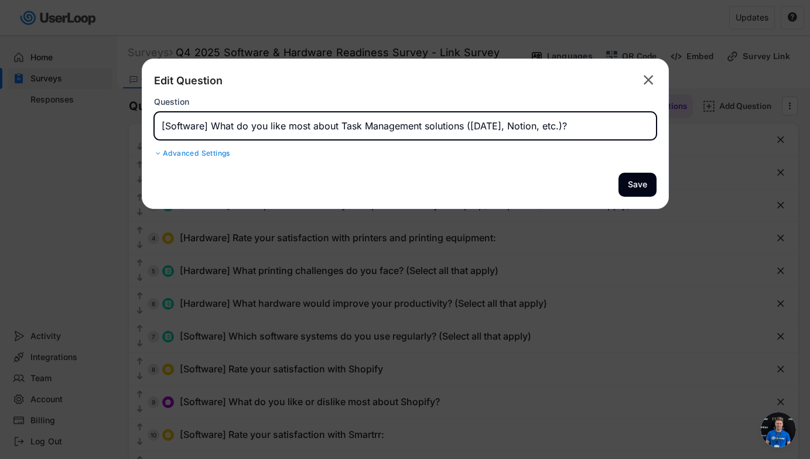
click at [287, 125] on input "input" at bounding box center [405, 126] width 503 height 28
type input "[Software] What do you like or dislike most about Task Management solutions ([D…"
click at [582, 183] on button "Save" at bounding box center [638, 185] width 38 height 24
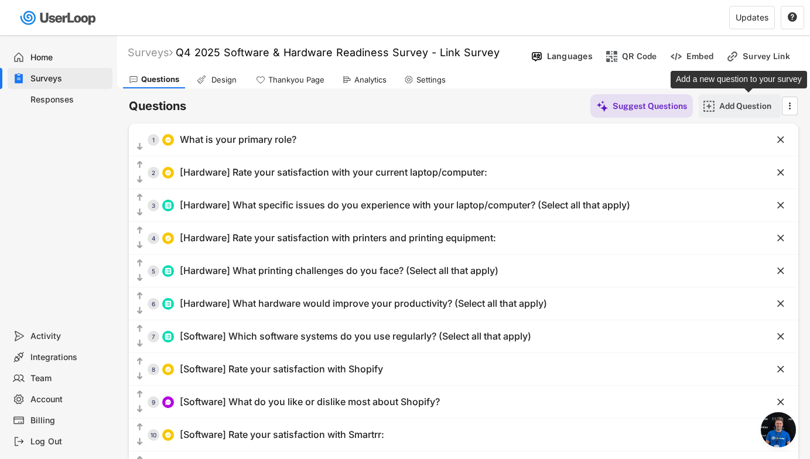
click at [582, 104] on div "Add Question" at bounding box center [749, 106] width 59 height 11
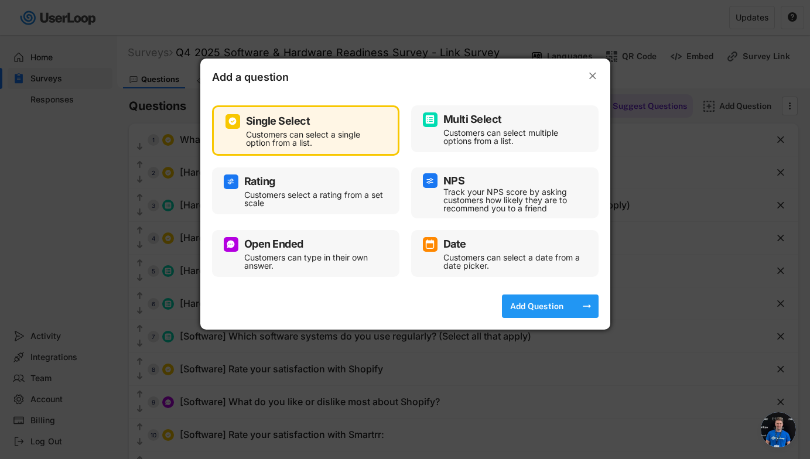
click at [543, 308] on div "Add Question" at bounding box center [537, 306] width 59 height 11
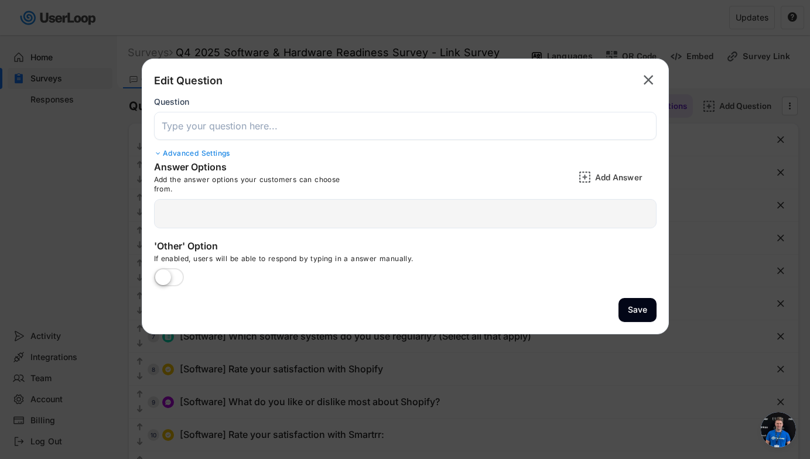
click at [443, 130] on input "input" at bounding box center [405, 126] width 503 height 28
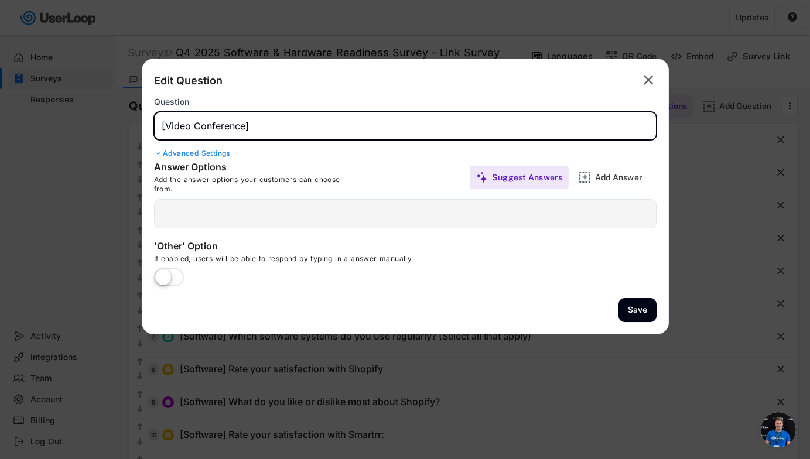
paste input "Rate your satisfaction with our video conferencing setup:"
click at [245, 130] on input "input" at bounding box center [405, 126] width 503 height 28
click at [245, 124] on input "input" at bounding box center [405, 126] width 503 height 28
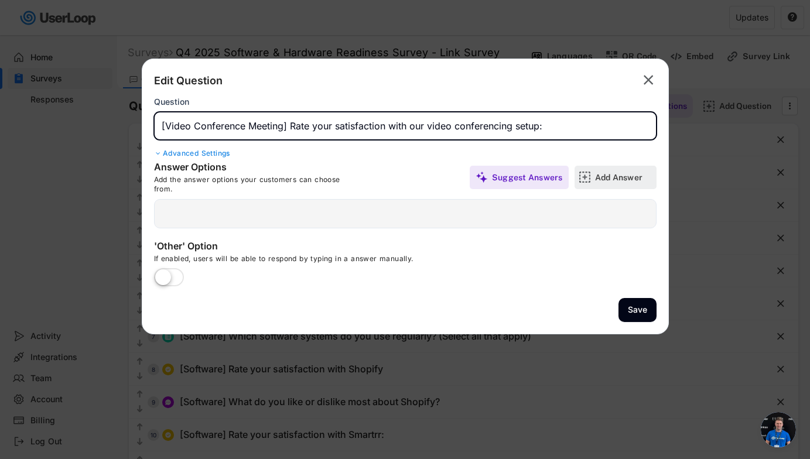
type input "[Video Conference Meeting] Rate your satisfaction with our video conferencing s…"
click at [582, 178] on div "Add Answer" at bounding box center [624, 177] width 59 height 11
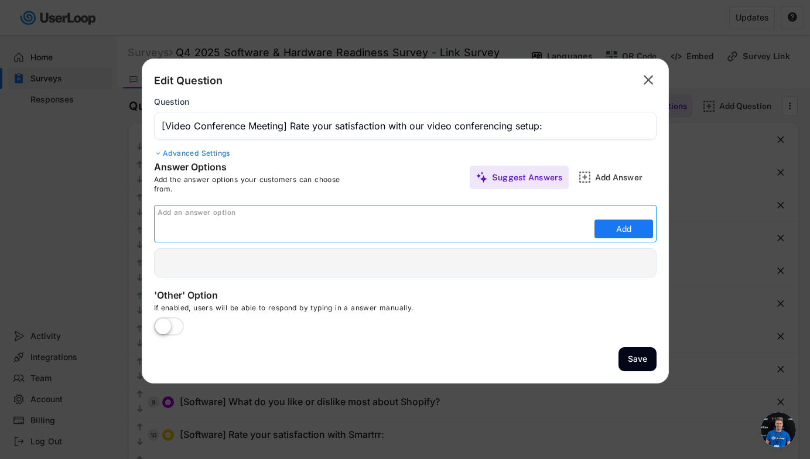
paste input "Don't use these systems"
click at [262, 230] on input "input" at bounding box center [375, 229] width 434 height 18
click at [243, 231] on input "input" at bounding box center [375, 229] width 434 height 18
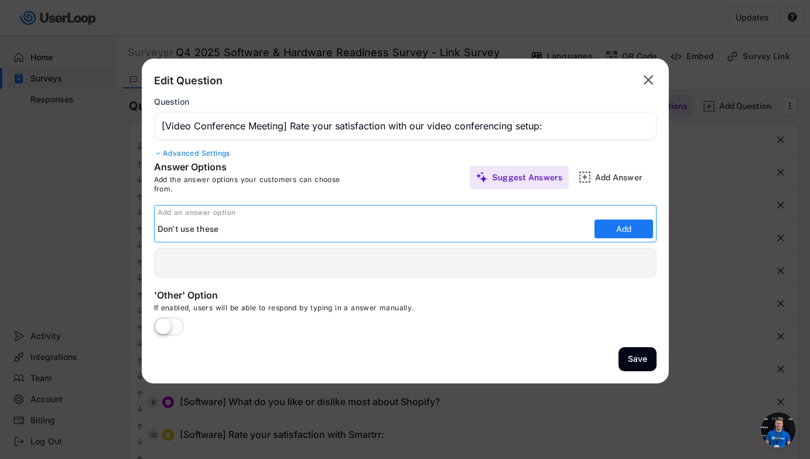
click at [243, 231] on input "input" at bounding box center [375, 229] width 434 height 18
type input "D"
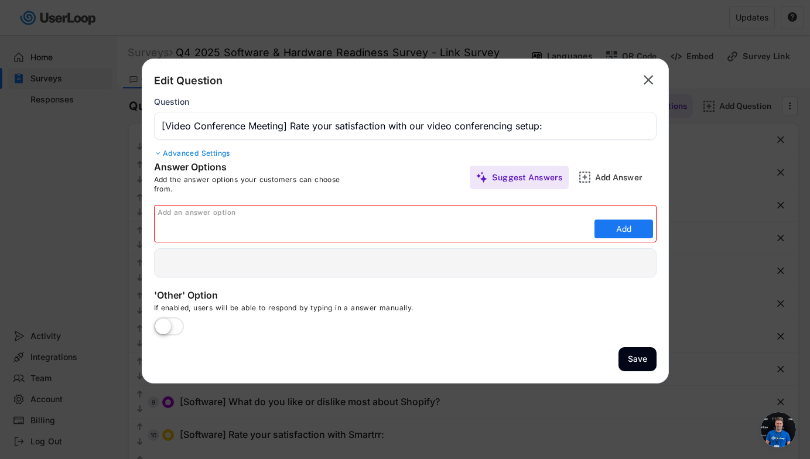
click at [380, 224] on input "input" at bounding box center [375, 229] width 434 height 18
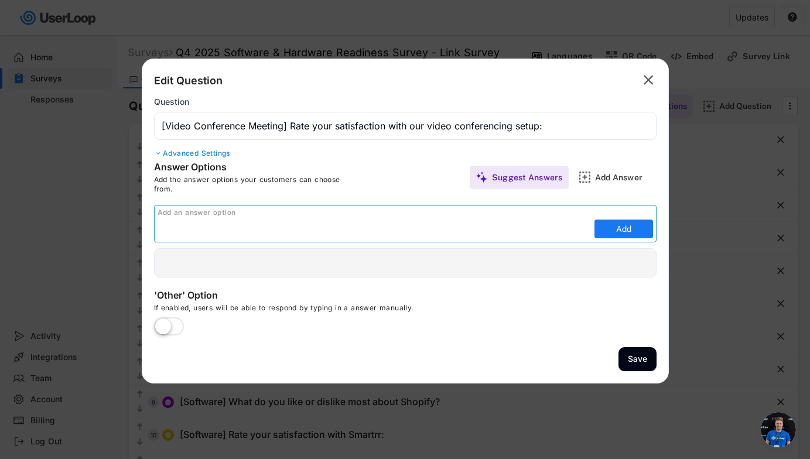
paste input "Very satisfied Satisfied Neutral Dissatisfied Very dissatisfied"
drag, startPoint x: 213, startPoint y: 227, endPoint x: 439, endPoint y: 226, distance: 226.2
click at [439, 226] on input "input" at bounding box center [375, 229] width 434 height 18
type input "Very satisfied"
click at [582, 229] on button "Add" at bounding box center [624, 229] width 59 height 19
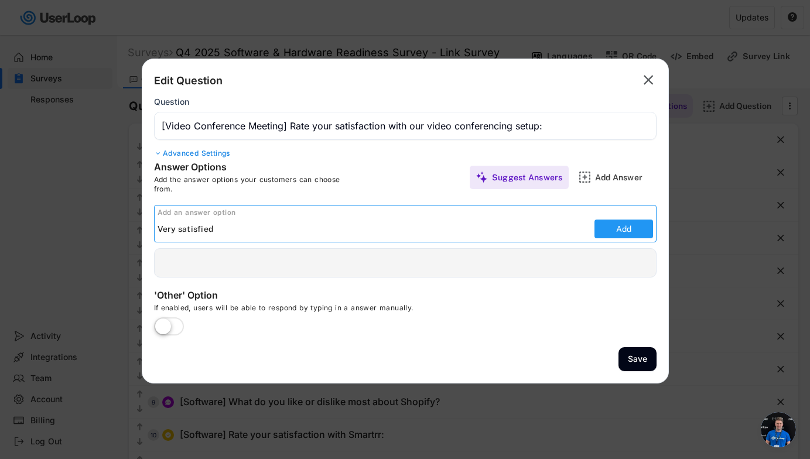
type input "Very satisfied"
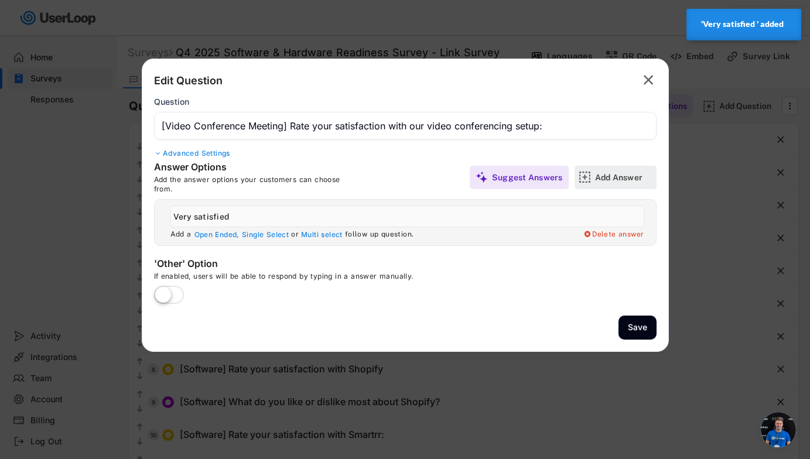
click at [582, 180] on div "Add Answer" at bounding box center [624, 177] width 59 height 11
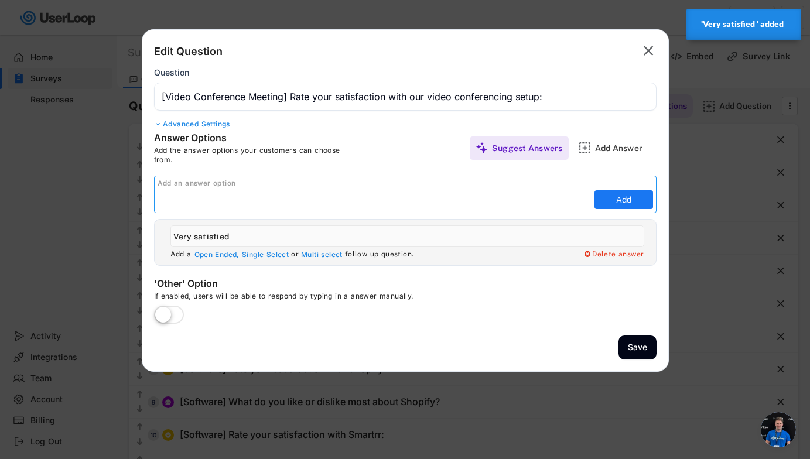
click at [556, 206] on input "input" at bounding box center [375, 200] width 434 height 18
paste input "Satisfied Neutral Dissatisfied Very dissatisfied"
click at [375, 197] on input "input" at bounding box center [375, 200] width 434 height 18
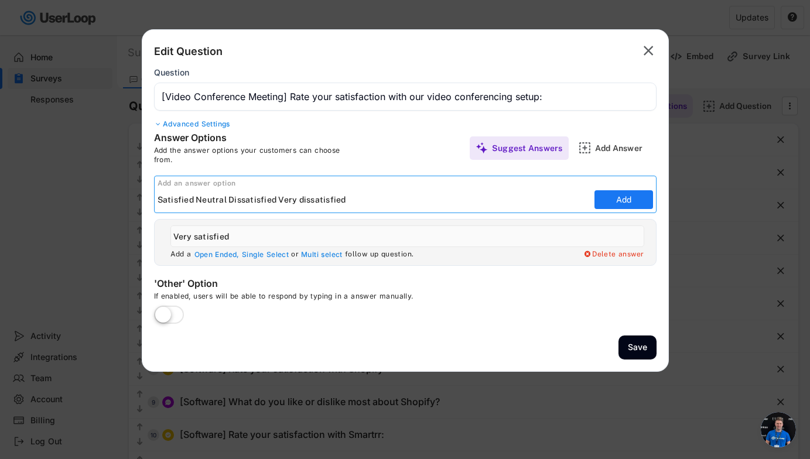
drag, startPoint x: 375, startPoint y: 197, endPoint x: 197, endPoint y: 199, distance: 177.6
click at [197, 199] on input "input" at bounding box center [375, 200] width 434 height 18
type input "Satisfied"
click at [582, 192] on button "Add" at bounding box center [624, 199] width 59 height 19
type input "Satisfied"
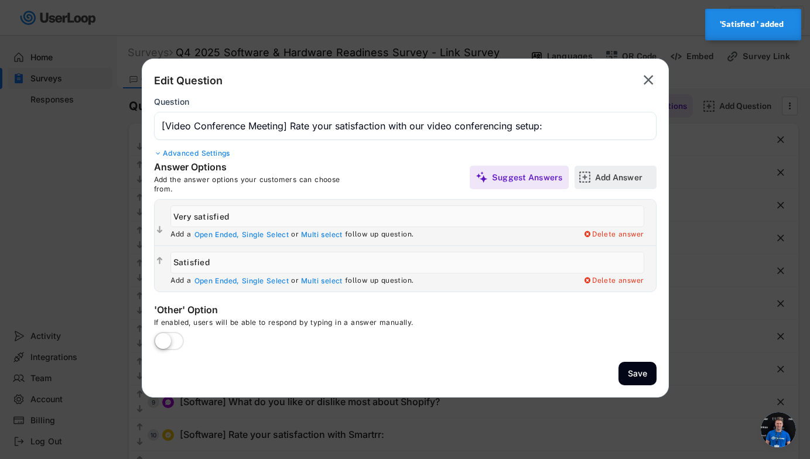
click at [582, 176] on div "Add Answer" at bounding box center [624, 177] width 59 height 11
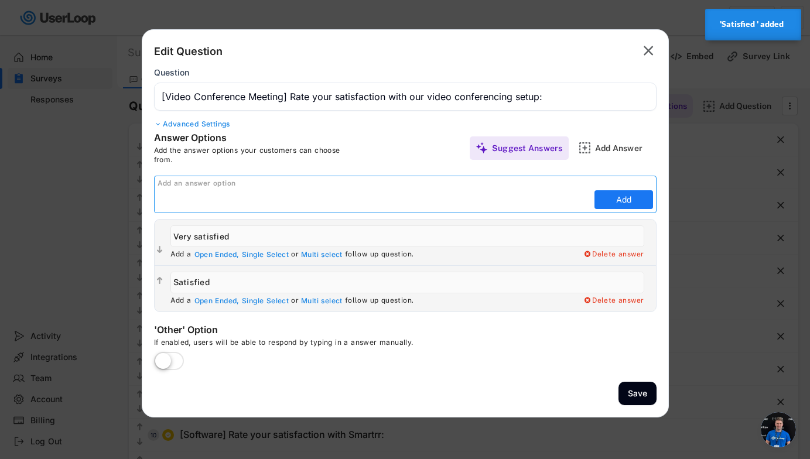
click at [500, 201] on input "input" at bounding box center [375, 200] width 434 height 18
paste input "Neutral Dissatisfied Very dissatisfied"
click at [362, 202] on input "input" at bounding box center [375, 200] width 434 height 18
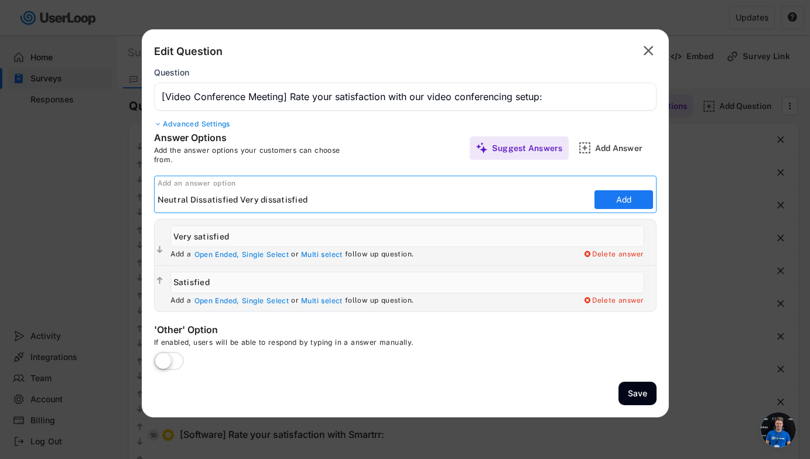
drag, startPoint x: 362, startPoint y: 202, endPoint x: 193, endPoint y: 201, distance: 168.8
click at [193, 201] on input "input" at bounding box center [375, 200] width 434 height 18
click at [188, 202] on input "input" at bounding box center [375, 200] width 434 height 18
drag, startPoint x: 188, startPoint y: 202, endPoint x: 331, endPoint y: 200, distance: 143.0
click at [331, 200] on input "input" at bounding box center [375, 200] width 434 height 18
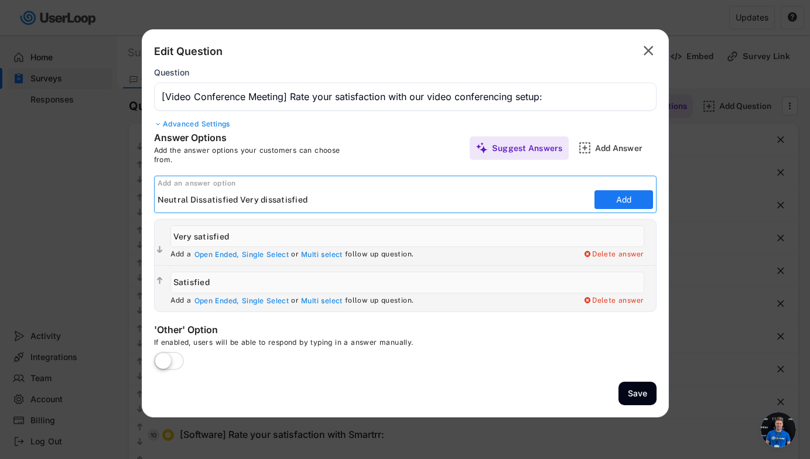
drag, startPoint x: 331, startPoint y: 200, endPoint x: 190, endPoint y: 201, distance: 141.2
click at [190, 201] on input "input" at bounding box center [375, 200] width 434 height 18
type input "Neutral"
click at [582, 195] on button "Add" at bounding box center [624, 199] width 59 height 19
type input "Neutral"
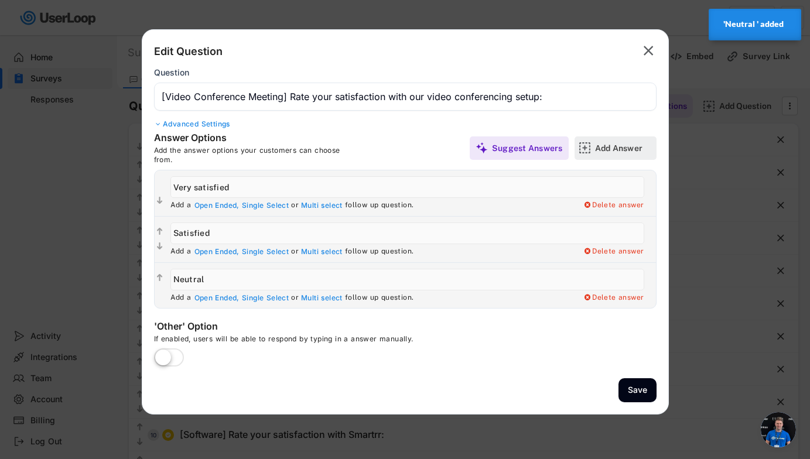
click at [582, 155] on div "Add Answer" at bounding box center [624, 148] width 59 height 23
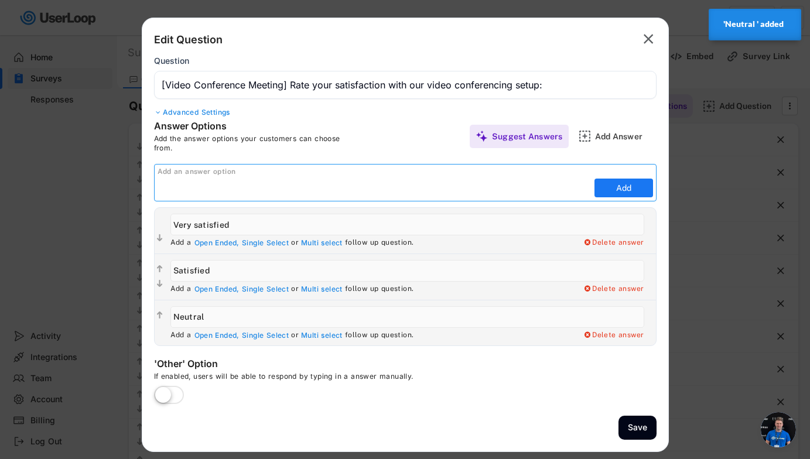
click at [551, 188] on input "input" at bounding box center [375, 188] width 434 height 18
paste input "Dissatisfied Very dissatisfied"
click at [285, 188] on input "input" at bounding box center [375, 188] width 434 height 18
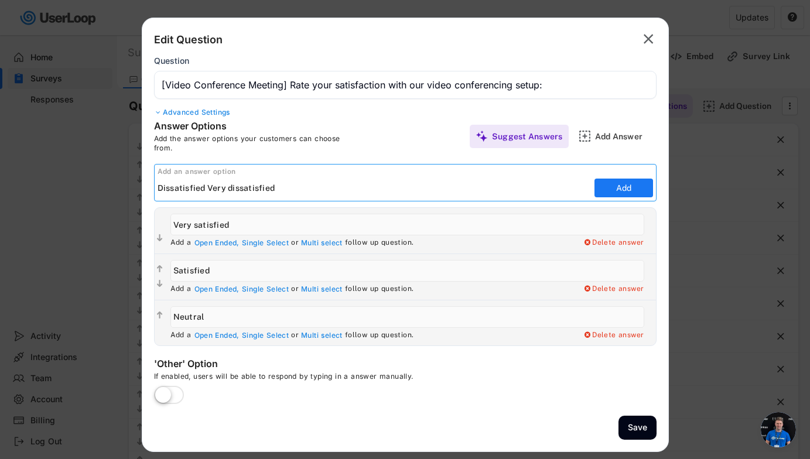
drag, startPoint x: 285, startPoint y: 188, endPoint x: 209, endPoint y: 192, distance: 76.3
click at [209, 192] on input "input" at bounding box center [375, 188] width 434 height 18
type input "Dissatisfied"
click at [582, 186] on button "Add" at bounding box center [624, 188] width 59 height 19
type input "Dissatisfied"
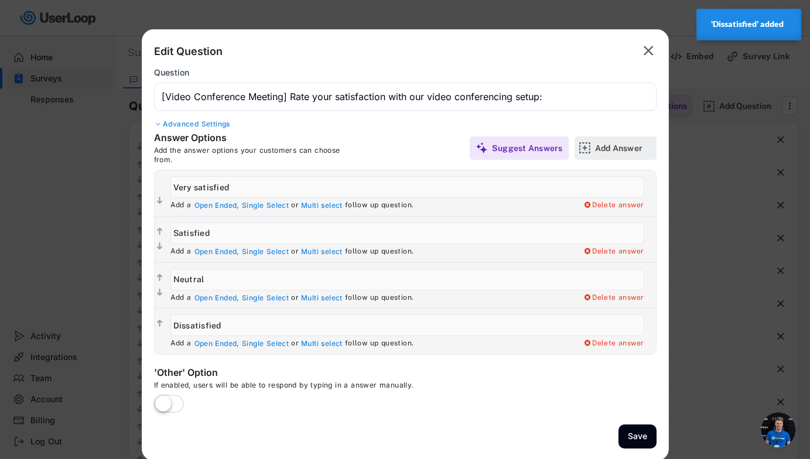
click at [582, 154] on div "Add Answer" at bounding box center [624, 148] width 59 height 23
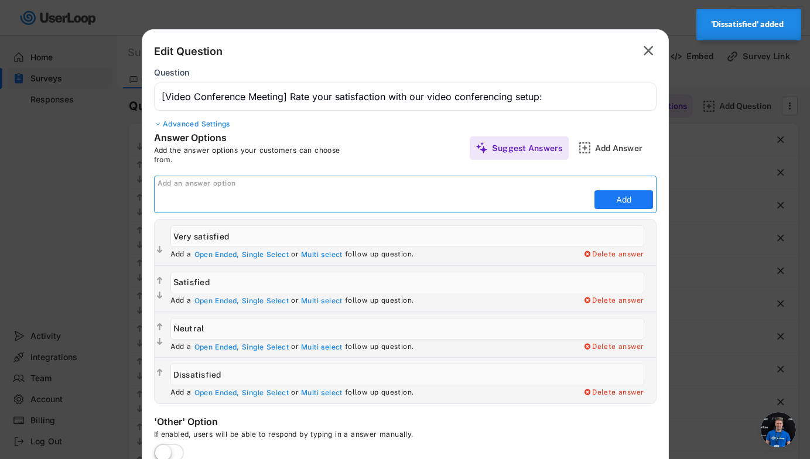
click at [525, 203] on input "input" at bounding box center [375, 200] width 434 height 18
paste input "Very dissatisfied"
type input "Very dissatisfied"
click at [582, 197] on button "Add" at bounding box center [624, 199] width 59 height 19
type input "Very dissatisfied"
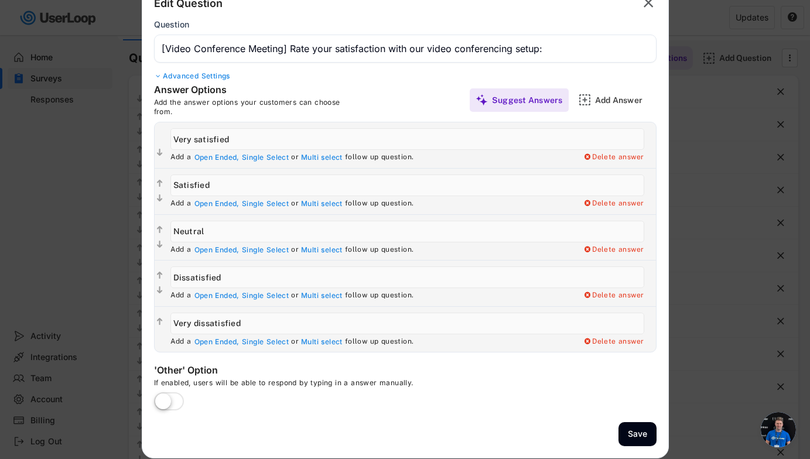
scroll to position [64, 0]
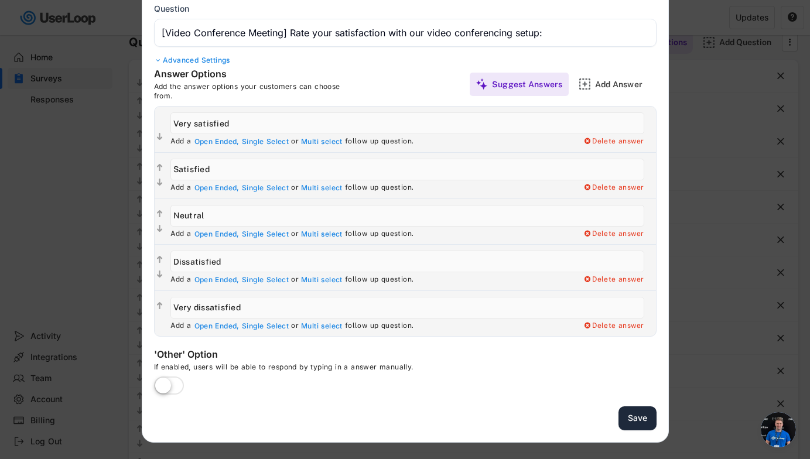
click at [582, 418] on button "Save" at bounding box center [638, 419] width 38 height 24
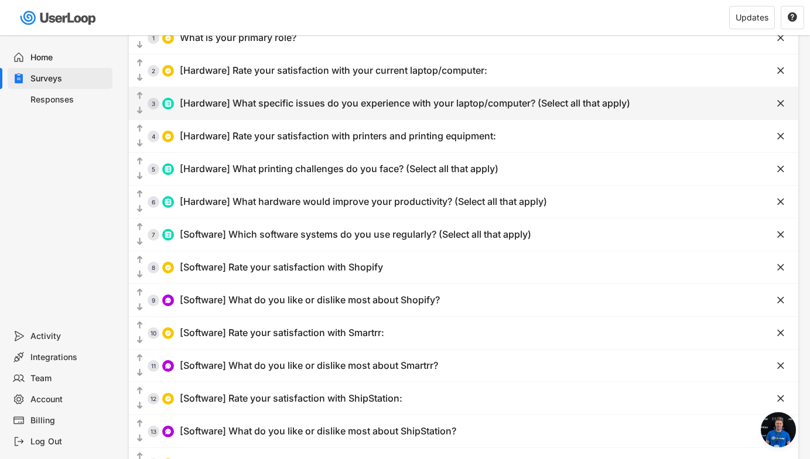
scroll to position [0, 0]
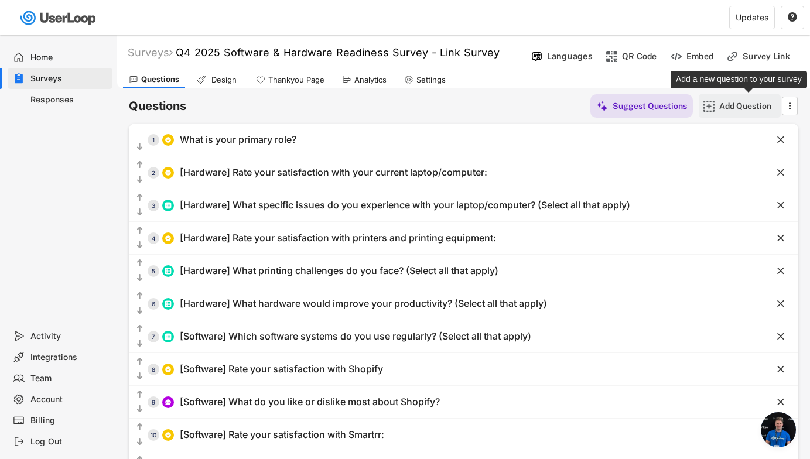
click at [582, 108] on div "Add Question" at bounding box center [749, 106] width 59 height 11
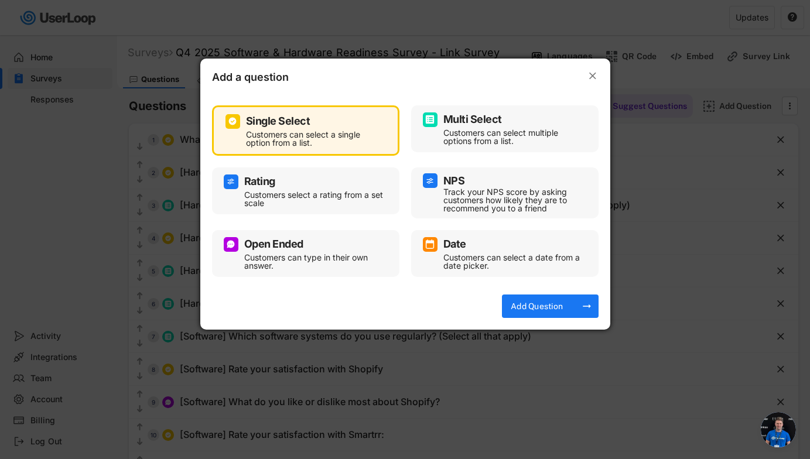
click at [340, 250] on div "Open Ended" at bounding box center [306, 244] width 164 height 15
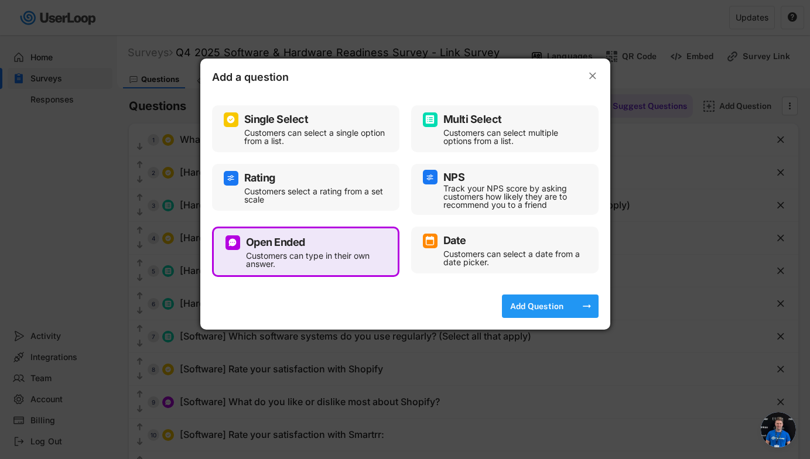
click at [537, 304] on div "Add Question" at bounding box center [537, 306] width 59 height 11
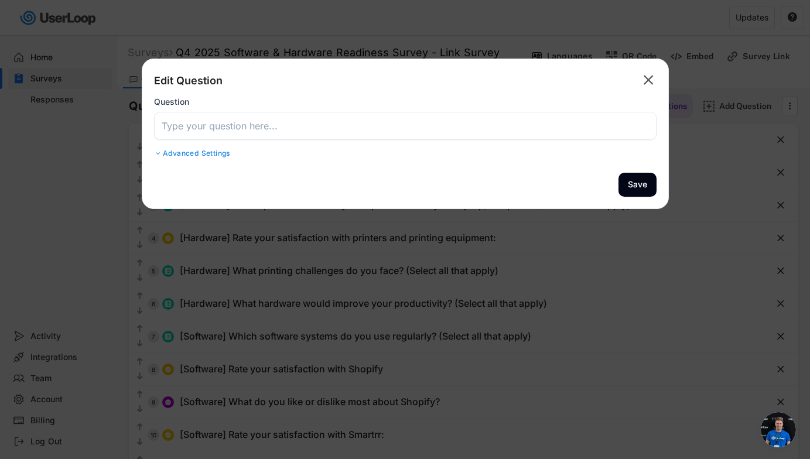
click at [433, 135] on input "input" at bounding box center [405, 126] width 503 height 28
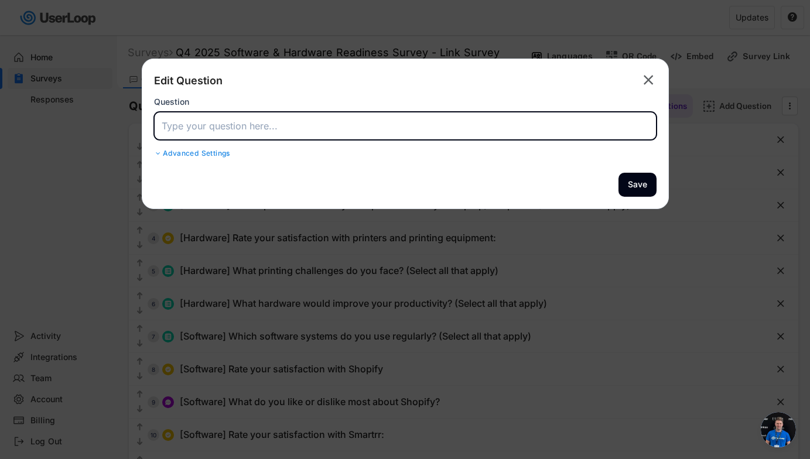
paste input "What do you like most about our video conferencing setup?"
click at [238, 129] on input "input" at bounding box center [405, 126] width 503 height 28
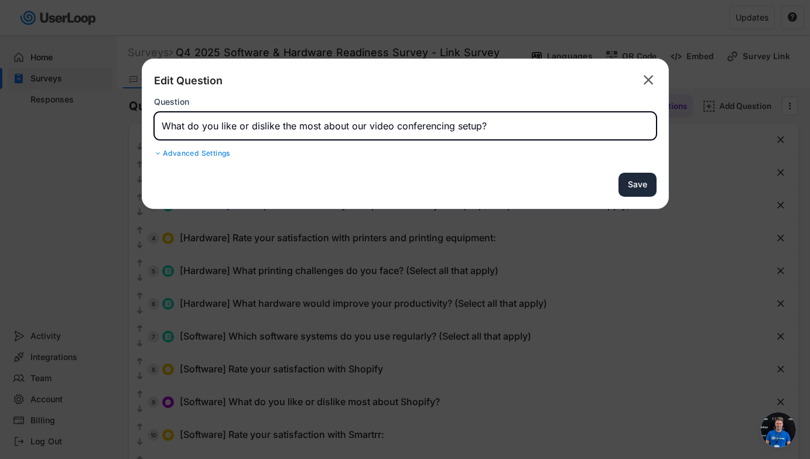
type input "What do you like or dislike the most about our video conferencing setup?"
click at [582, 180] on button "Save" at bounding box center [638, 185] width 38 height 24
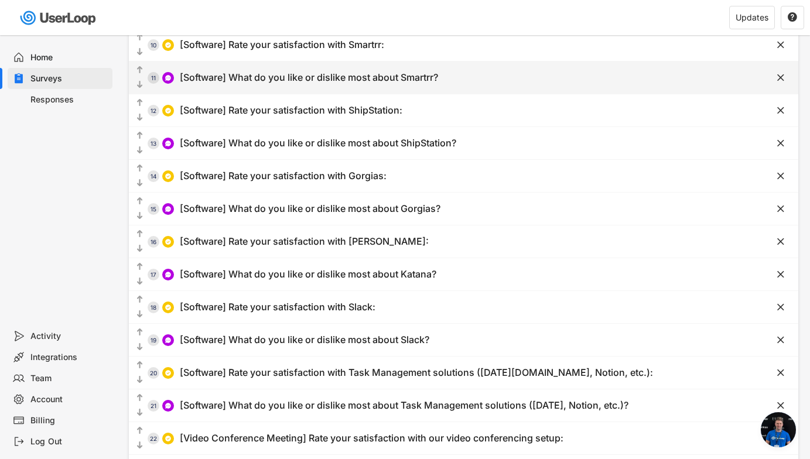
scroll to position [454, 0]
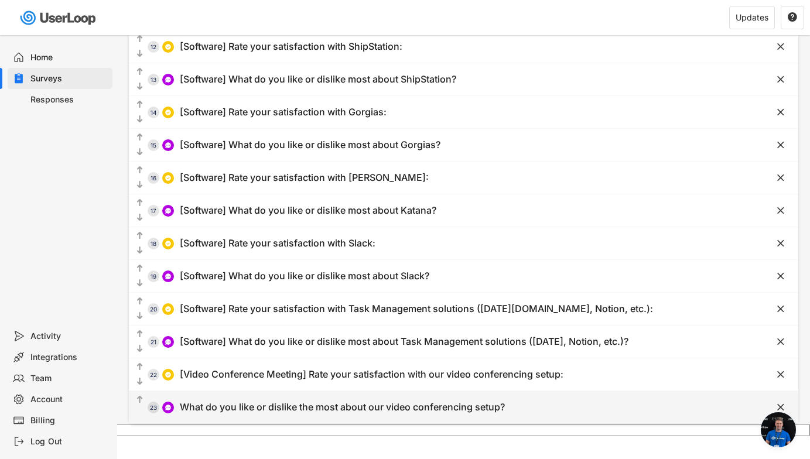
click at [274, 404] on div "What do you like or dislike the most about our video conferencing setup?" at bounding box center [342, 407] width 325 height 12
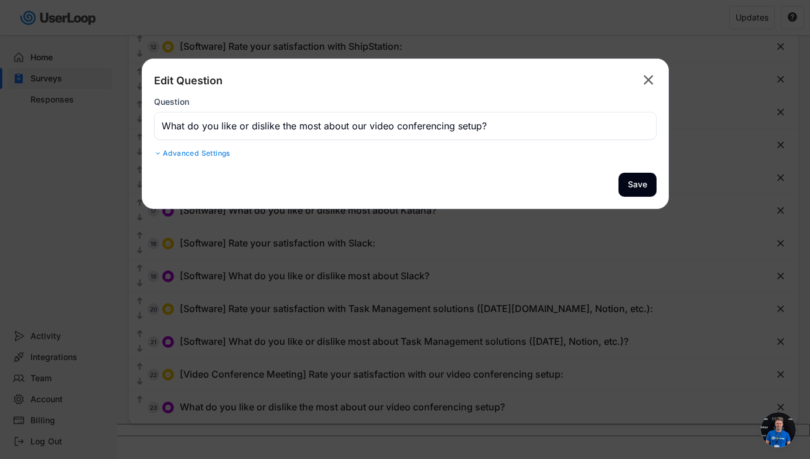
click at [161, 120] on input "input" at bounding box center [405, 126] width 503 height 28
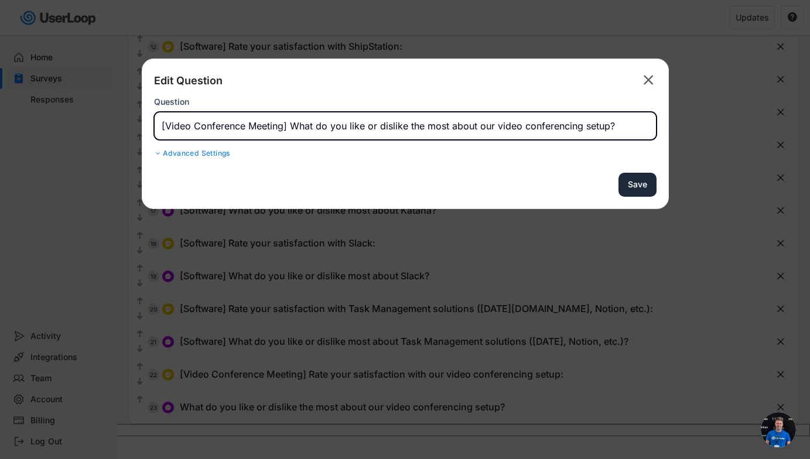
type input "[Video Conference Meeting] What do you like or dislike the most about our video…"
click at [582, 179] on button "Save" at bounding box center [638, 185] width 38 height 24
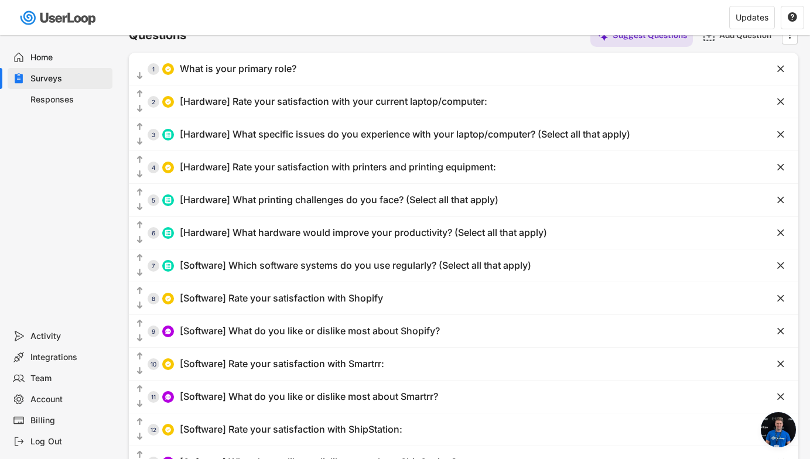
scroll to position [0, 0]
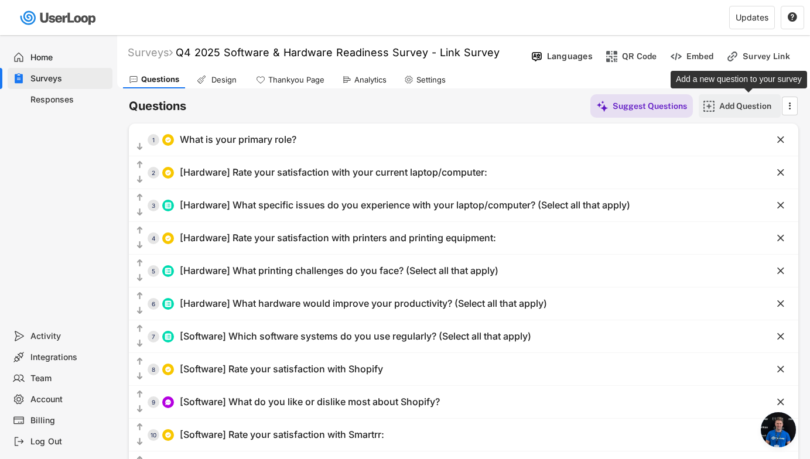
click at [582, 111] on div "Add Question" at bounding box center [749, 106] width 59 height 11
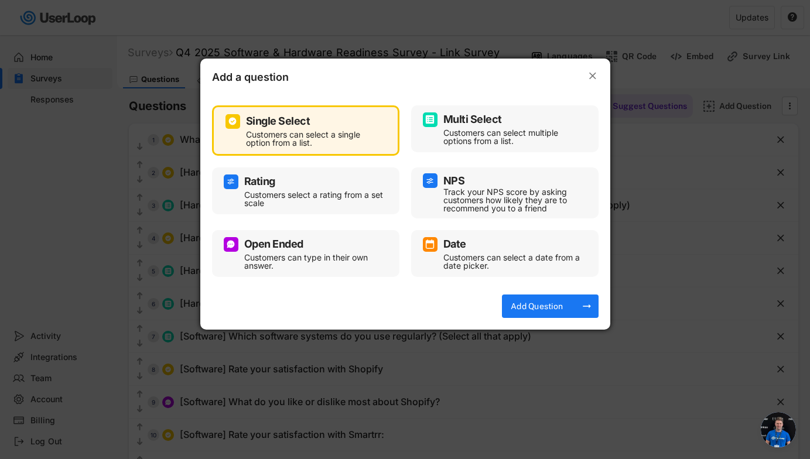
click at [314, 257] on div "Customers can type in their own answer." at bounding box center [314, 262] width 141 height 16
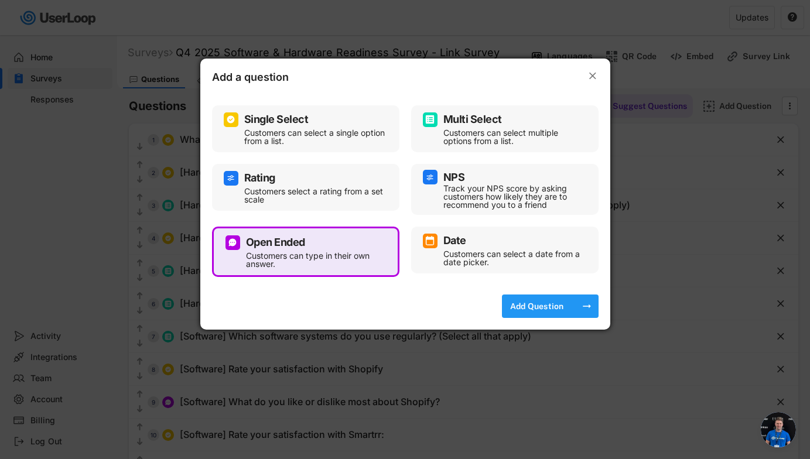
click at [531, 313] on div "Add Question" at bounding box center [537, 306] width 59 height 23
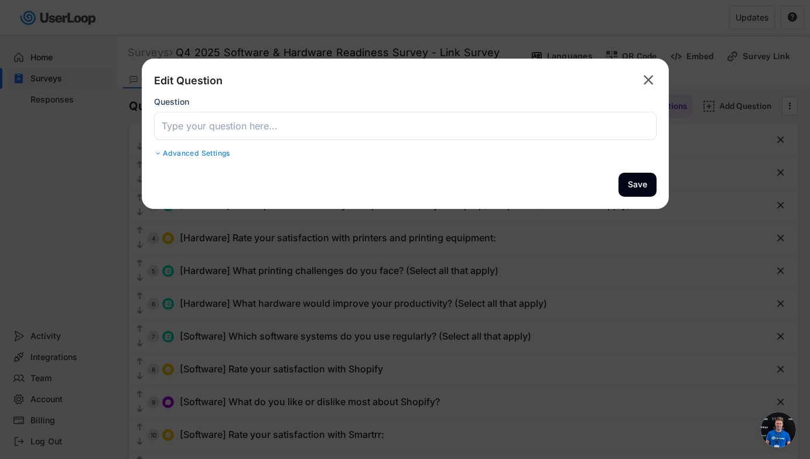
click at [397, 130] on input "input" at bounding box center [405, 126] width 503 height 28
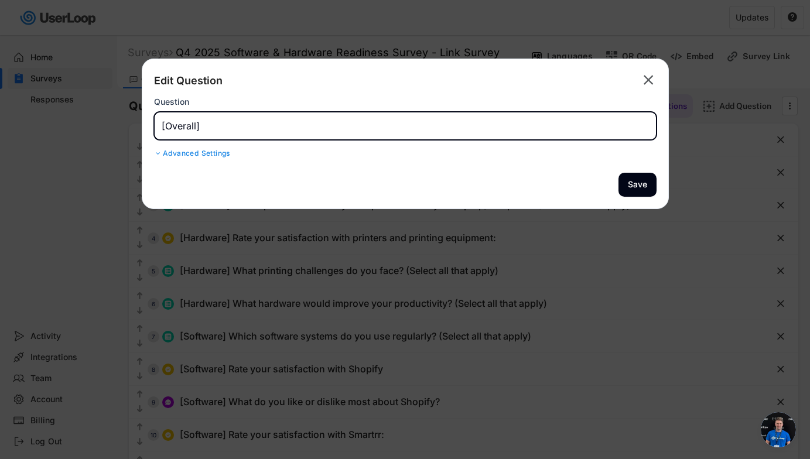
paste input "If you could wave a magic wand and fix ONE technology issue, what would it be?"
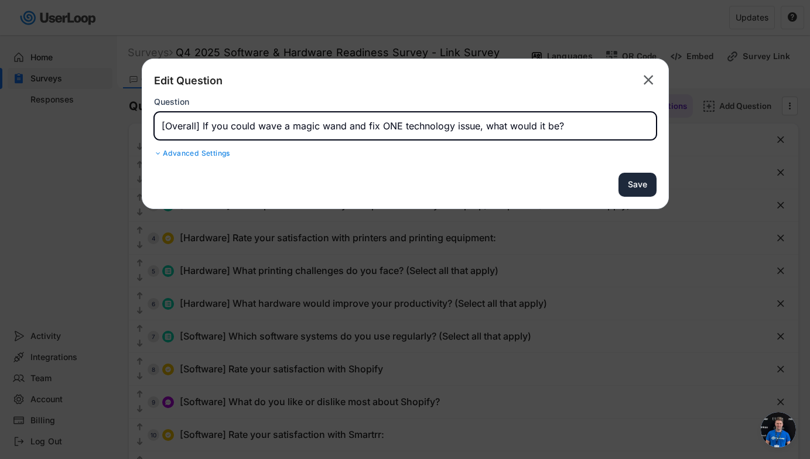
type input "[Overall] If you could wave a magic wand and fix ONE technology issue, what wou…"
click at [582, 185] on button "Save" at bounding box center [638, 185] width 38 height 24
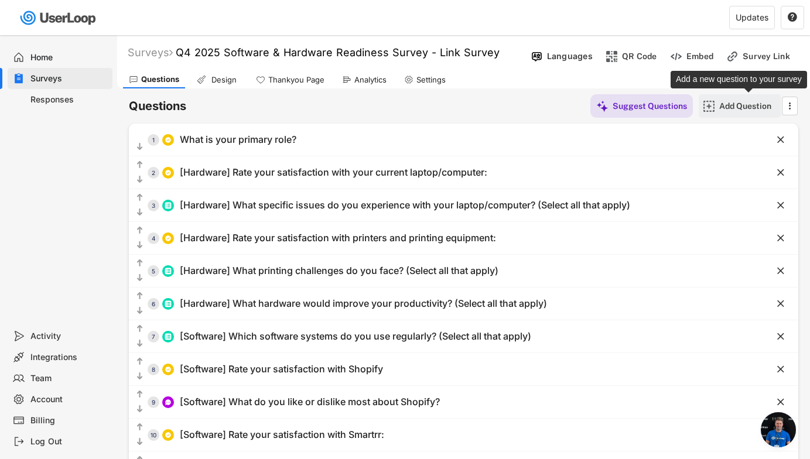
click at [582, 106] on div "Add Question" at bounding box center [749, 106] width 59 height 11
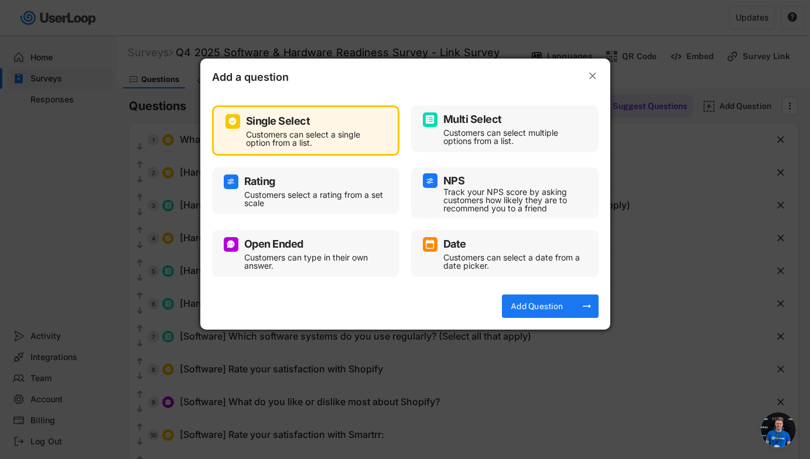
click at [328, 252] on div "Open Ended Customers can type in their own answer." at bounding box center [306, 253] width 164 height 35
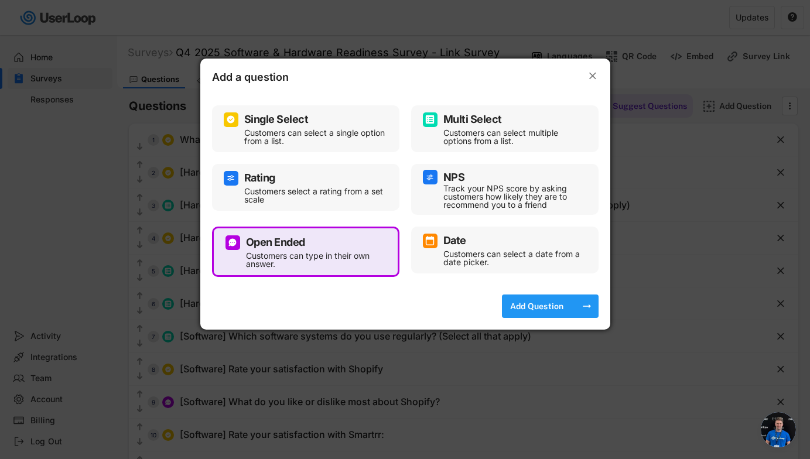
click at [528, 298] on div "Add Question" at bounding box center [537, 306] width 59 height 23
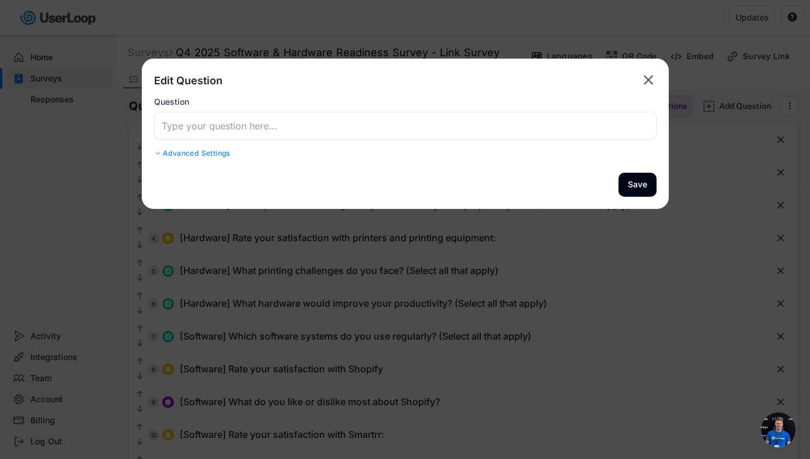
click at [401, 123] on input "input" at bounding box center [405, 126] width 503 height 28
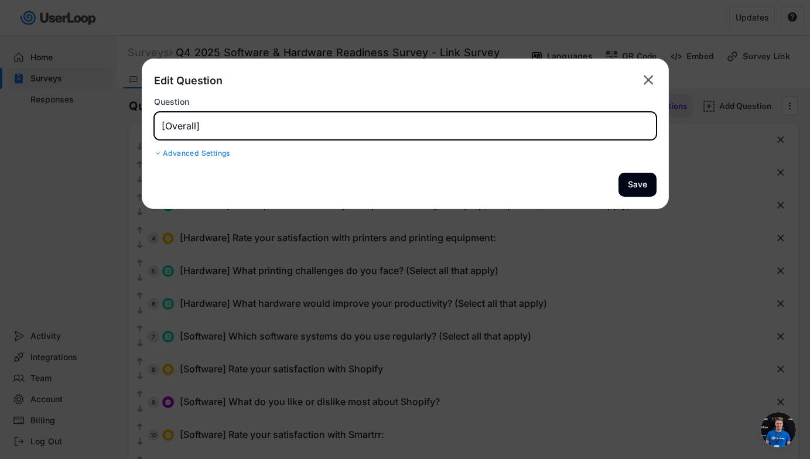
paste input "If the budget allows for only 1-2 significant technology improvements this quar…"
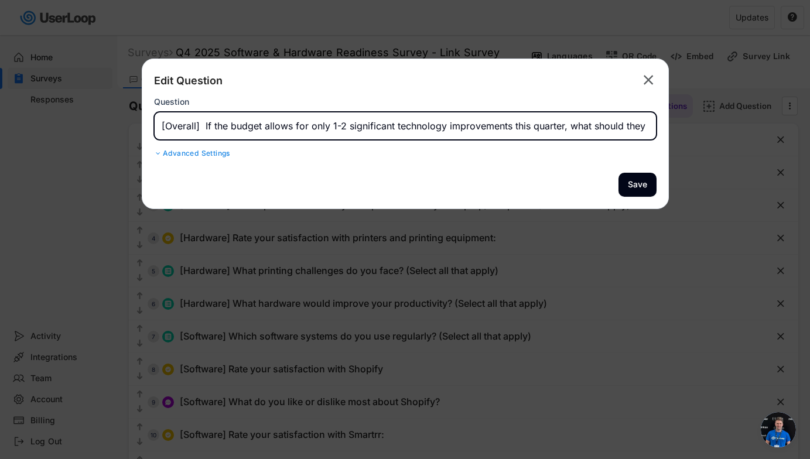
scroll to position [0, 13]
type input "[Overall] If the budget allows for only 1-2 significant technology improvements…"
click at [582, 179] on button "Save" at bounding box center [638, 185] width 38 height 24
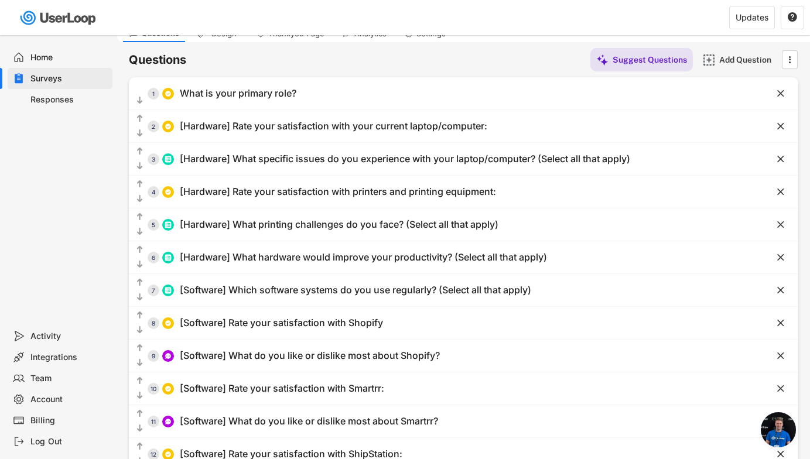
scroll to position [0, 0]
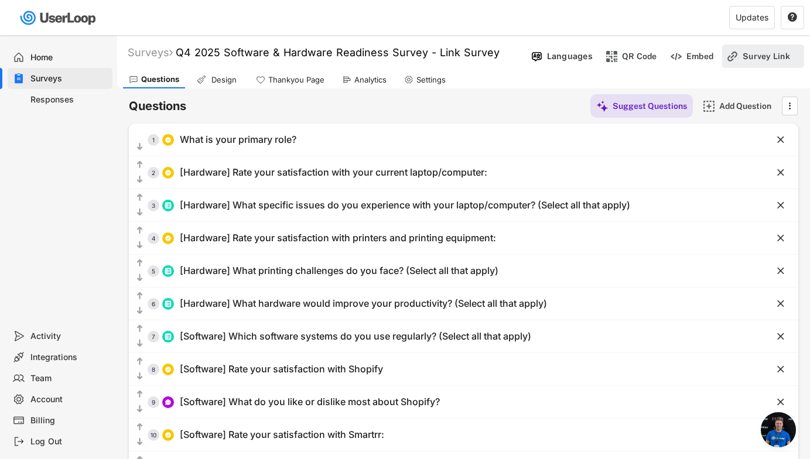
click at [582, 62] on div "Survey Link" at bounding box center [772, 56] width 59 height 23
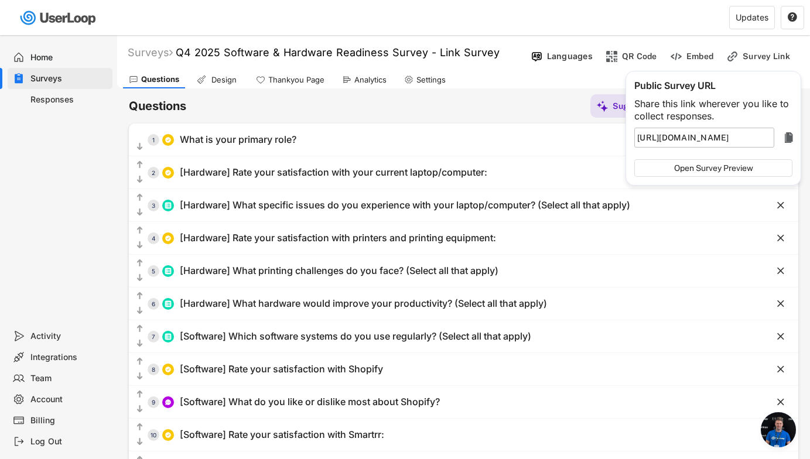
click at [582, 25] on div "Updates " at bounding box center [614, 18] width 392 height 35
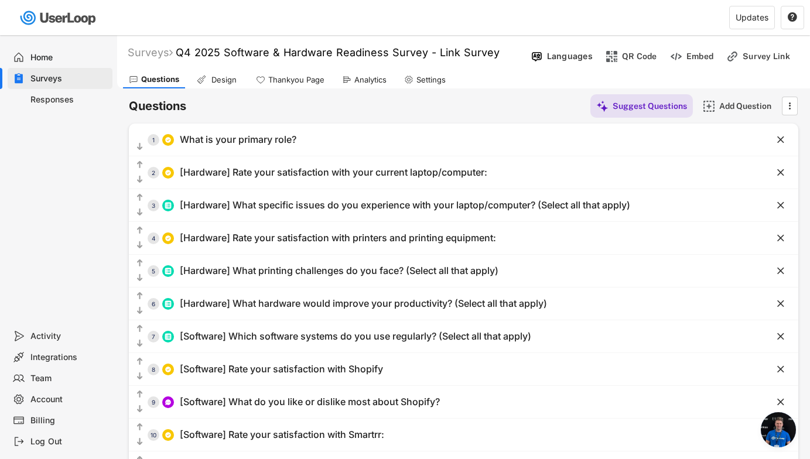
click at [219, 87] on div "Design" at bounding box center [217, 80] width 53 height 18
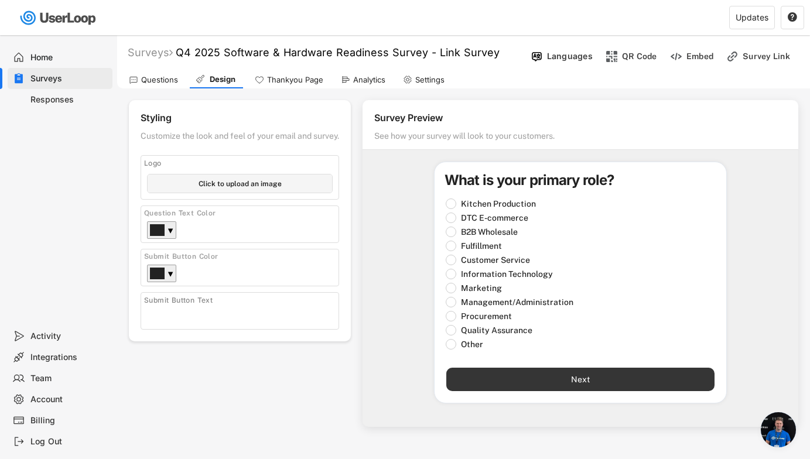
click at [511, 380] on button "Next" at bounding box center [581, 379] width 268 height 23
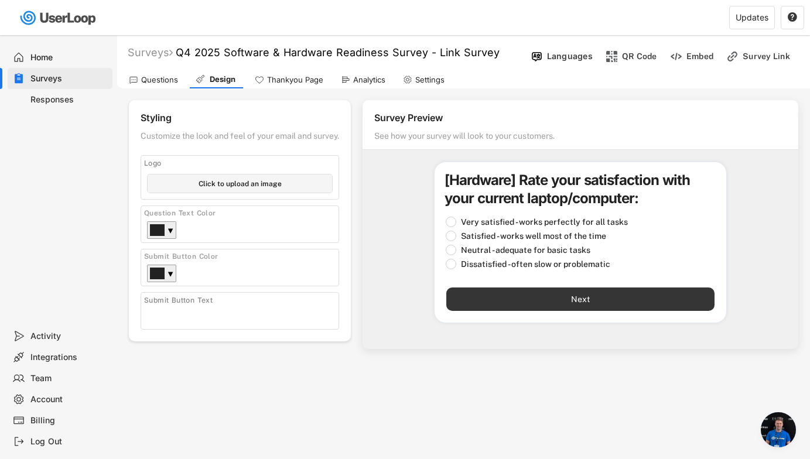
click at [582, 298] on button "Next" at bounding box center [581, 299] width 268 height 23
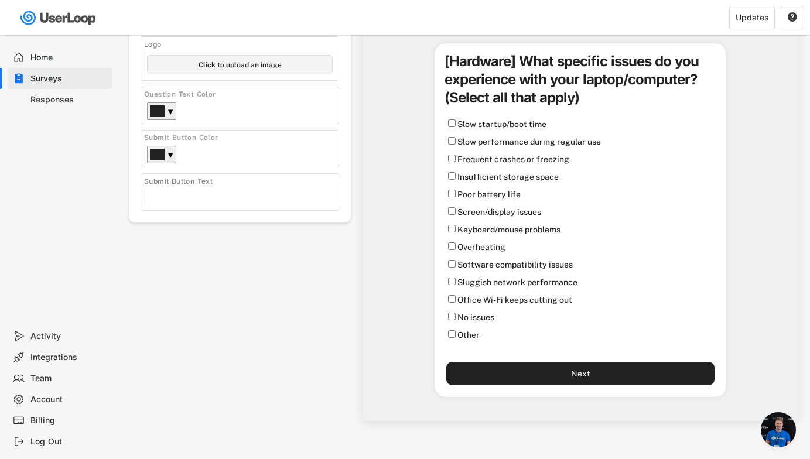
scroll to position [117, 0]
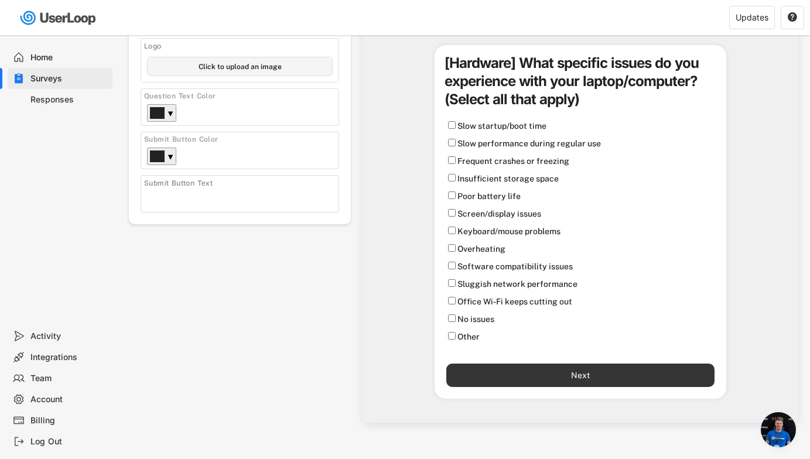
click at [582, 372] on button "Next" at bounding box center [581, 375] width 268 height 23
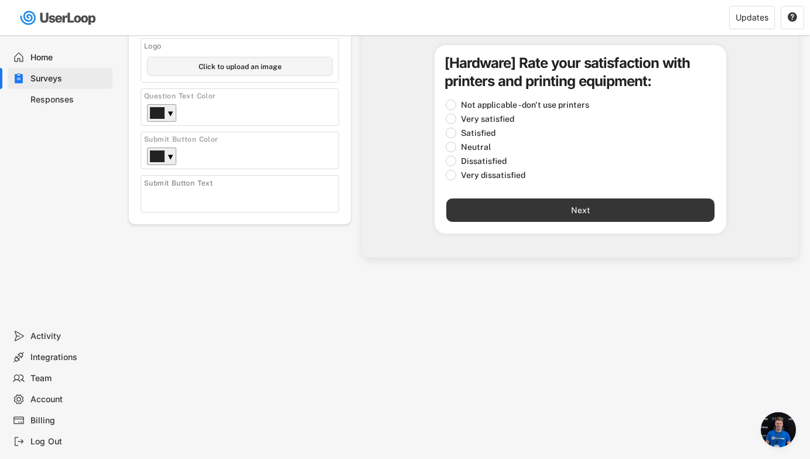
click at [510, 209] on button "Next" at bounding box center [581, 210] width 268 height 23
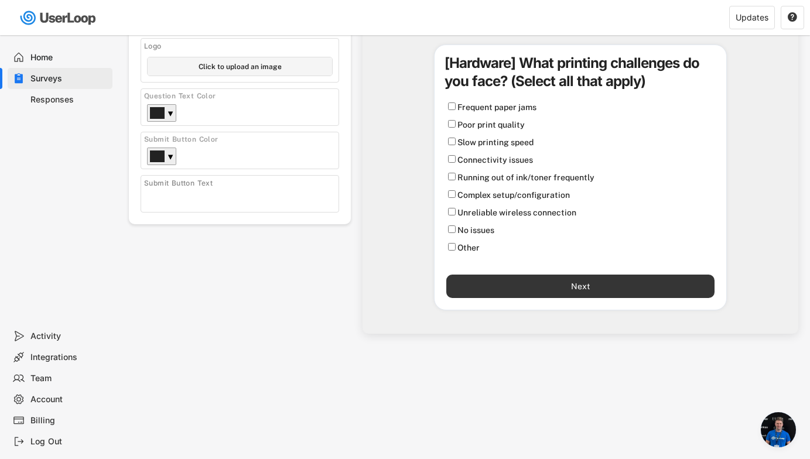
click at [582, 291] on button "Next" at bounding box center [581, 286] width 268 height 23
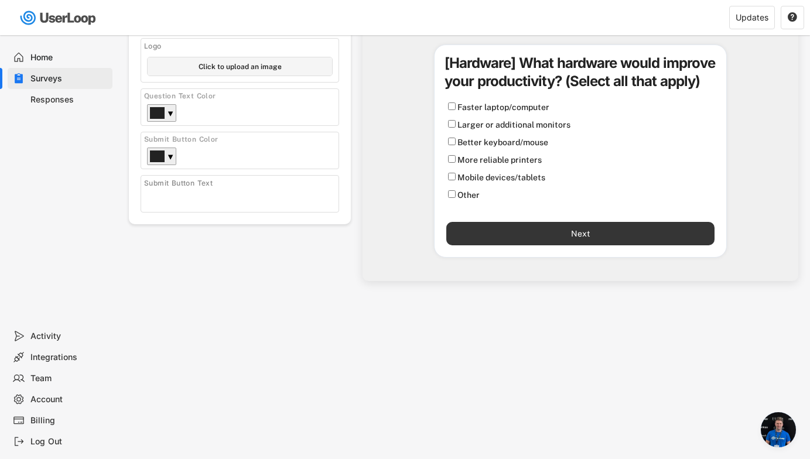
click at [582, 239] on button "Next" at bounding box center [581, 233] width 268 height 23
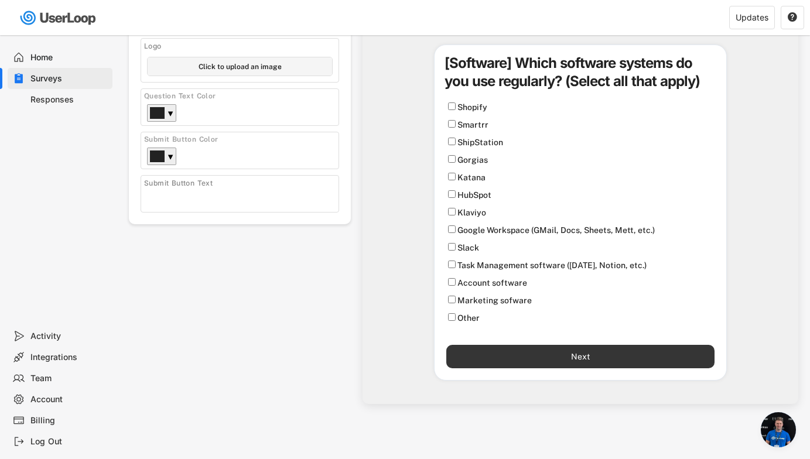
click at [582, 363] on button "Next" at bounding box center [581, 356] width 268 height 23
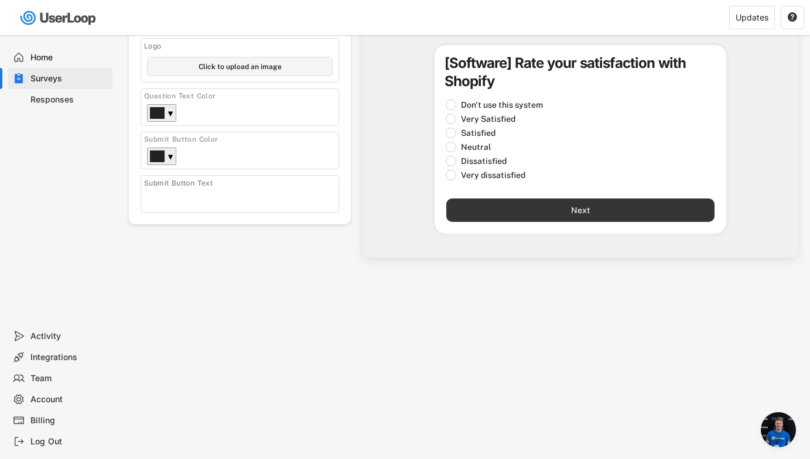
click at [582, 213] on button "Next" at bounding box center [581, 210] width 268 height 23
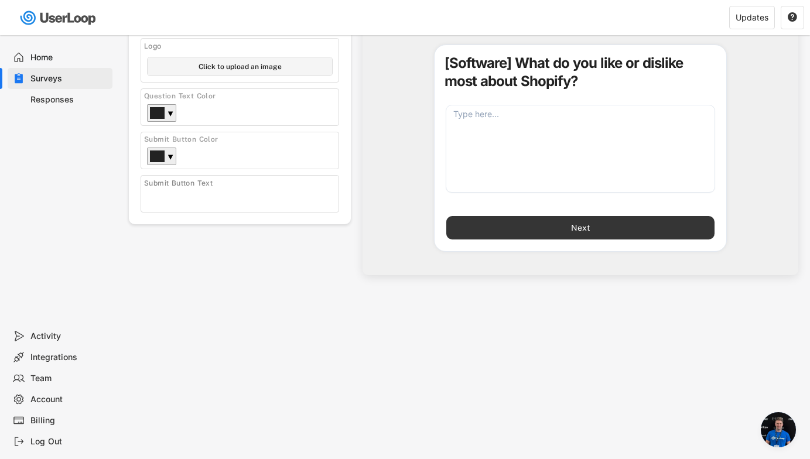
click at [582, 220] on button "Next" at bounding box center [581, 227] width 268 height 23
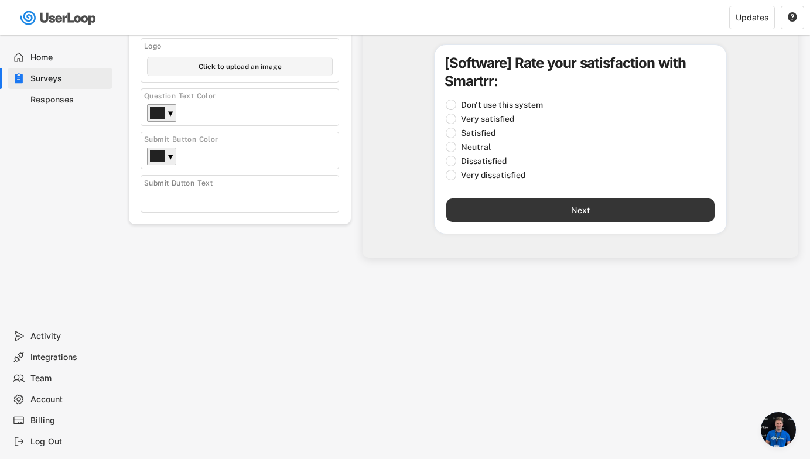
click at [582, 220] on button "Next" at bounding box center [581, 210] width 268 height 23
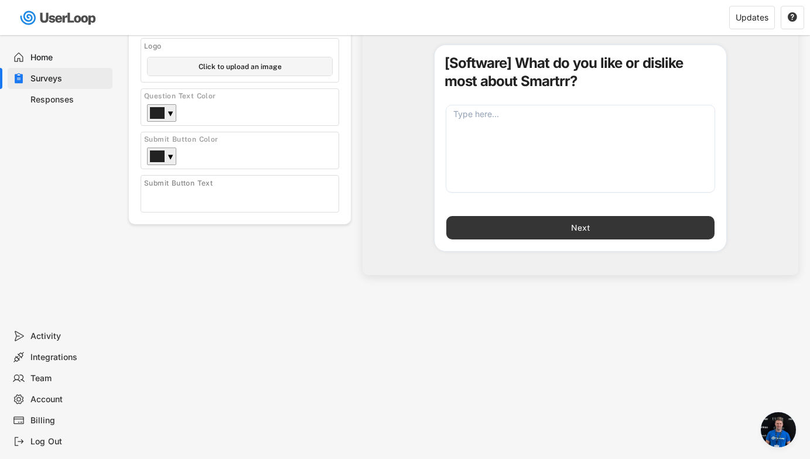
click at [582, 229] on button "Next" at bounding box center [581, 227] width 268 height 23
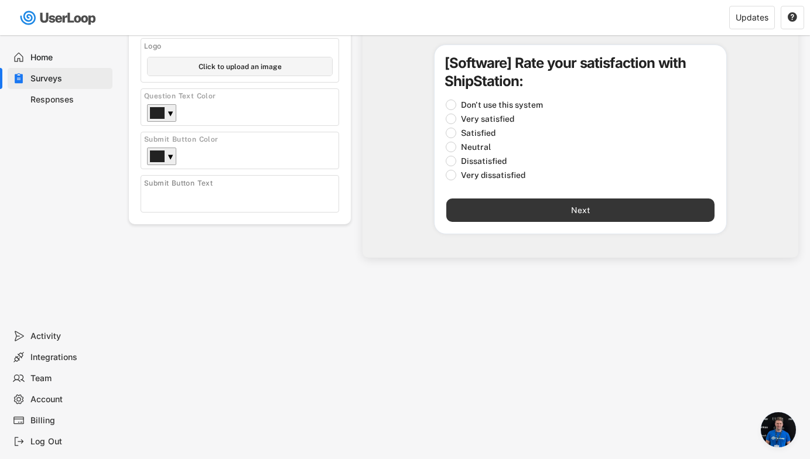
click at [582, 214] on button "Next" at bounding box center [581, 210] width 268 height 23
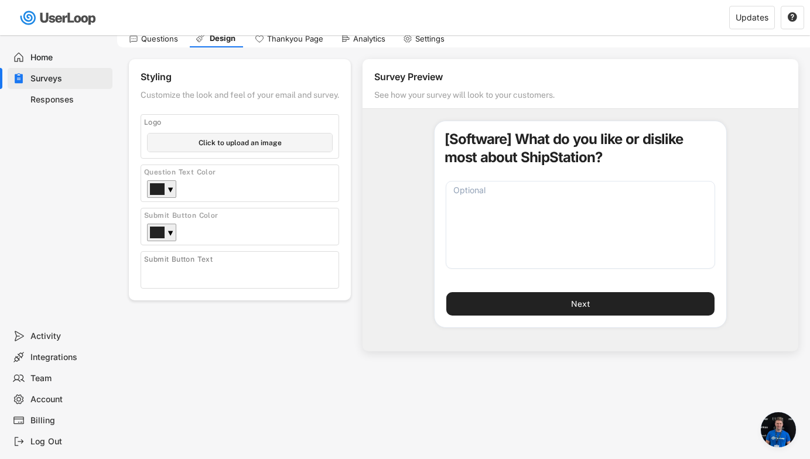
scroll to position [0, 0]
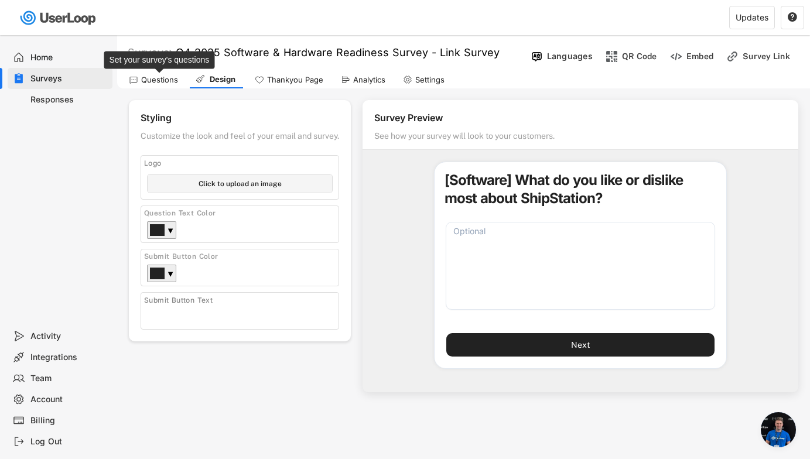
click at [163, 81] on div "Questions" at bounding box center [159, 80] width 37 height 10
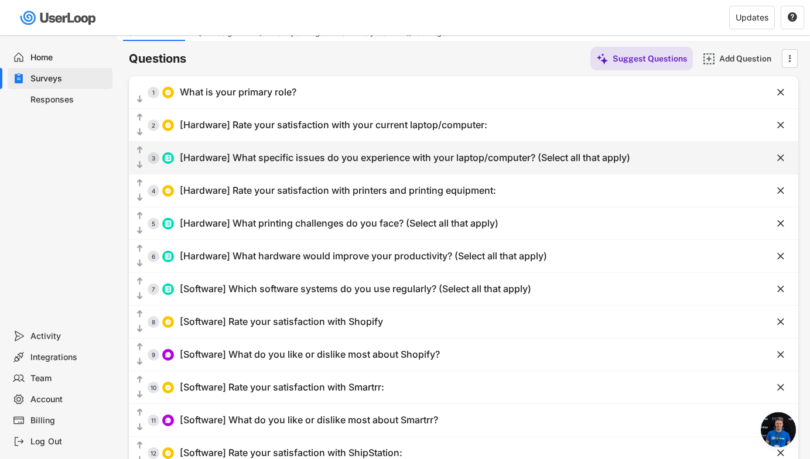
scroll to position [51, 0]
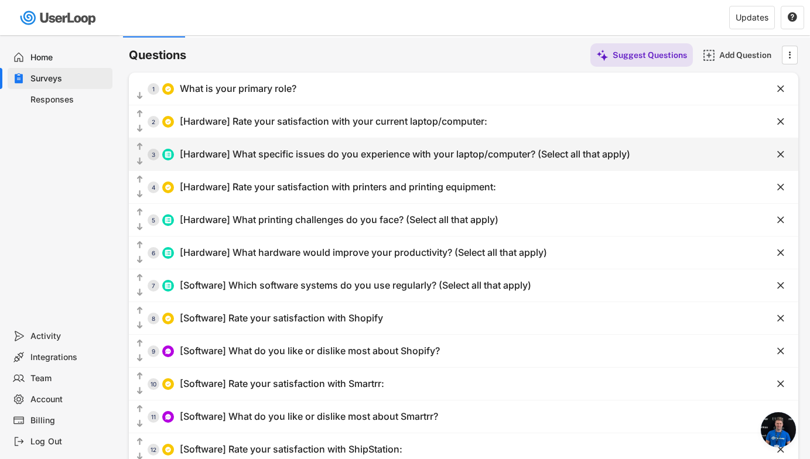
click at [278, 162] on div "  3 [Hardware] What specific issues do you experience with your laptop/comput…" at bounding box center [434, 154] width 611 height 26
type input "[Hardware] What specific issues do you experience with your laptop/computer? (S…"
type input "Slow startup/boot time"
type input "Slow performance during regular use"
type input "Frequent crashes or freezing"
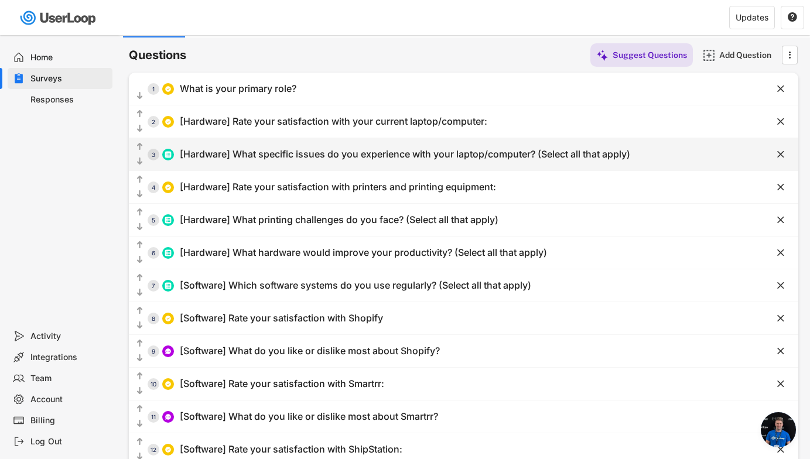
type input "Insufficient storage space"
type input "Poor battery life"
type input "Screen/display issues"
type input "Keyboard/mouse problems"
type input "Overheating"
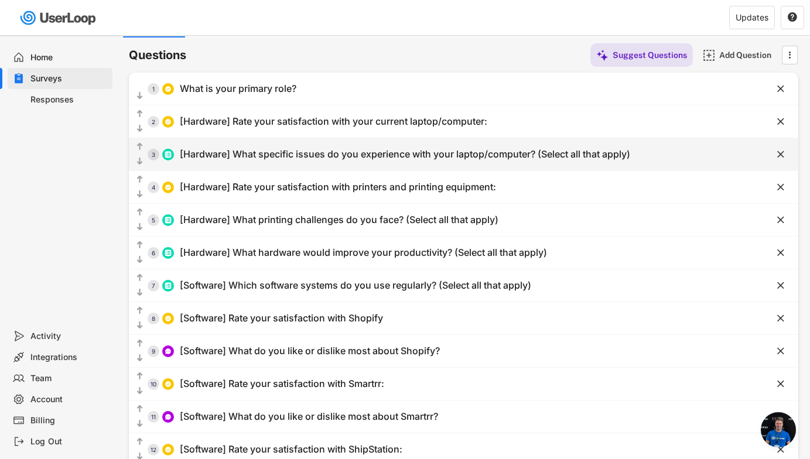
type input "Software compatibility issues"
type input "Sluggish network performance"
type input "Office Wi-Fi keeps cutting out"
type input "No issues"
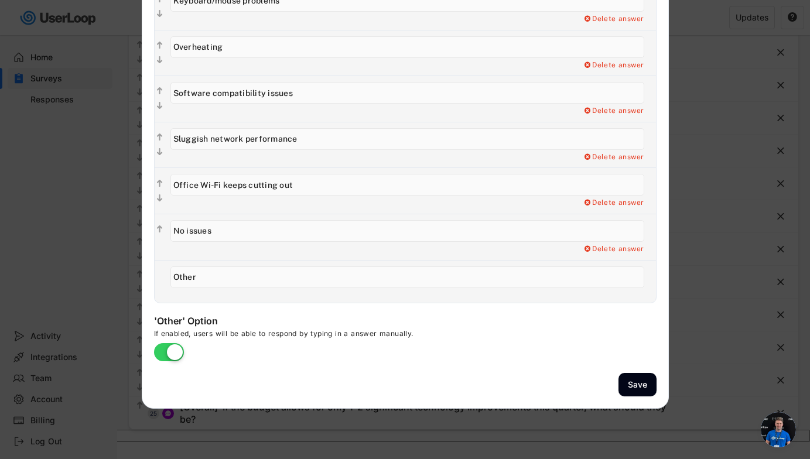
scroll to position [520, 0]
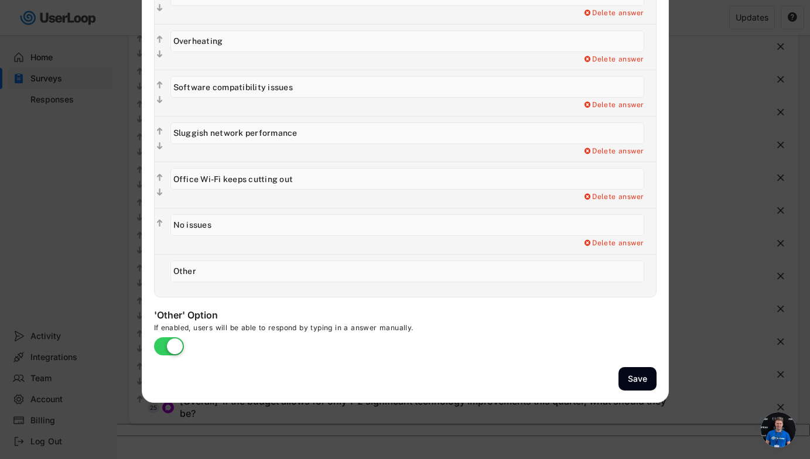
click at [582, 357] on div at bounding box center [405, 229] width 810 height 459
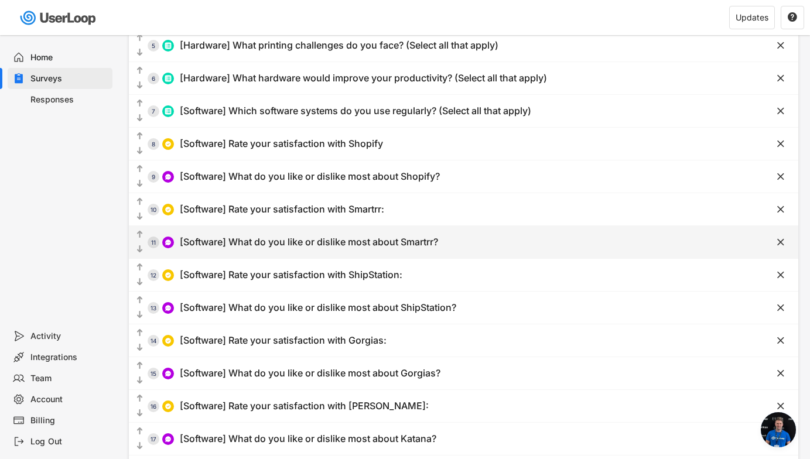
scroll to position [226, 0]
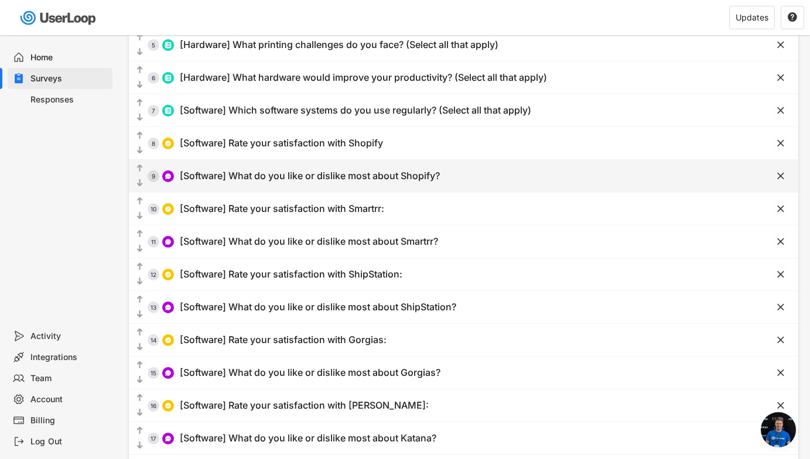
click at [265, 175] on div "[Software] What do you like or dislike most about Shopify?" at bounding box center [310, 176] width 260 height 12
type input "[Software] What do you like or dislike most about Shopify?"
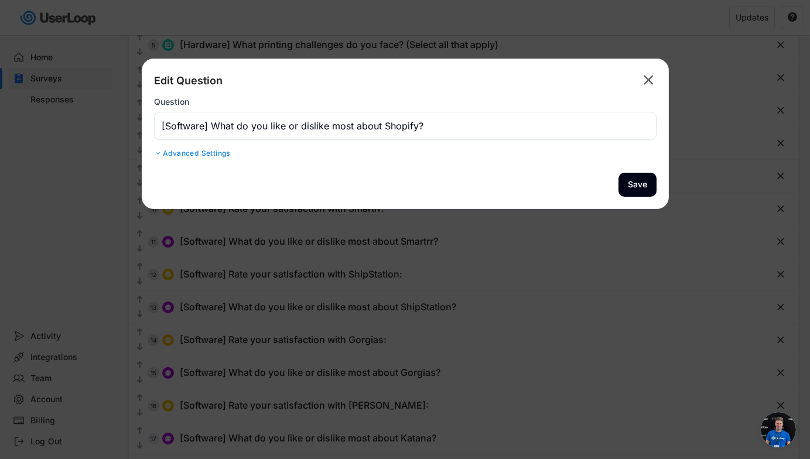
click at [227, 151] on div "Advanced Settings" at bounding box center [405, 153] width 503 height 9
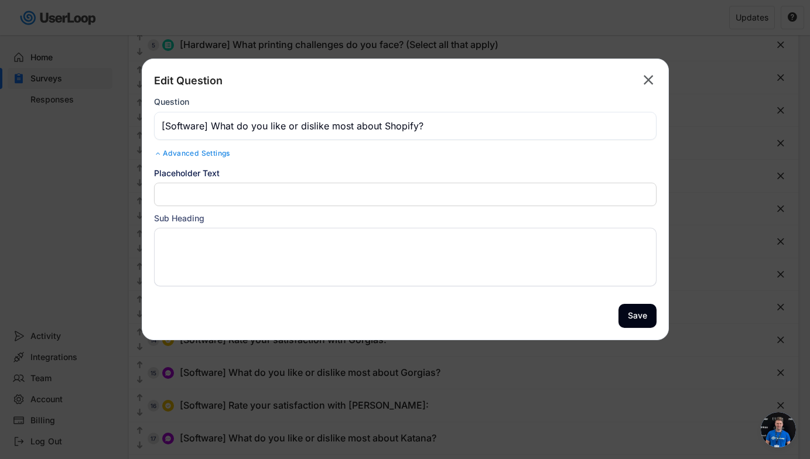
click at [240, 196] on input "input" at bounding box center [405, 194] width 503 height 23
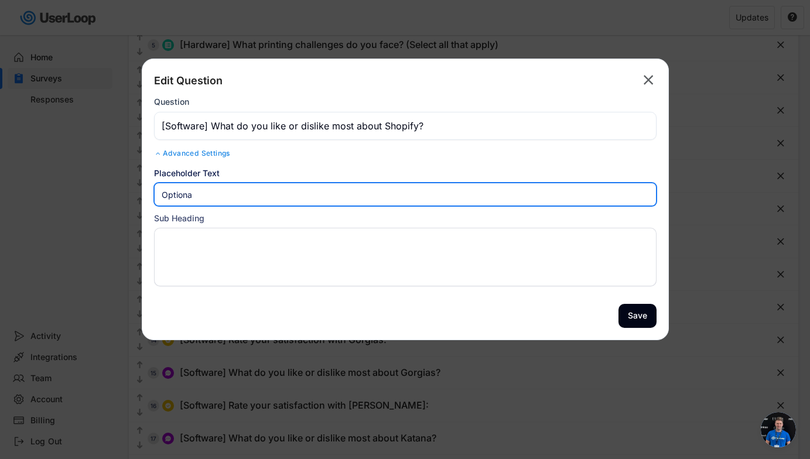
type input "Optional"
click at [189, 196] on input "input" at bounding box center [405, 194] width 503 height 23
click at [582, 318] on button "Save" at bounding box center [638, 316] width 38 height 24
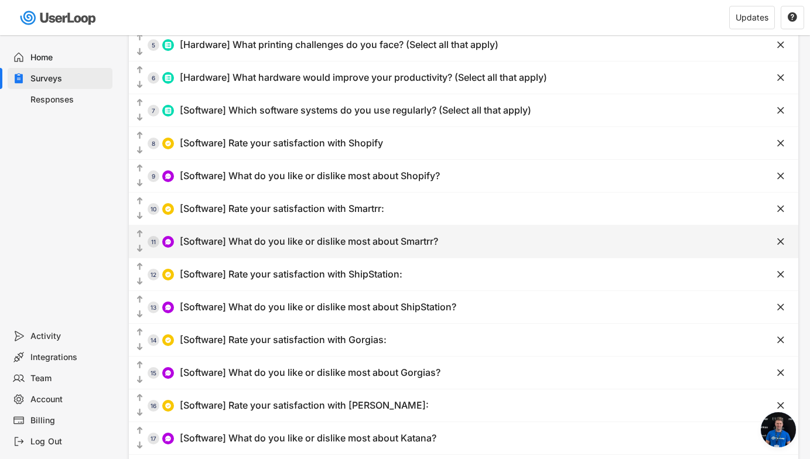
click at [247, 244] on div "[Software] What do you like or dislike most about Smartrr?" at bounding box center [309, 242] width 258 height 12
type input "[Software] What do you like or dislike most about Smartrr?"
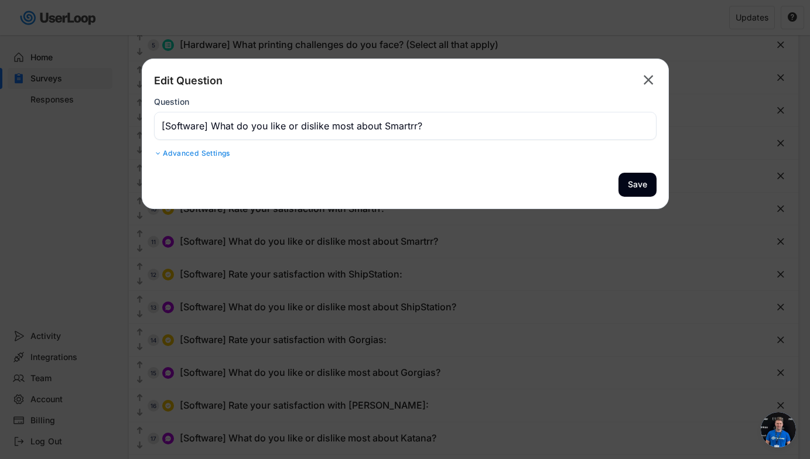
click at [209, 158] on div "Advanced Settings" at bounding box center [405, 153] width 503 height 9
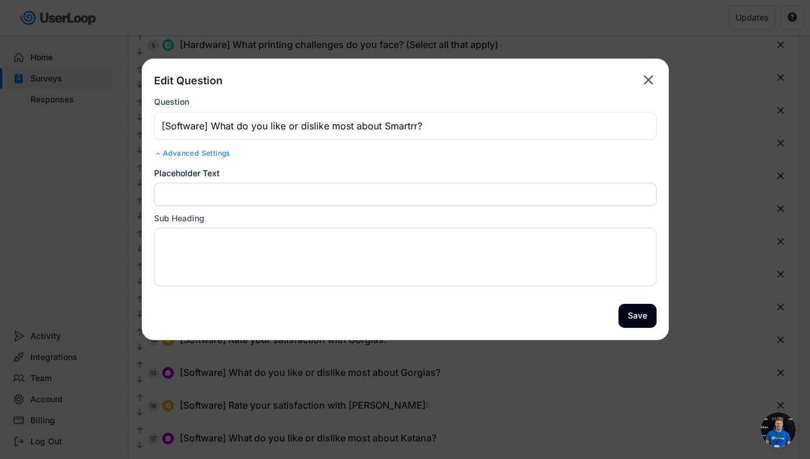
click at [220, 197] on input "input" at bounding box center [405, 194] width 503 height 23
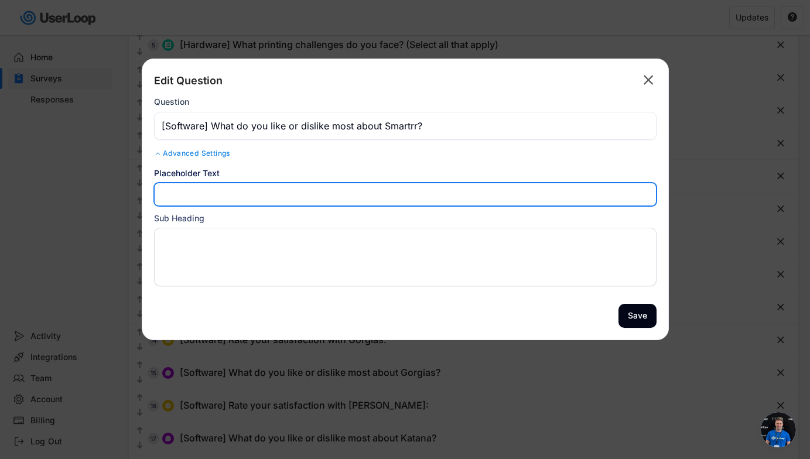
paste input "Optional"
type input "Optional"
click at [582, 318] on button "Save" at bounding box center [638, 316] width 38 height 24
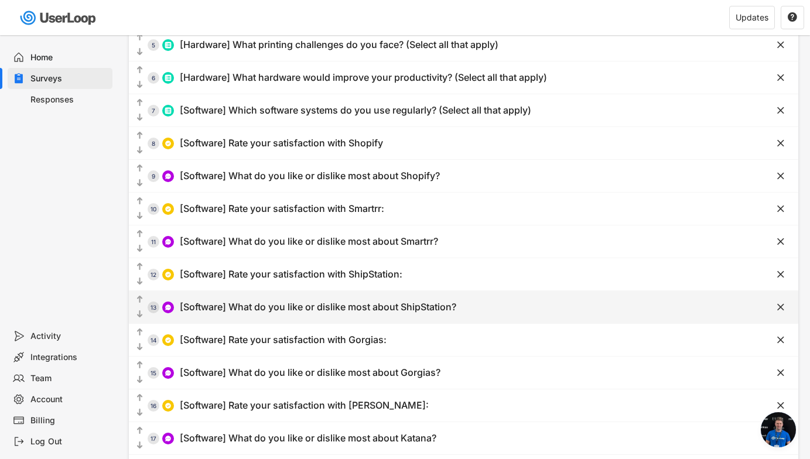
click at [214, 311] on div "[Software] What do you like or dislike most about ShipStation?" at bounding box center [318, 307] width 277 height 12
type input "[Software] What do you like or dislike most about ShipStation?"
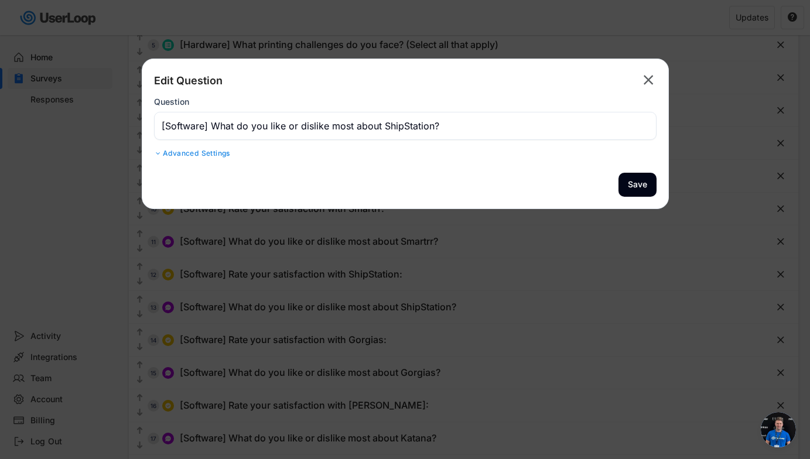
click at [223, 158] on div "Edit Question  Question Advanced Settings Randomize Order Show the response op…" at bounding box center [405, 116] width 503 height 90
click at [223, 152] on div "Advanced Settings" at bounding box center [405, 153] width 503 height 9
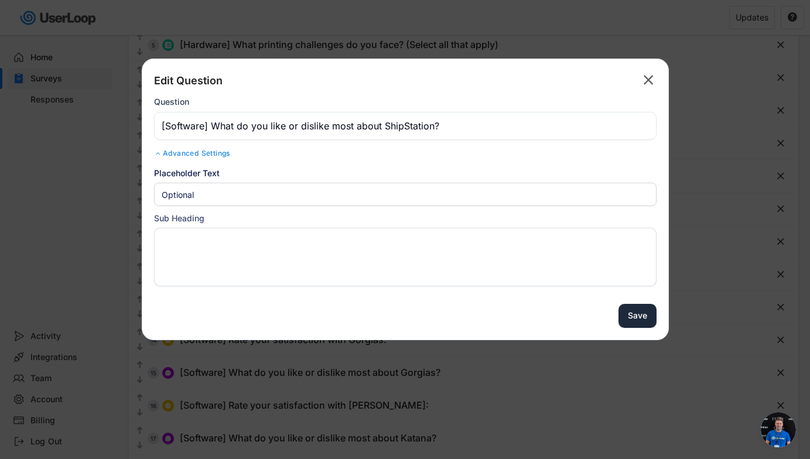
click at [582, 315] on button "Save" at bounding box center [638, 316] width 38 height 24
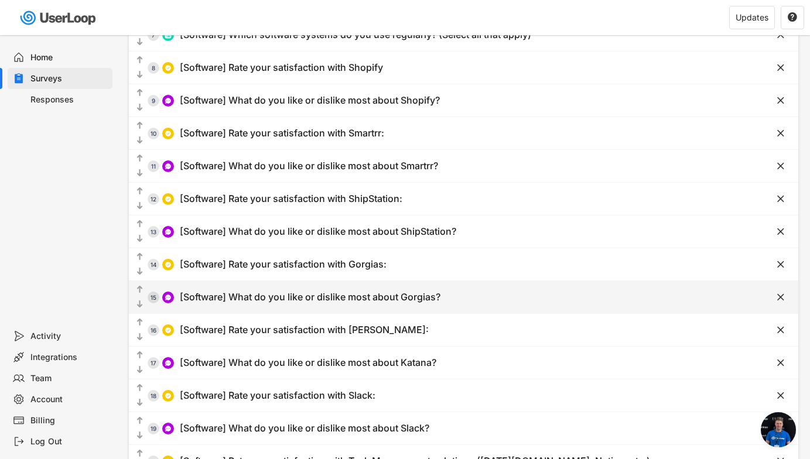
scroll to position [309, 0]
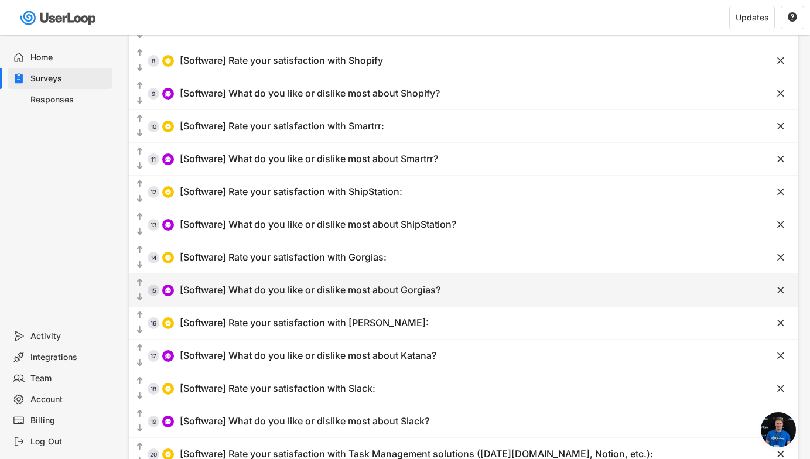
click at [246, 284] on div "[Software] What do you like or dislike most about Gorgias?" at bounding box center [310, 290] width 261 height 12
type input "[Software] What do you like or dislike most about Gorgias?"
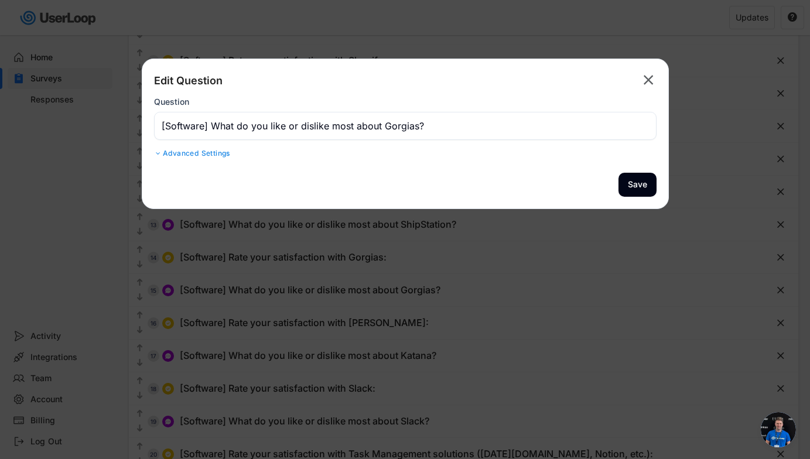
click at [204, 155] on div "Advanced Settings" at bounding box center [405, 153] width 503 height 9
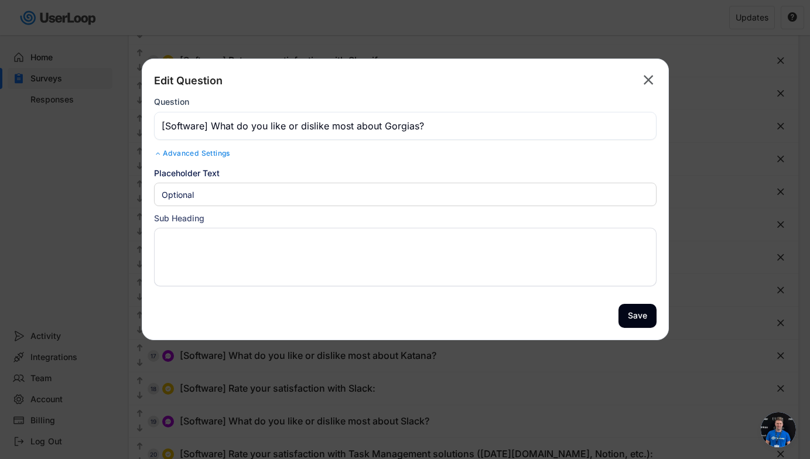
click at [578, 379] on div at bounding box center [405, 229] width 810 height 459
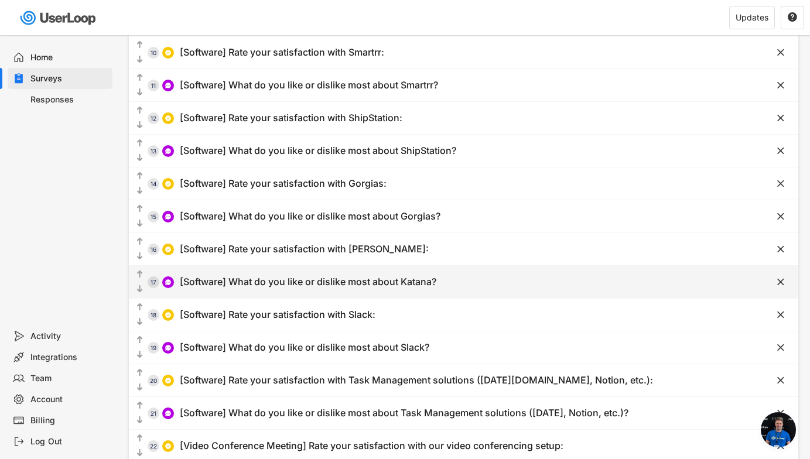
scroll to position [384, 0]
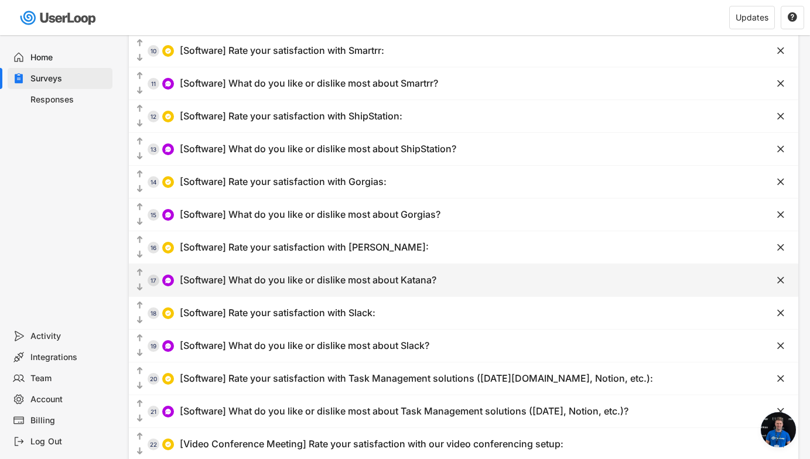
click at [336, 272] on div "  17 [Software] What do you like or dislike most about Katana?" at bounding box center [434, 280] width 611 height 26
type input "[Software] What do you like or dislike most about Katana?"
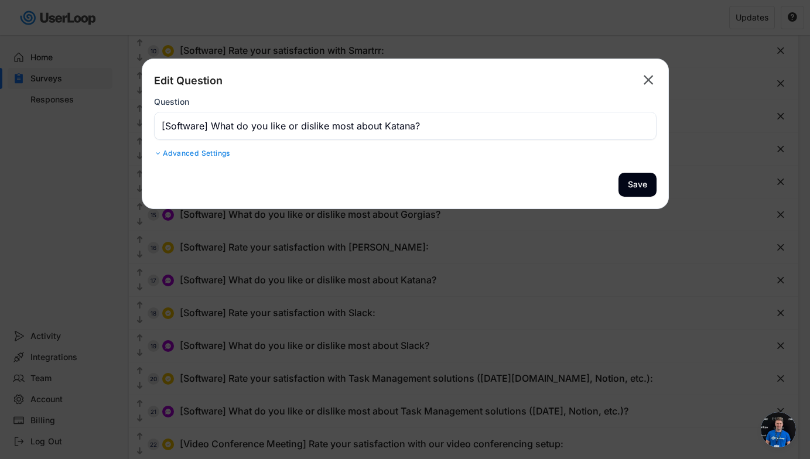
click at [244, 155] on div "Advanced Settings" at bounding box center [405, 153] width 503 height 9
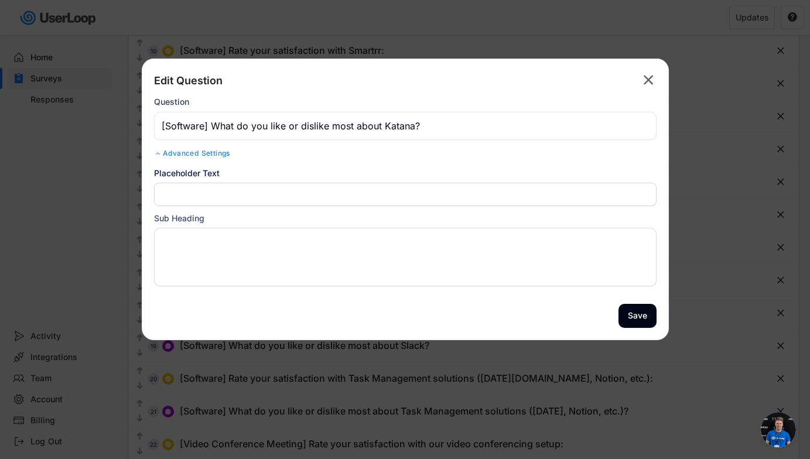
click at [252, 200] on input "input" at bounding box center [405, 194] width 503 height 23
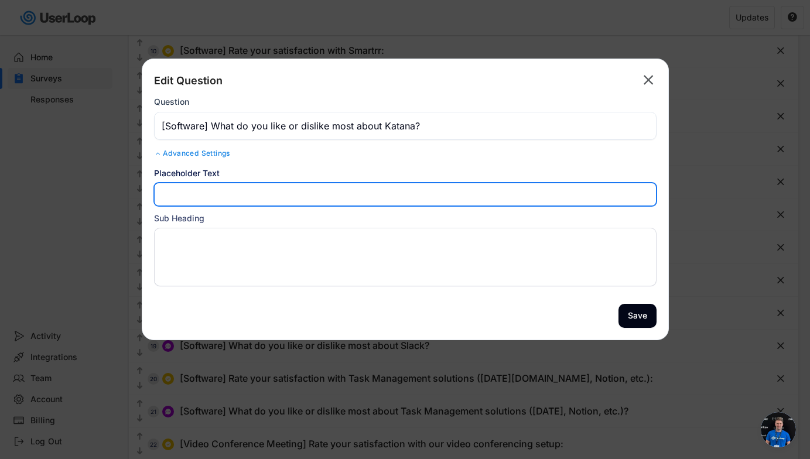
paste input "Optional"
type input "Optional"
click at [582, 323] on button "Save" at bounding box center [638, 316] width 38 height 24
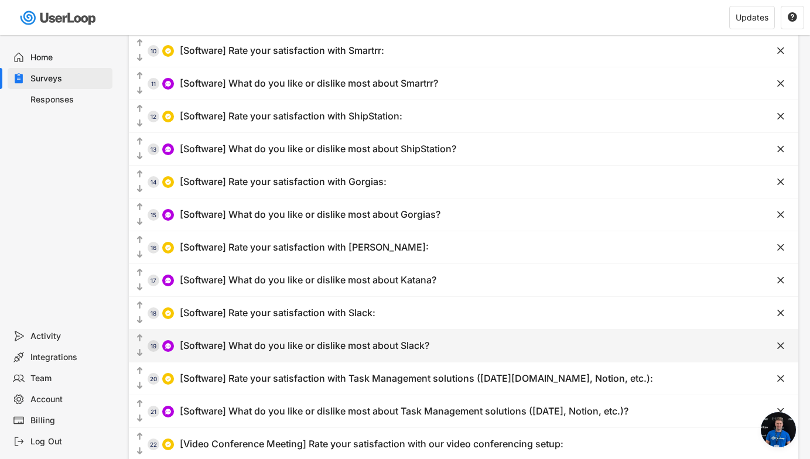
click at [330, 343] on div "[Software] What do you like or dislike most about Slack?" at bounding box center [305, 346] width 250 height 12
type input "[Software] What do you like or dislike most about Slack?"
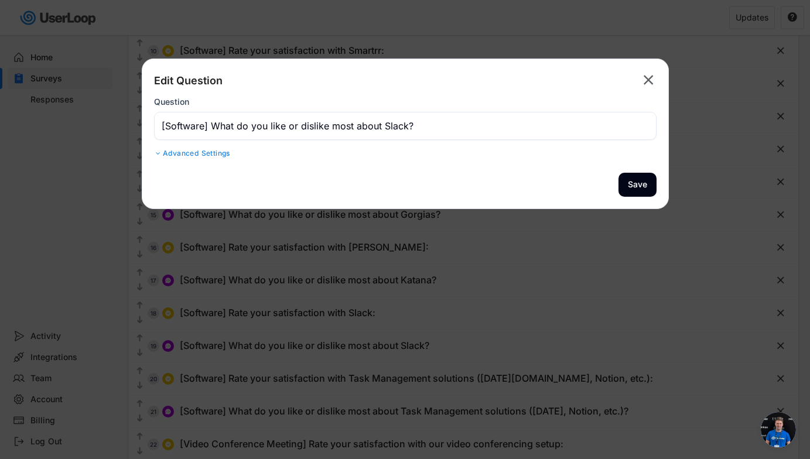
click at [222, 159] on div "Edit Question  Question Advanced Settings Randomize Order Show the response op…" at bounding box center [405, 116] width 503 height 90
click at [222, 154] on div "Advanced Settings" at bounding box center [405, 153] width 503 height 9
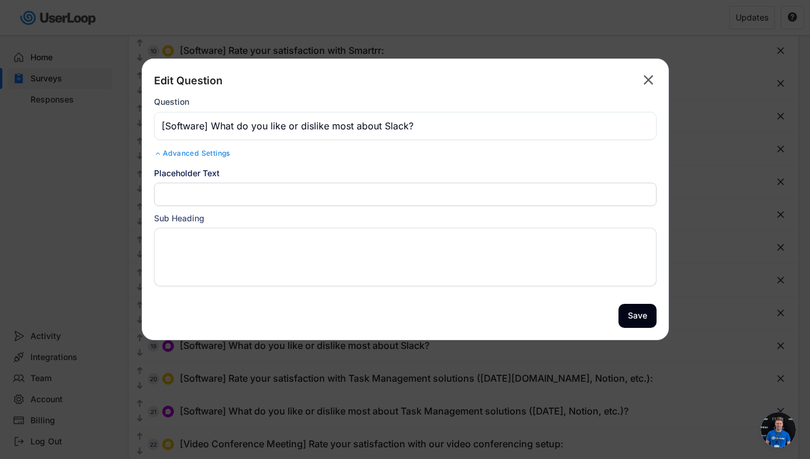
click at [232, 195] on input "input" at bounding box center [405, 194] width 503 height 23
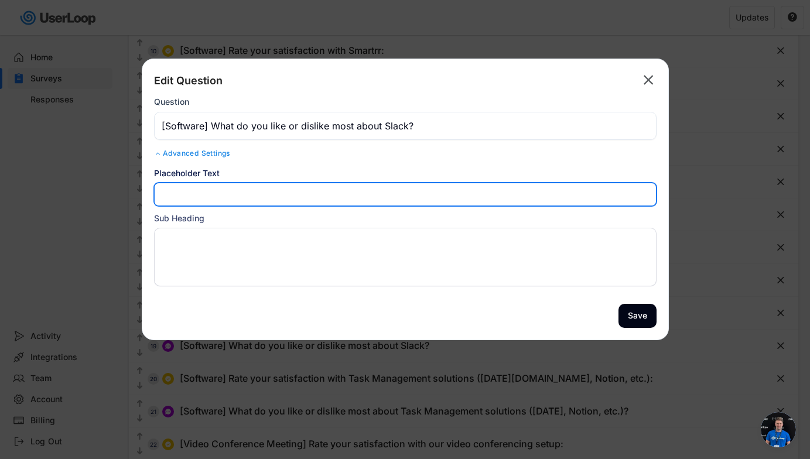
paste input "Optional"
type input "Optional"
click at [582, 314] on button "Save" at bounding box center [638, 316] width 38 height 24
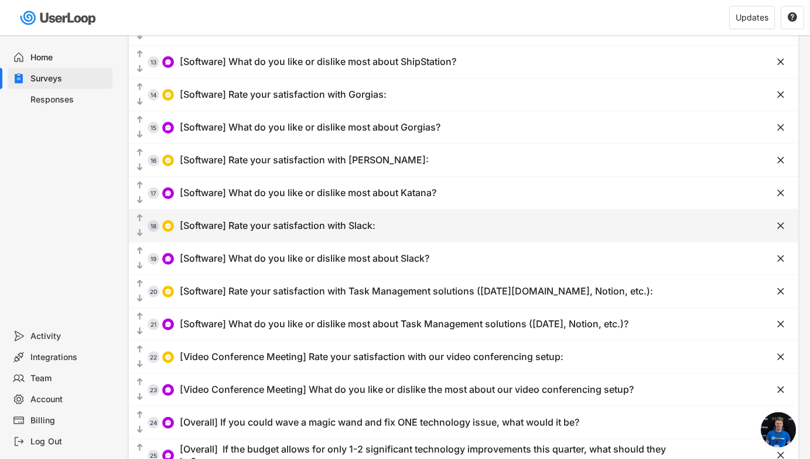
scroll to position [485, 0]
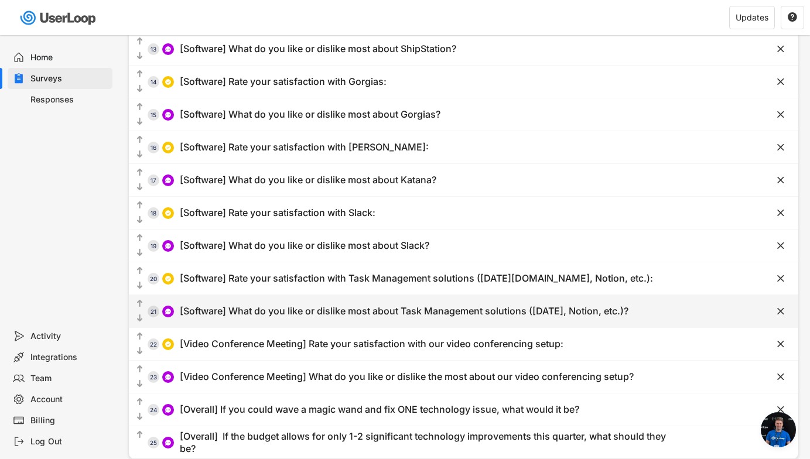
click at [384, 313] on div "[Software] What do you like or dislike most about Task Management solutions ([D…" at bounding box center [404, 311] width 449 height 12
type input "[Software] What do you like or dislike most about Task Management solutions ([D…"
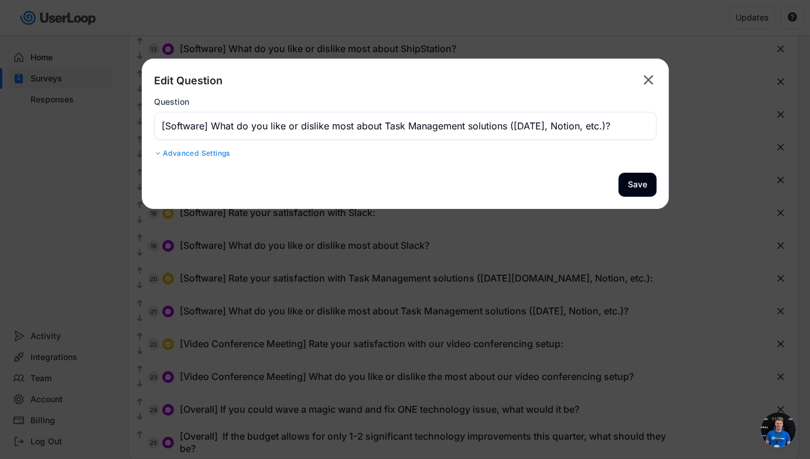
click at [214, 156] on div "Advanced Settings" at bounding box center [405, 153] width 503 height 9
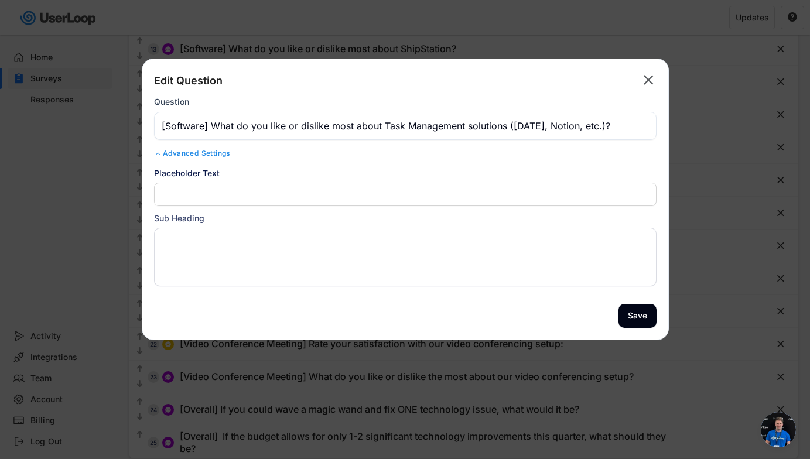
click at [231, 199] on input "input" at bounding box center [405, 194] width 503 height 23
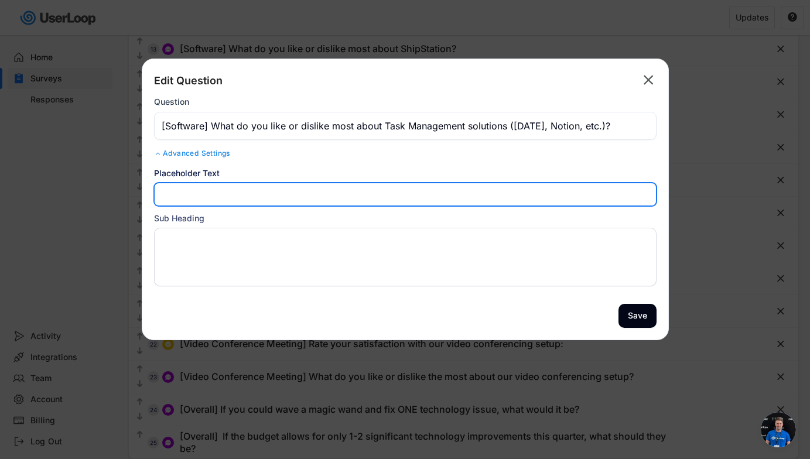
paste input "Optional"
type input "Optional"
click at [582, 312] on button "Save" at bounding box center [638, 316] width 38 height 24
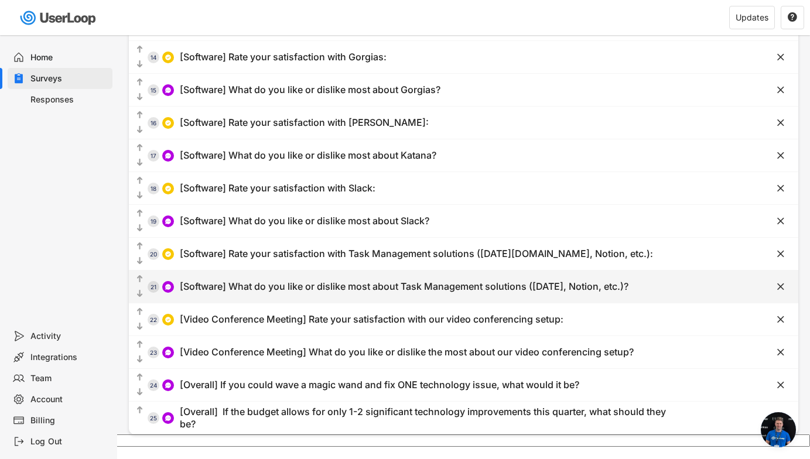
scroll to position [520, 0]
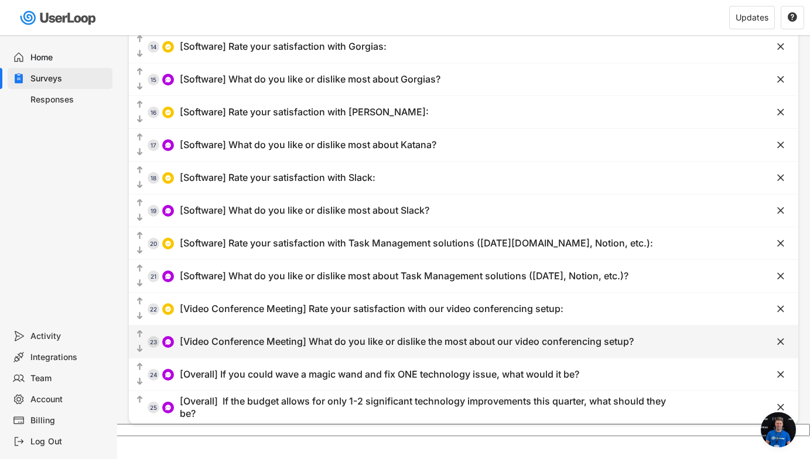
click at [410, 342] on div "[Video Conference Meeting] What do you like or dislike the most about our video…" at bounding box center [407, 342] width 454 height 12
type input "[Video Conference Meeting] What do you like or dislike the most about our video…"
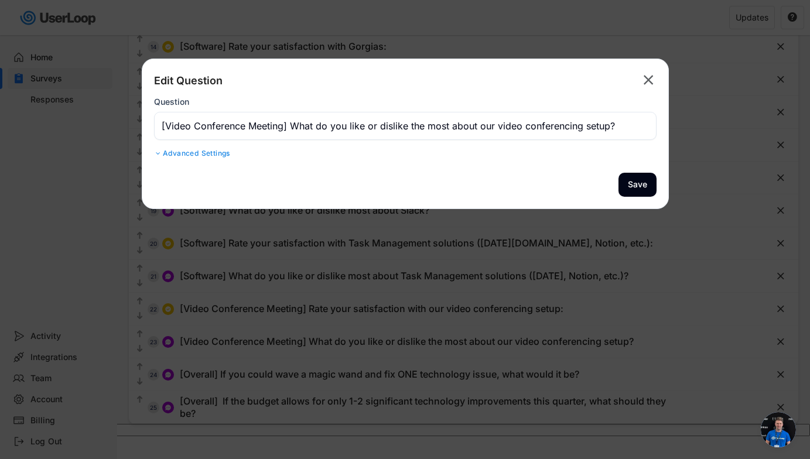
click at [221, 155] on div "Advanced Settings" at bounding box center [405, 153] width 503 height 9
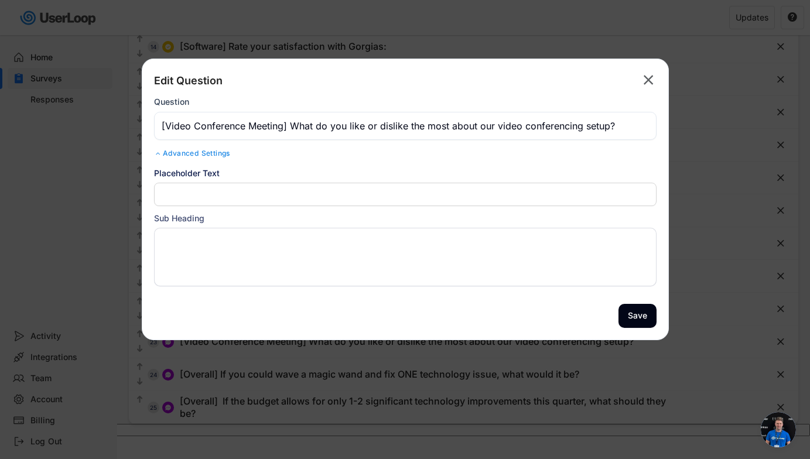
click at [582, 76] on text "" at bounding box center [649, 79] width 10 height 17
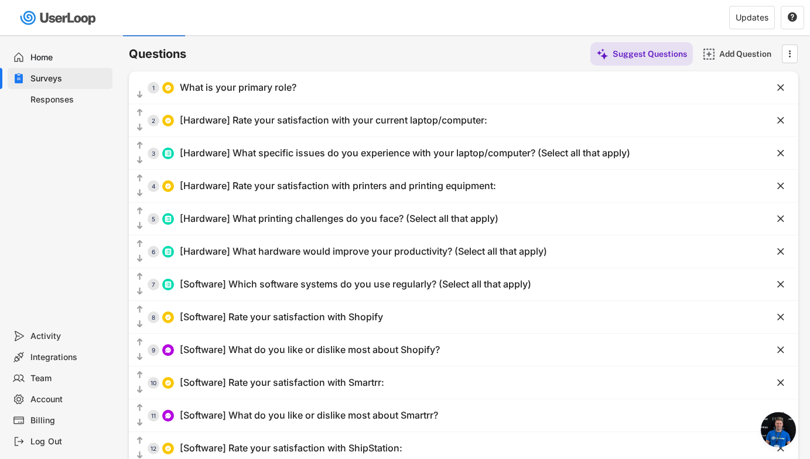
scroll to position [0, 0]
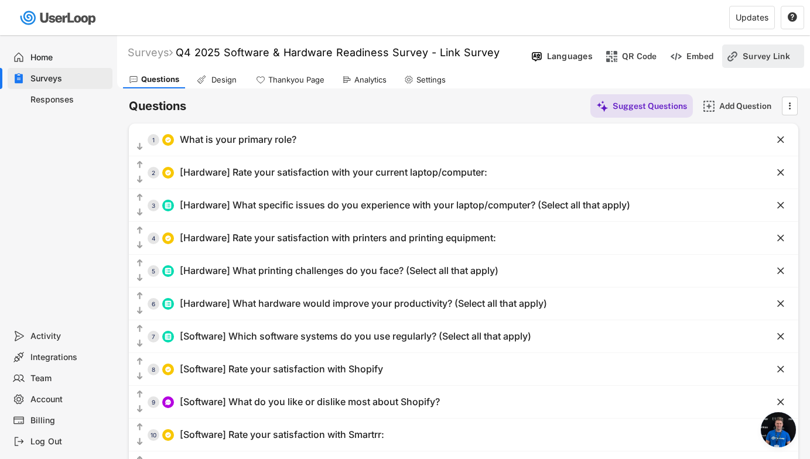
click at [582, 57] on div "Survey Link" at bounding box center [772, 56] width 59 height 11
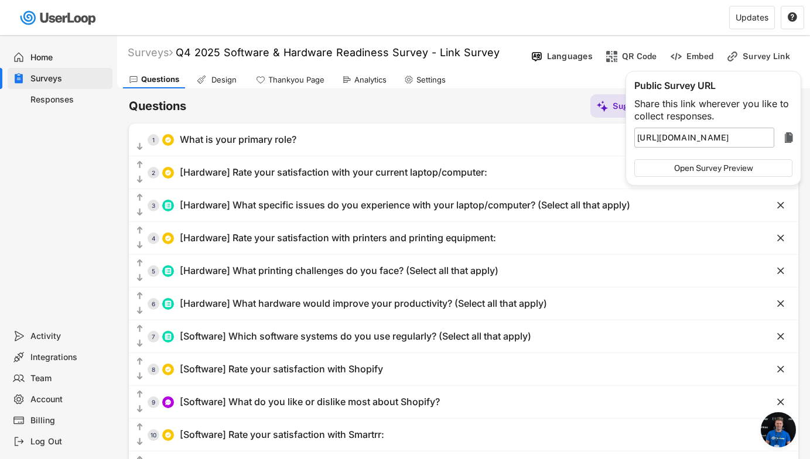
click at [582, 133] on text "" at bounding box center [789, 138] width 8 height 14
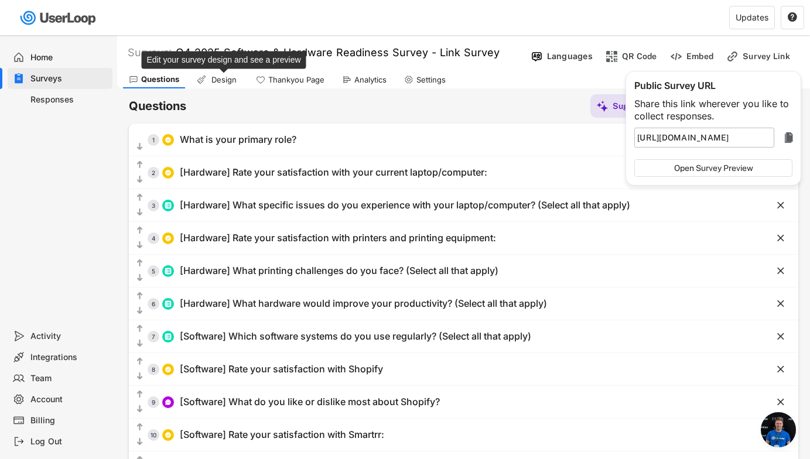
click at [220, 77] on div "Design" at bounding box center [223, 80] width 29 height 10
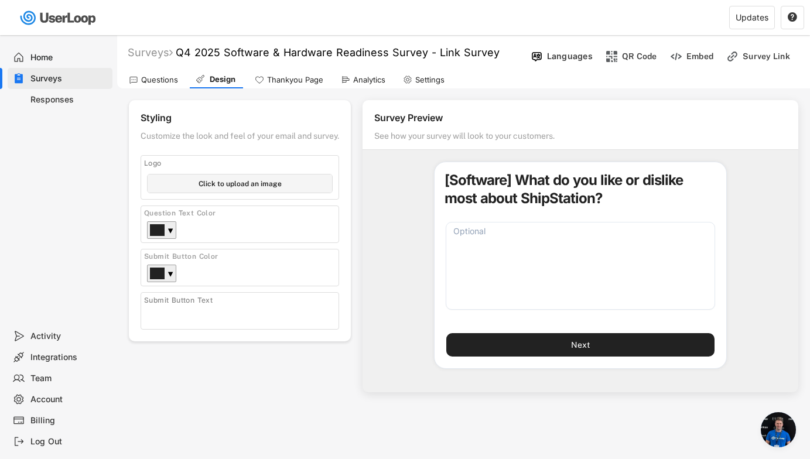
click at [397, 122] on div "Survey Preview" at bounding box center [586, 120] width 424 height 16
click at [161, 78] on div "Questions" at bounding box center [159, 80] width 37 height 10
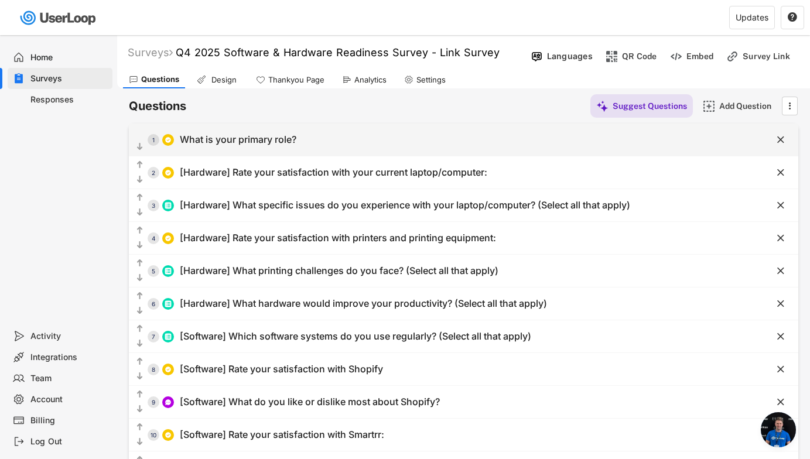
click at [249, 144] on div "What is your primary role?" at bounding box center [238, 140] width 117 height 12
type input "What is your primary role?"
type input "Kitchen Production"
type input "DTC E-commerce"
type input "B2B Wholesale"
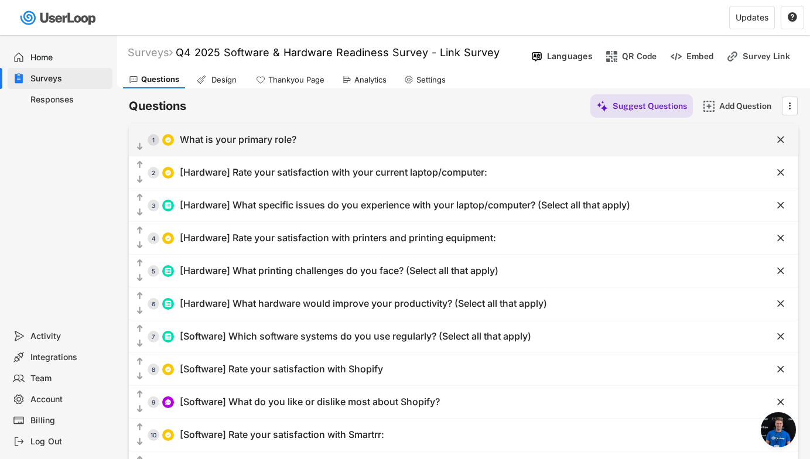
type input "Fulfillment"
type input "Customer Service"
type input "Information Technology"
type input "Marketing"
type input "Management/Administration"
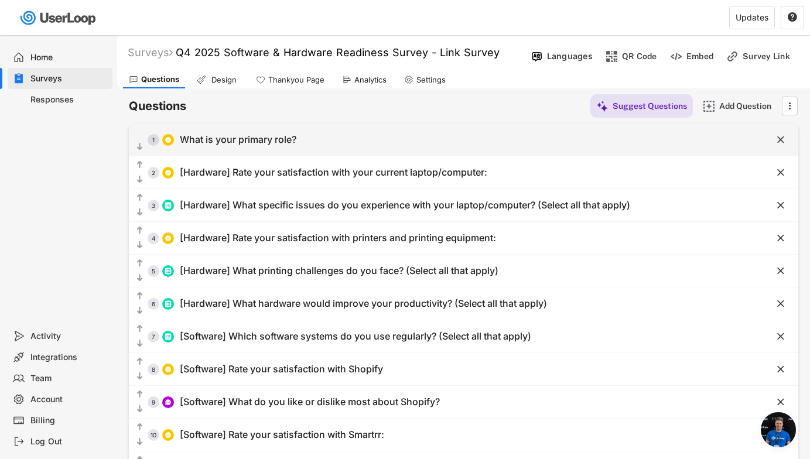
type input "Procurement"
type input "Quality Assurance"
type input "Other"
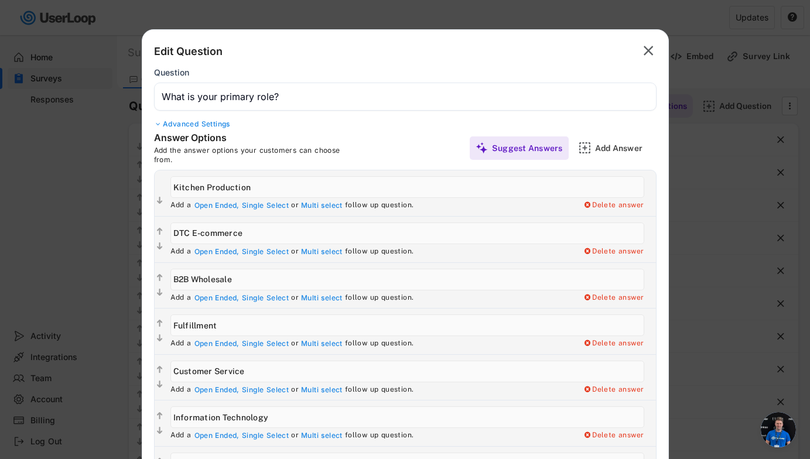
click at [582, 53] on text "" at bounding box center [649, 50] width 10 height 17
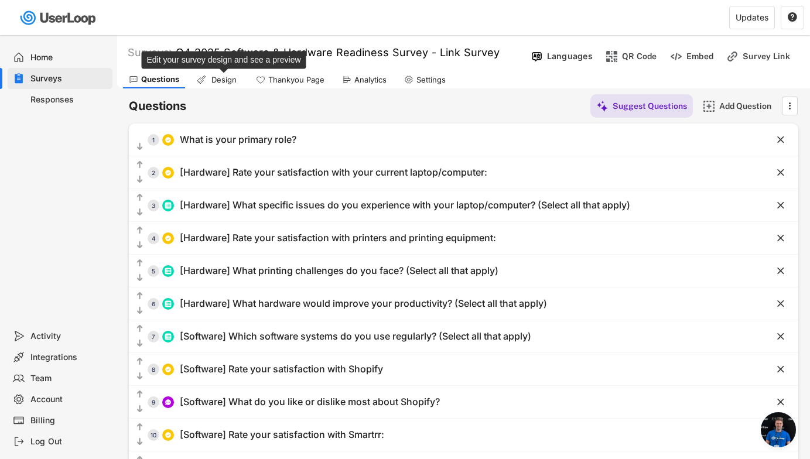
click at [220, 83] on div "Design" at bounding box center [223, 80] width 29 height 10
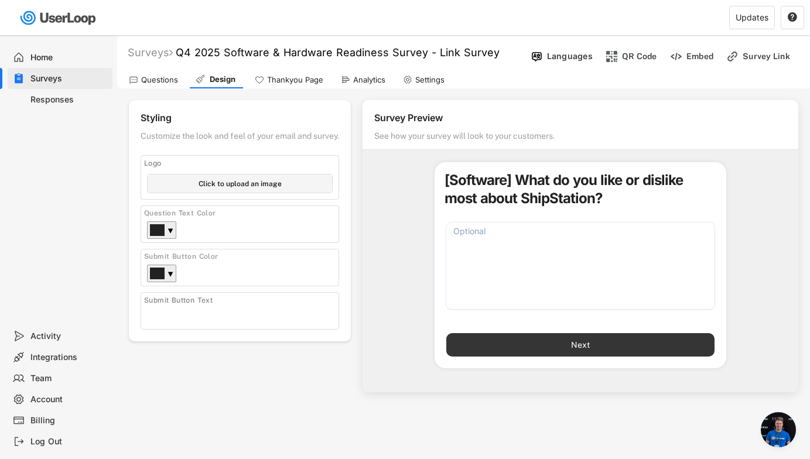
click at [542, 347] on button "Next" at bounding box center [581, 344] width 268 height 23
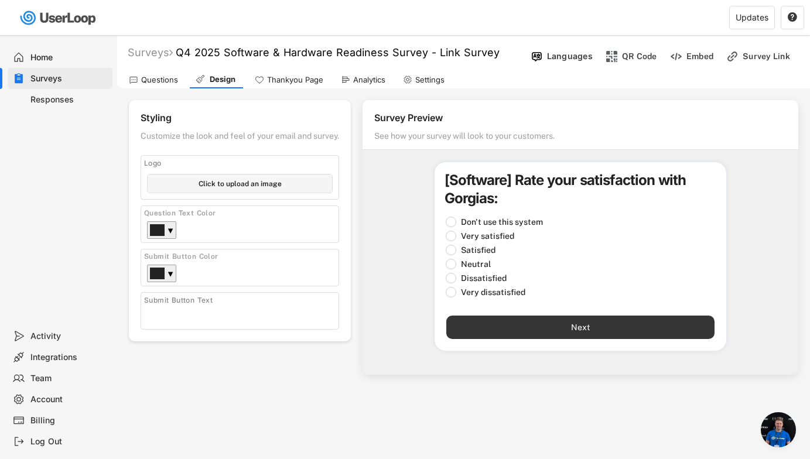
click at [551, 328] on button "Next" at bounding box center [581, 327] width 268 height 23
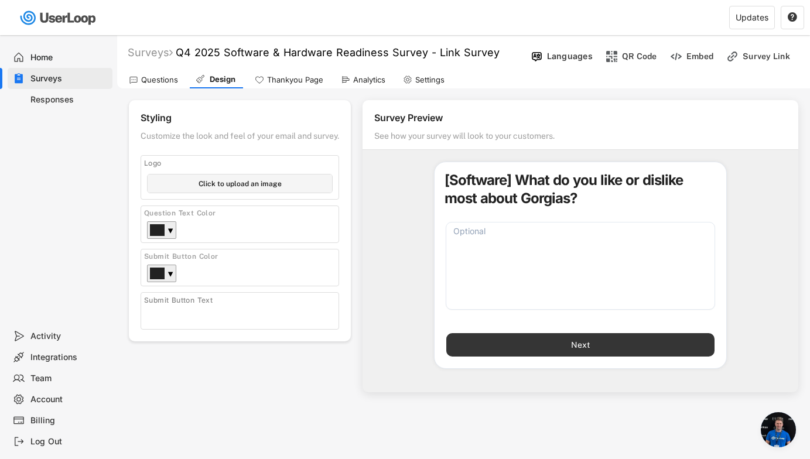
click at [555, 347] on button "Next" at bounding box center [581, 344] width 268 height 23
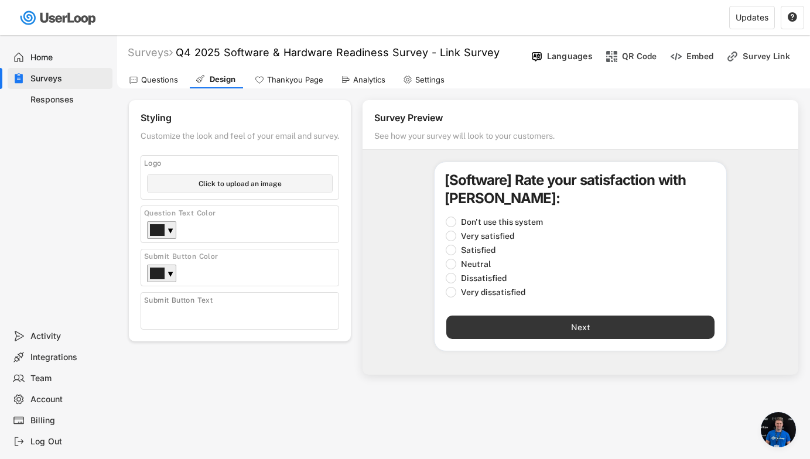
click at [561, 330] on button "Next" at bounding box center [581, 327] width 268 height 23
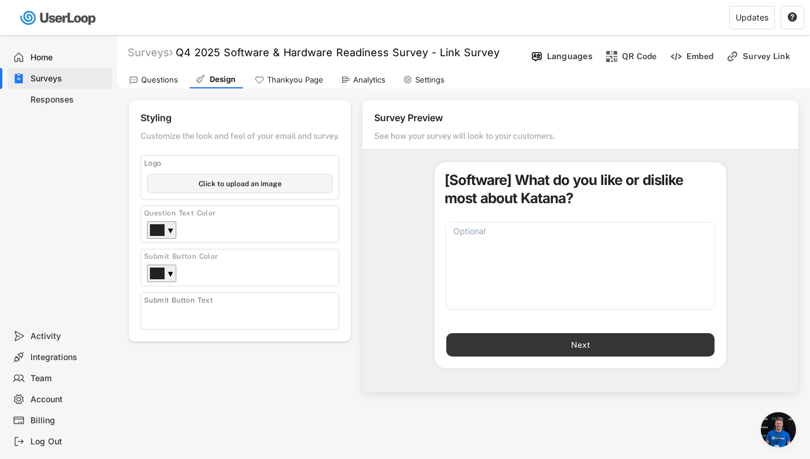
click at [567, 348] on button "Next" at bounding box center [581, 344] width 268 height 23
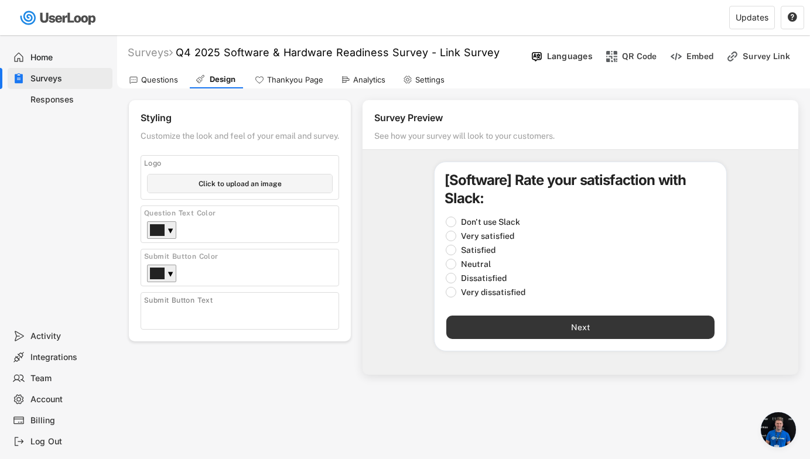
click at [582, 330] on button "Next" at bounding box center [581, 327] width 268 height 23
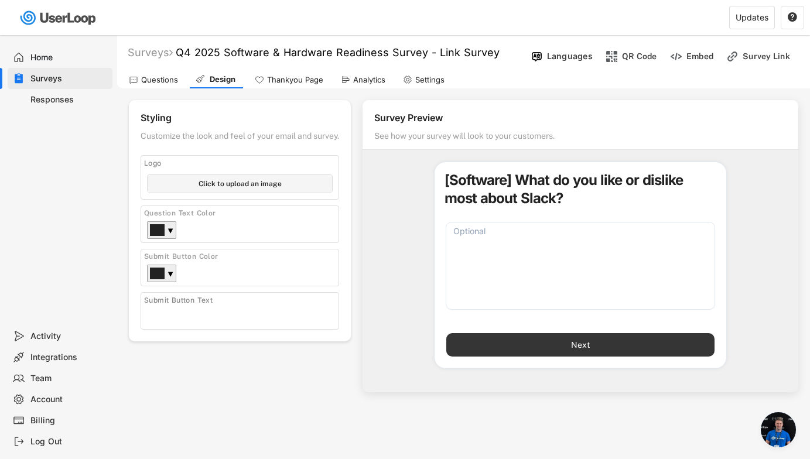
click at [582, 353] on button "Next" at bounding box center [581, 344] width 268 height 23
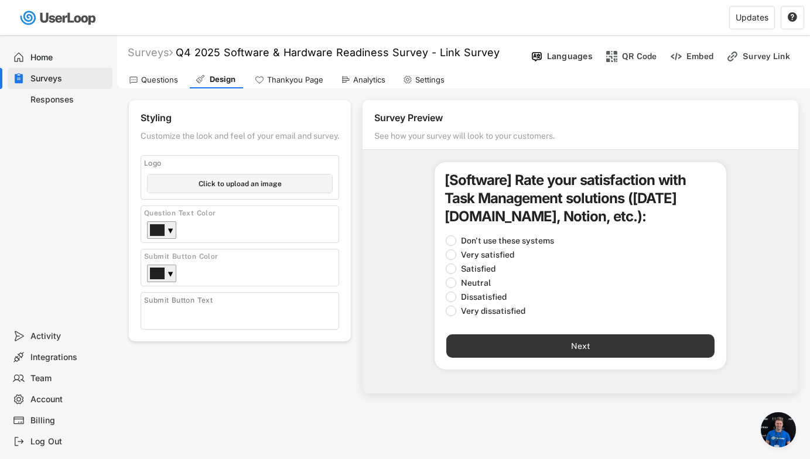
click at [582, 353] on button "Next" at bounding box center [581, 346] width 268 height 23
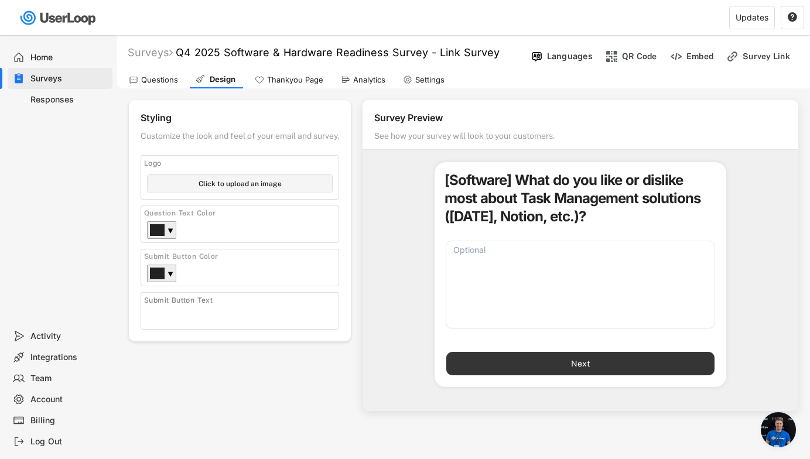
click at [582, 361] on button "Next" at bounding box center [581, 363] width 268 height 23
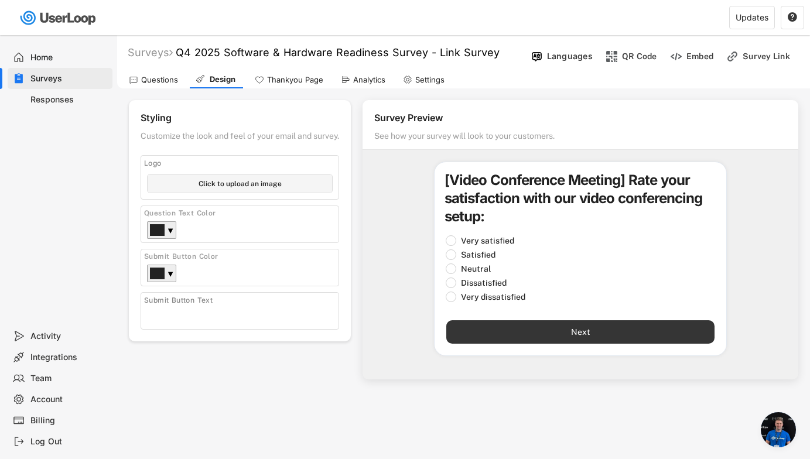
click at [582, 330] on button "Next" at bounding box center [581, 332] width 268 height 23
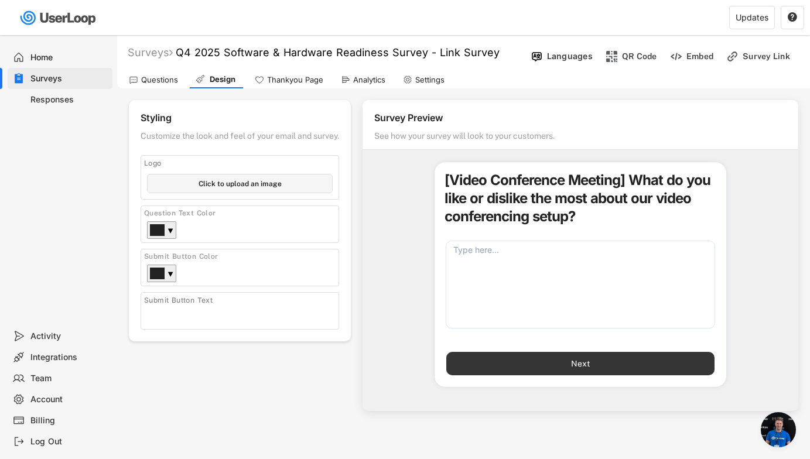
click at [582, 362] on button "Next" at bounding box center [581, 363] width 268 height 23
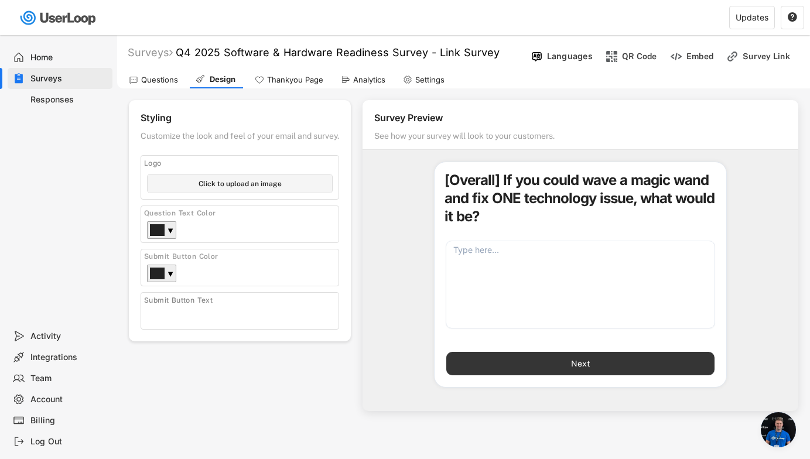
click at [582, 362] on button "Next" at bounding box center [581, 363] width 268 height 23
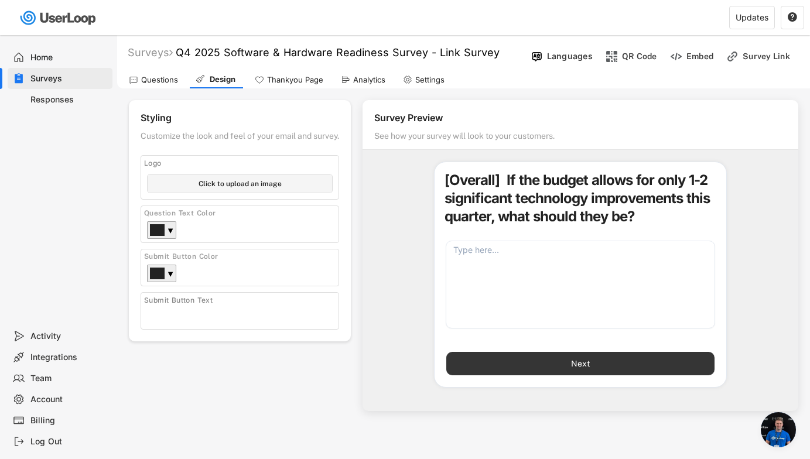
click at [582, 362] on button "Next" at bounding box center [581, 363] width 268 height 23
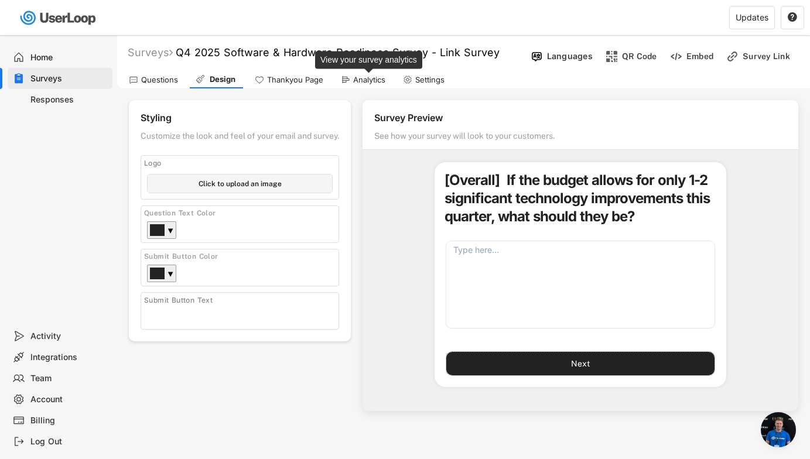
click at [367, 77] on div "Analytics" at bounding box center [369, 80] width 32 height 10
